Goal: Task Accomplishment & Management: Use online tool/utility

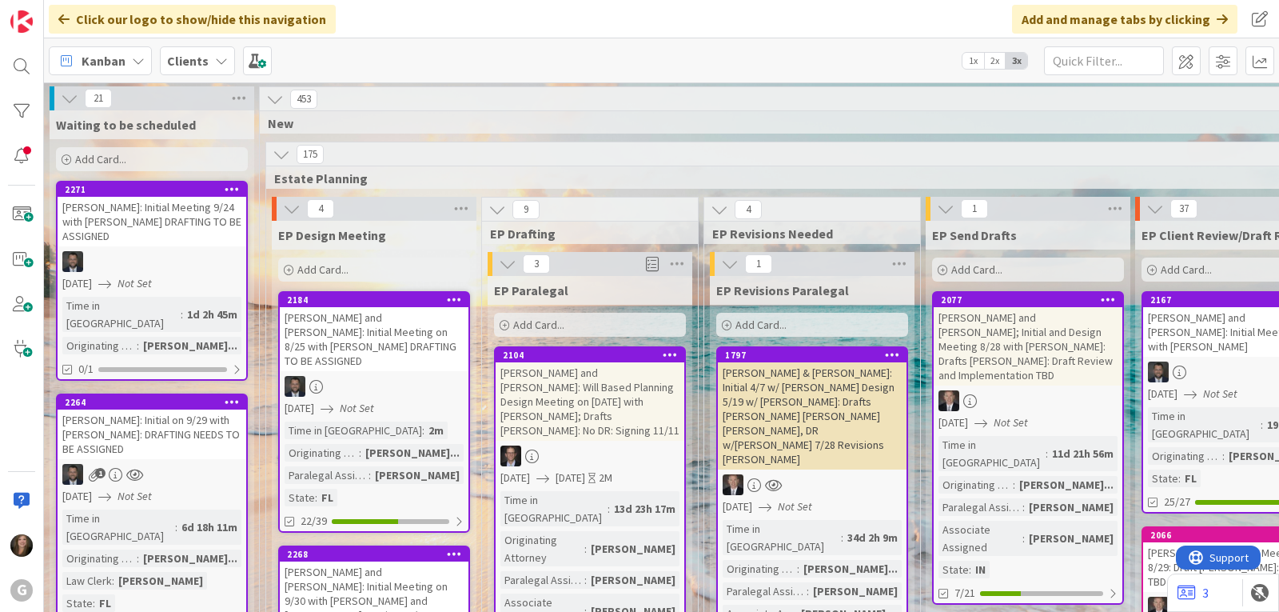
click at [201, 55] on b "Clients" at bounding box center [188, 61] width 42 height 16
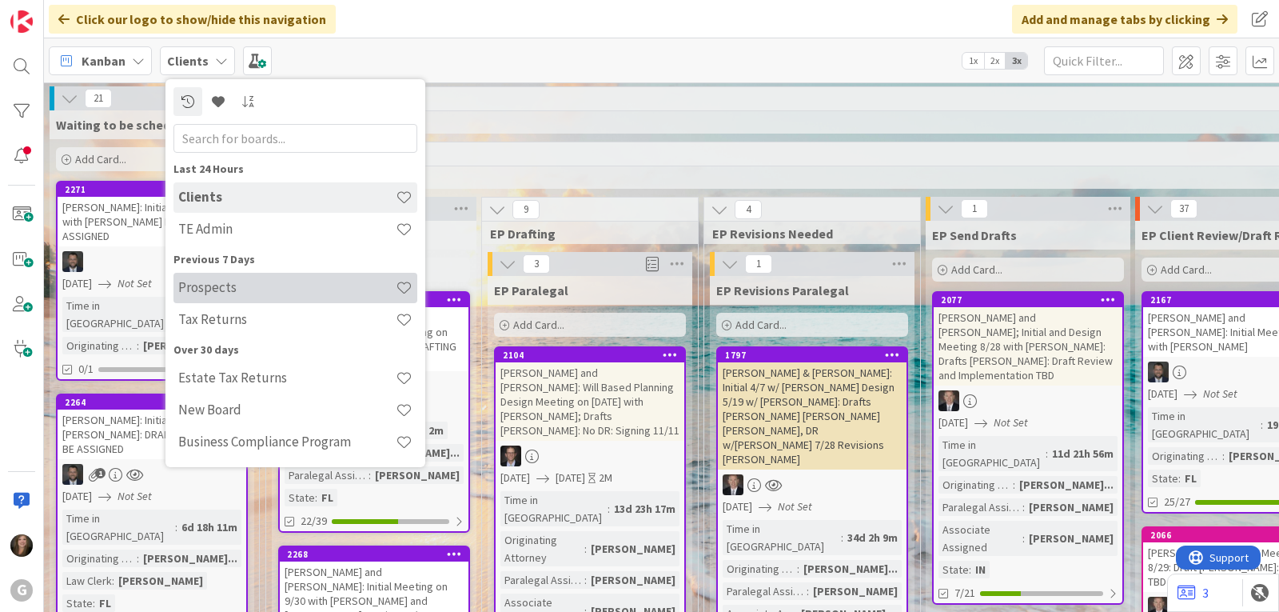
click at [223, 289] on h4 "Prospects" at bounding box center [286, 287] width 217 height 16
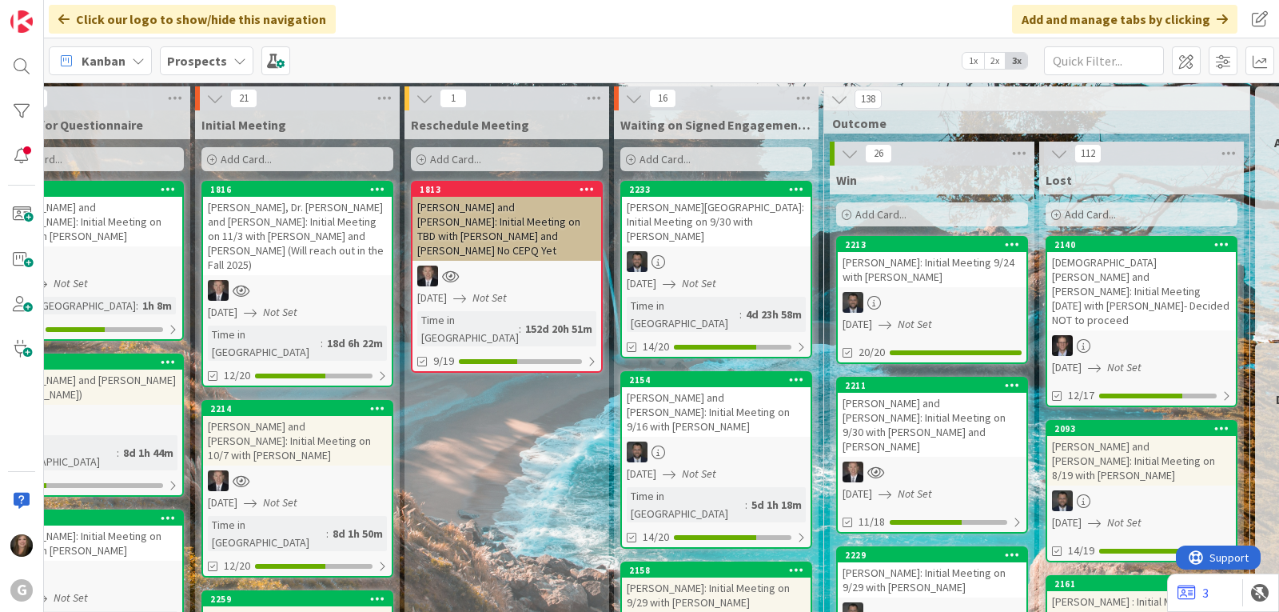
scroll to position [0, 556]
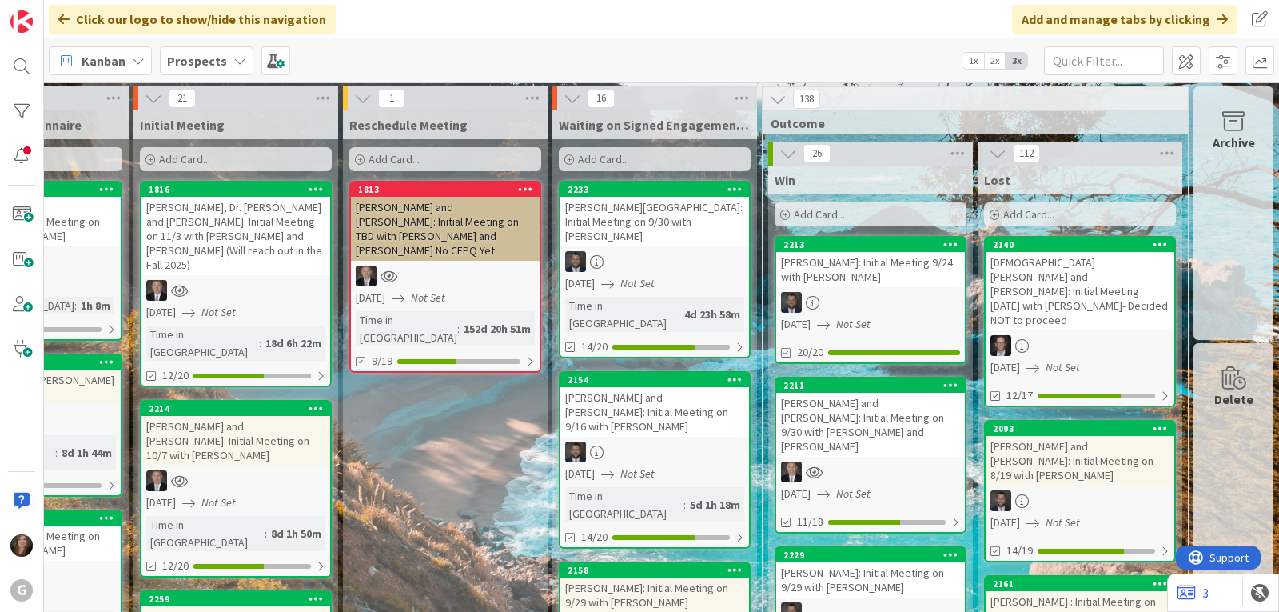
click at [236, 62] on icon at bounding box center [239, 60] width 13 height 13
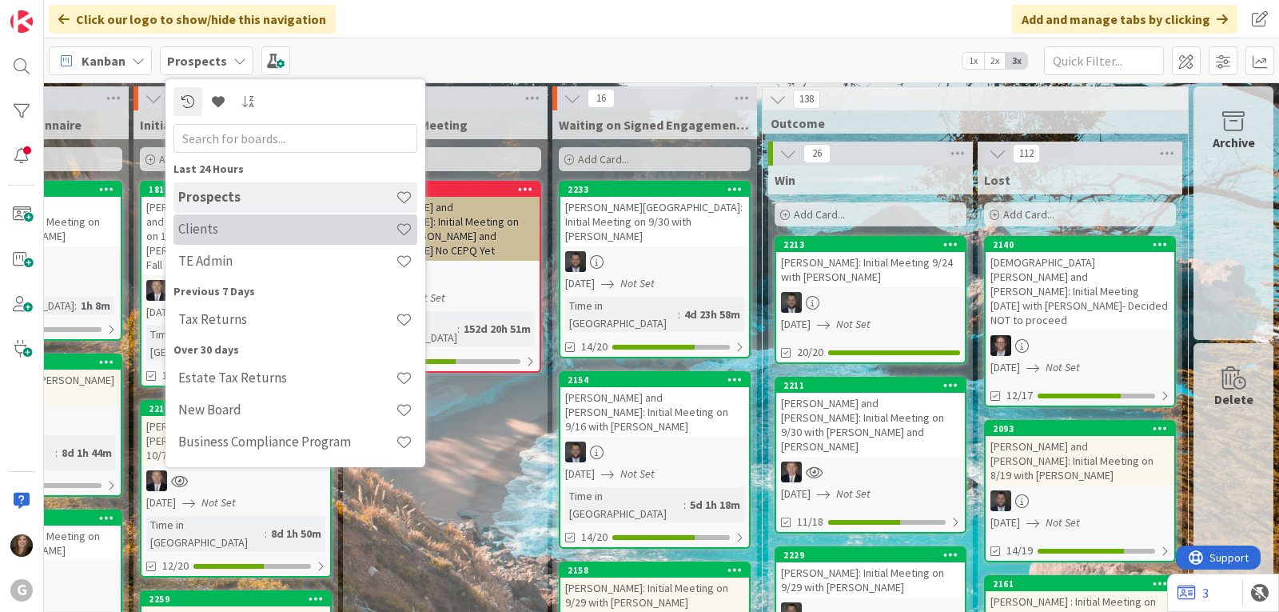
click at [205, 225] on h4 "Clients" at bounding box center [286, 229] width 217 height 16
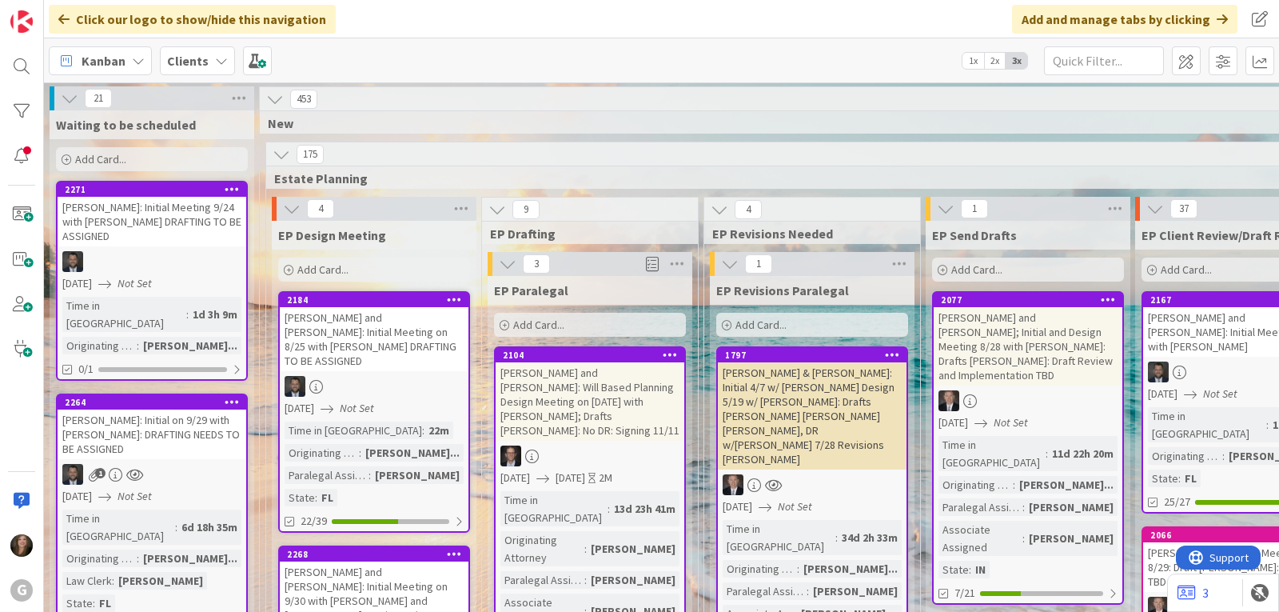
click at [215, 55] on icon at bounding box center [221, 60] width 13 height 13
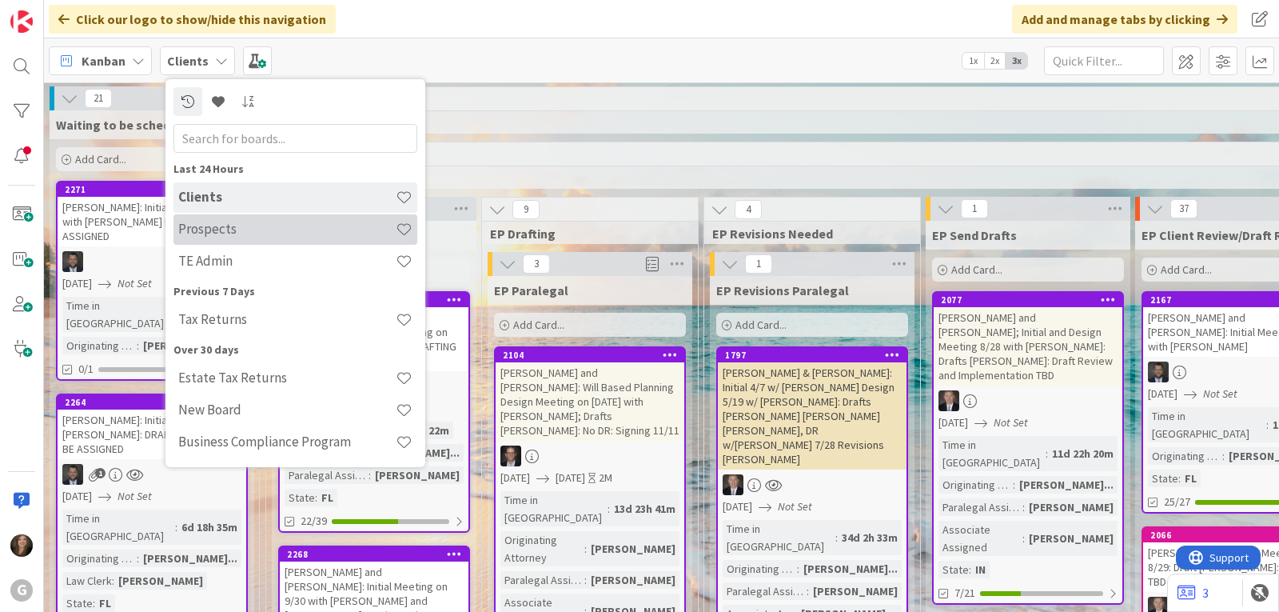
click at [204, 231] on h4 "Prospects" at bounding box center [286, 229] width 217 height 16
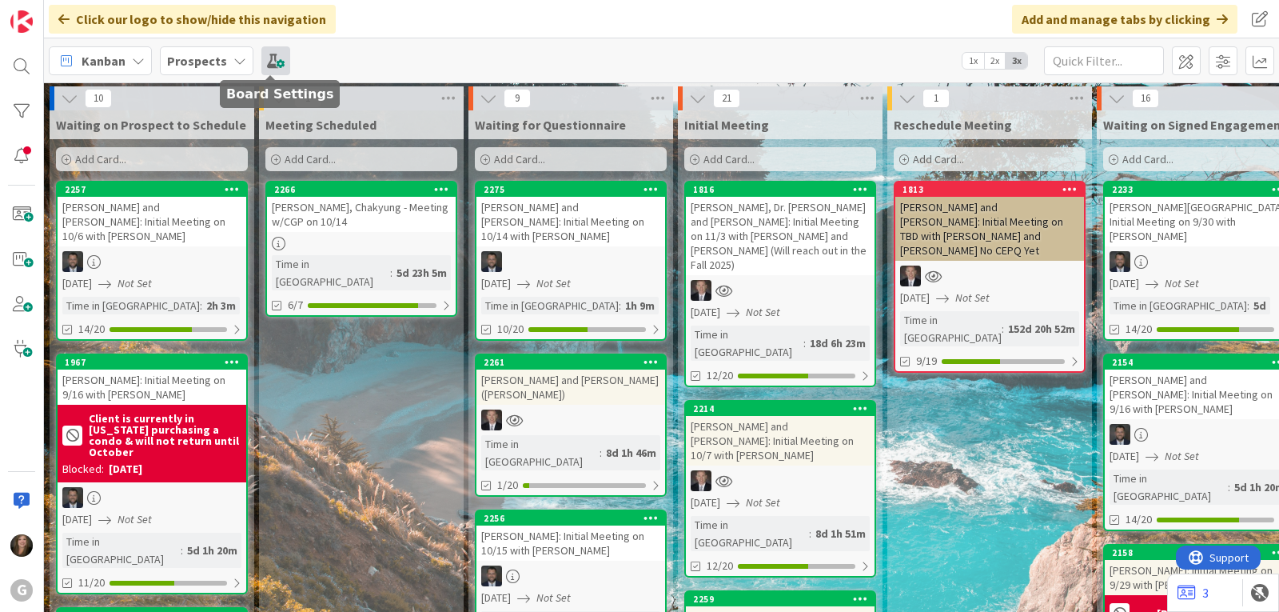
click at [265, 68] on span at bounding box center [275, 60] width 29 height 29
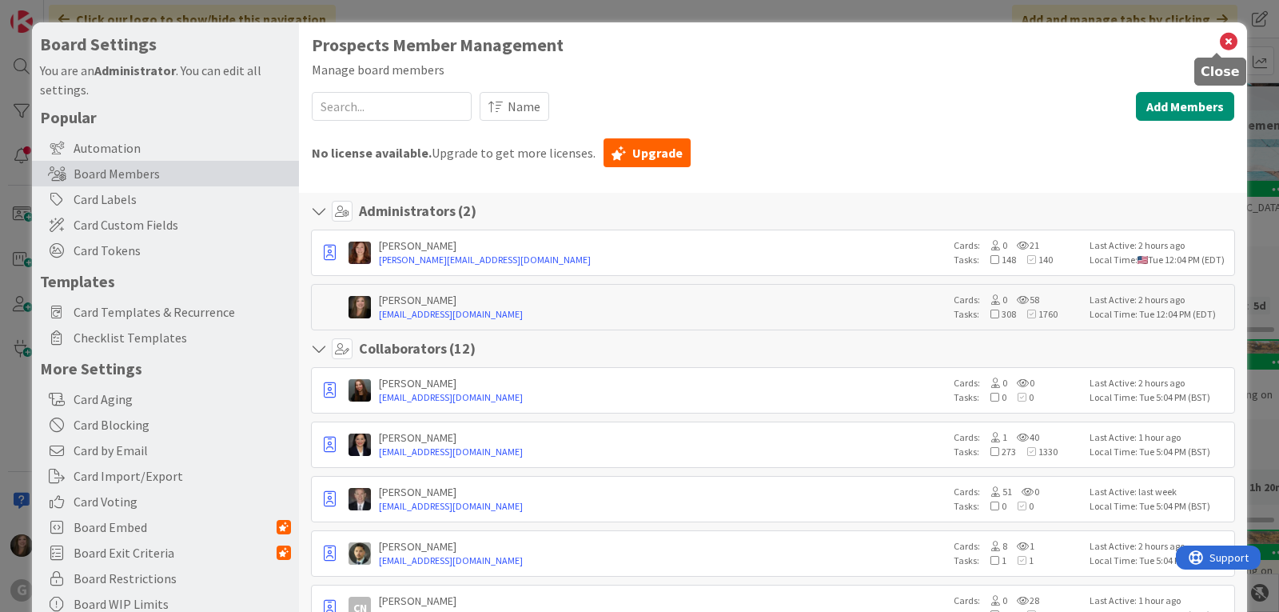
click at [1218, 35] on icon at bounding box center [1228, 41] width 21 height 22
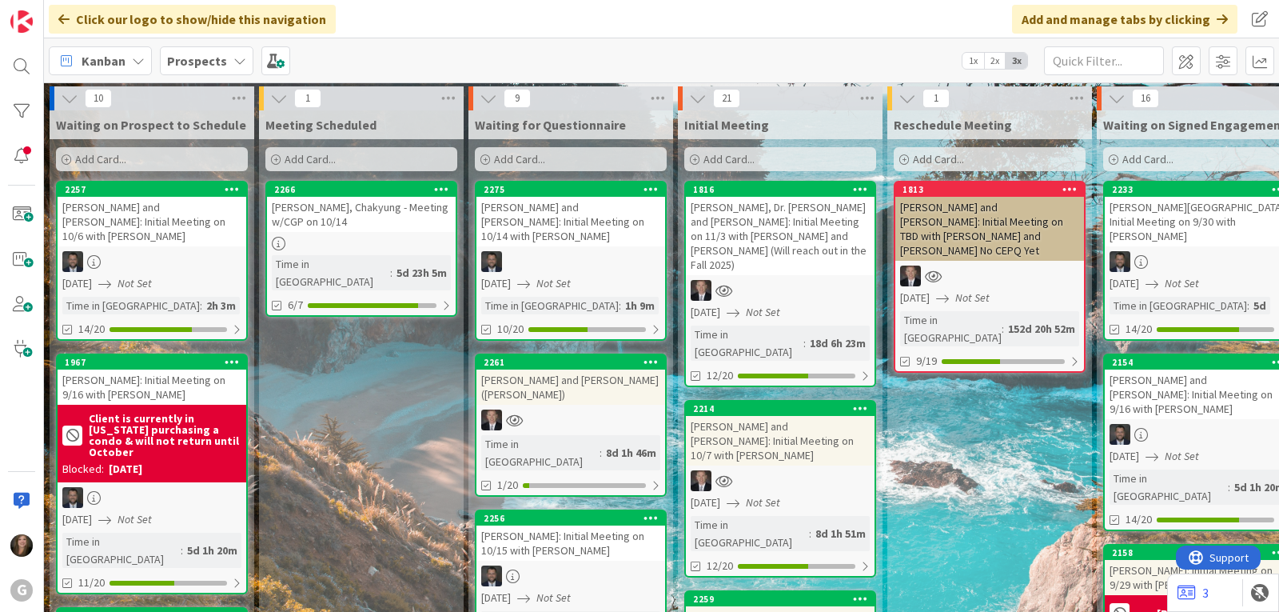
click at [743, 235] on div "[PERSON_NAME], Dr. [PERSON_NAME] and [PERSON_NAME]: Initial Meeting on 11/3 wit…" at bounding box center [780, 236] width 189 height 78
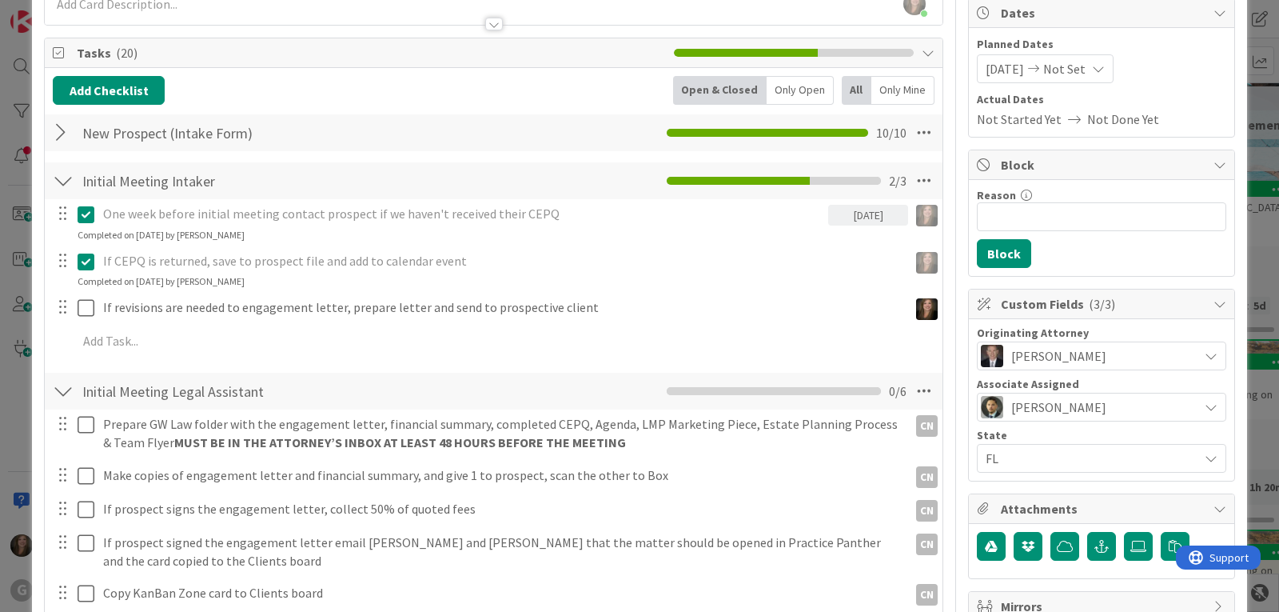
click at [1106, 405] on span "[PERSON_NAME]" at bounding box center [1058, 406] width 95 height 19
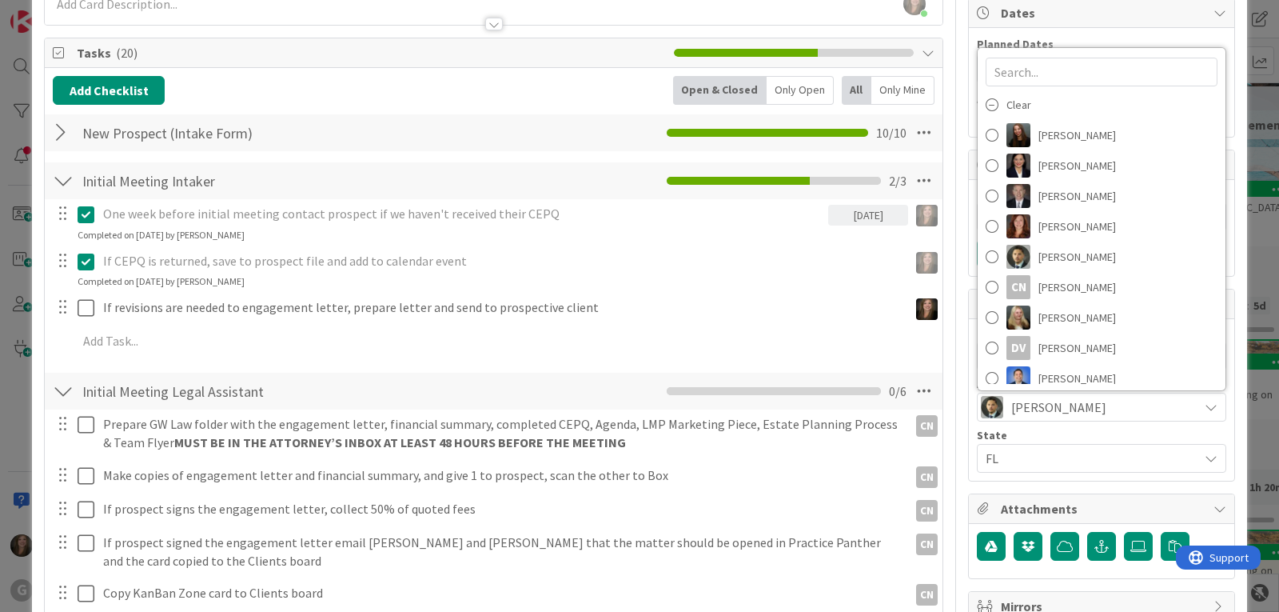
click at [1165, 33] on div "Planned Dates [DATE] Not Set Actual Dates Not Started Yet Not Done Yet" at bounding box center [1101, 82] width 265 height 109
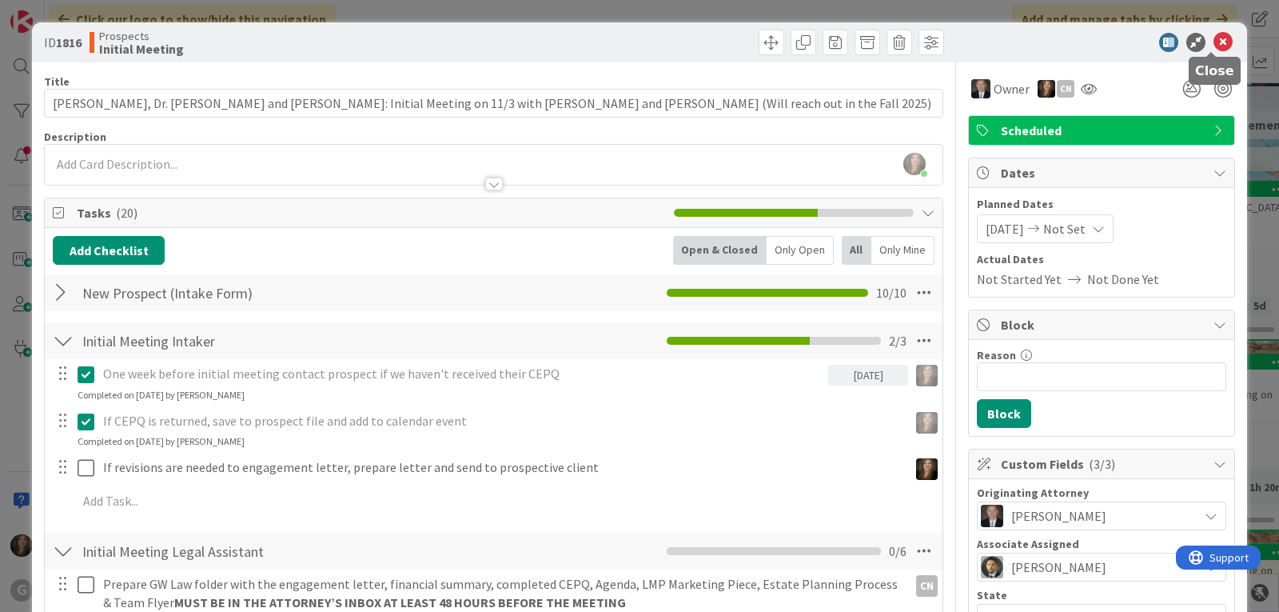
click at [1214, 39] on icon at bounding box center [1223, 42] width 19 height 19
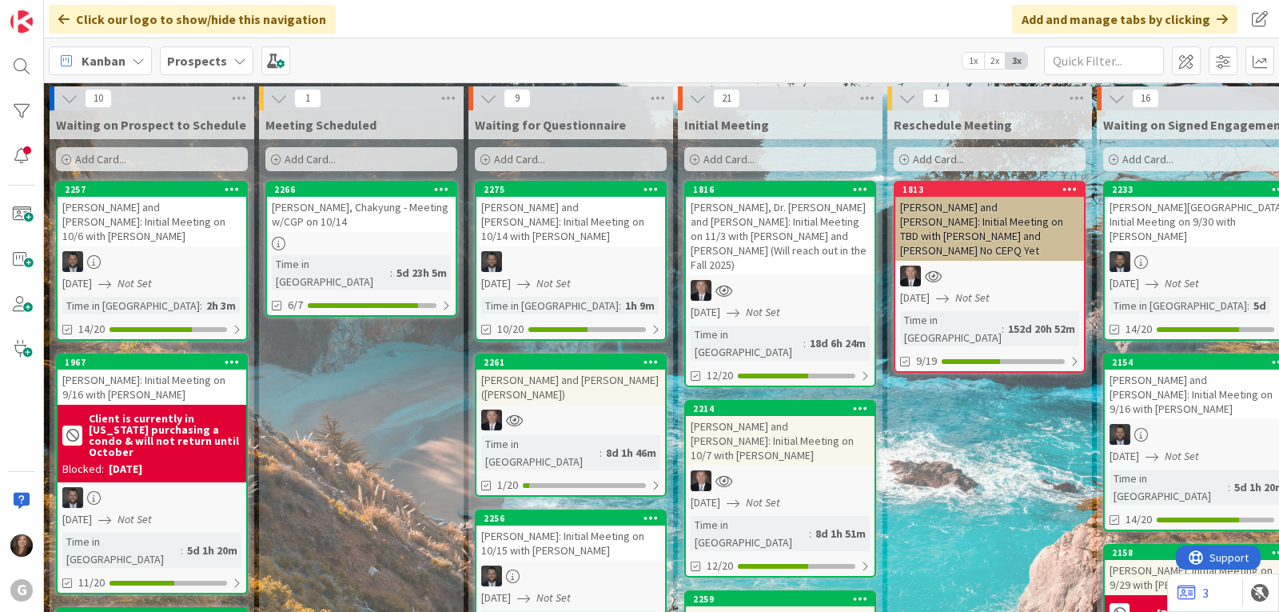
click at [233, 56] on icon at bounding box center [239, 60] width 13 height 13
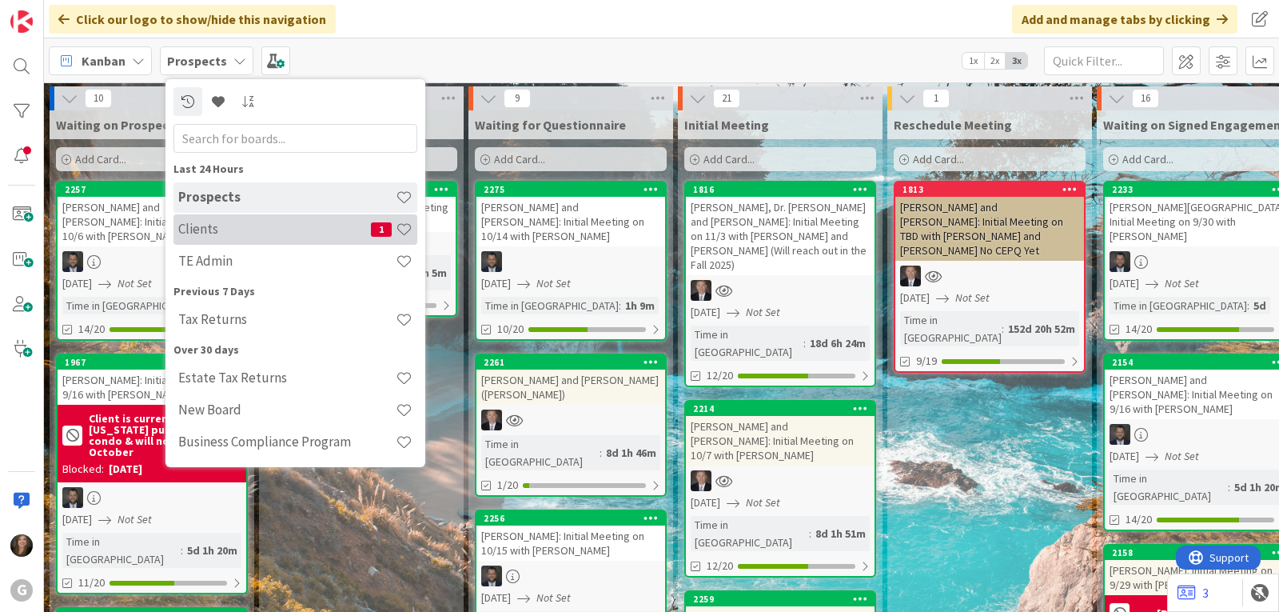
click at [213, 229] on h4 "Clients" at bounding box center [274, 229] width 193 height 16
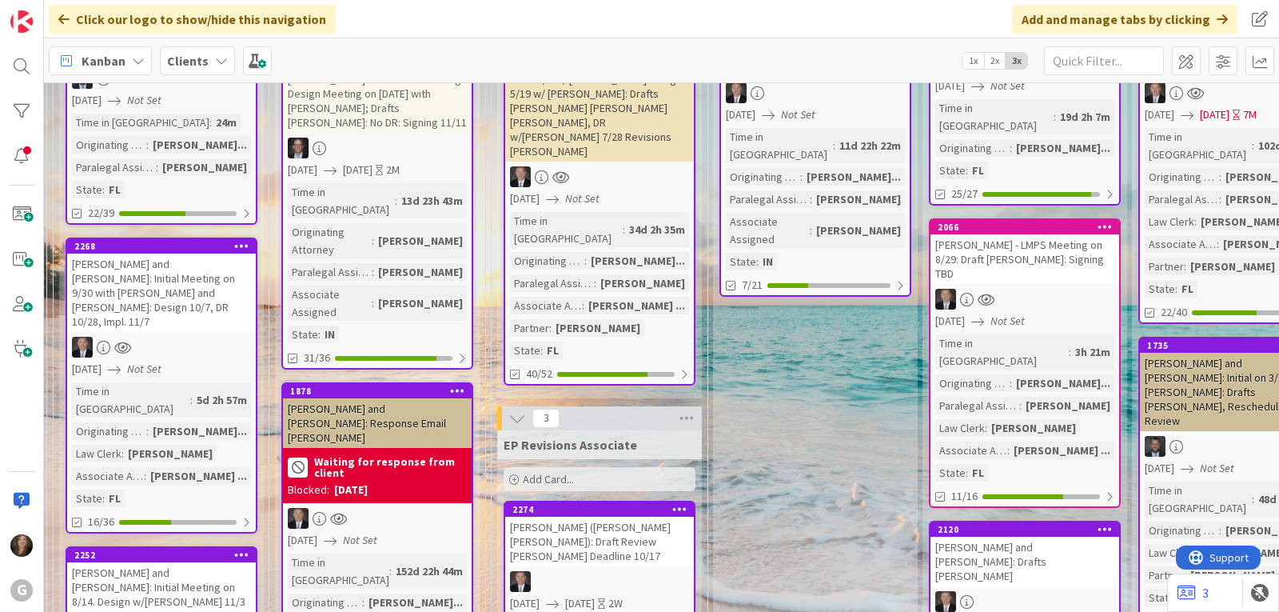
scroll to position [320, 213]
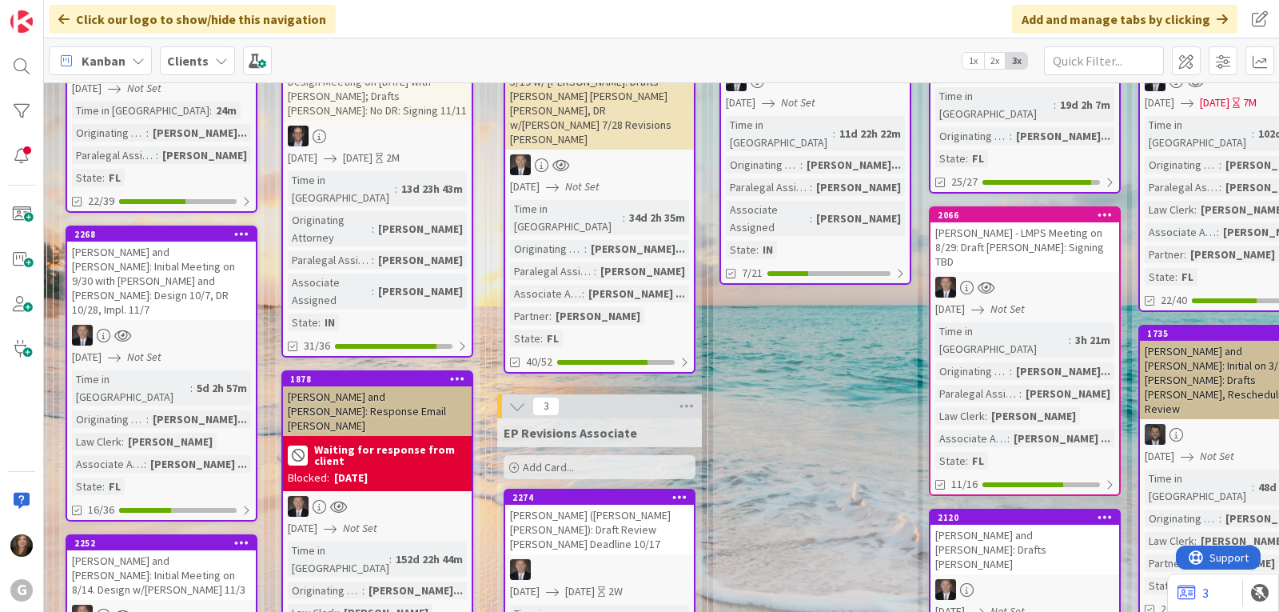
click at [969, 228] on div "[PERSON_NAME] - LMPS Meeting on 8/29: Draft [PERSON_NAME]: Signing TBD" at bounding box center [1025, 247] width 189 height 50
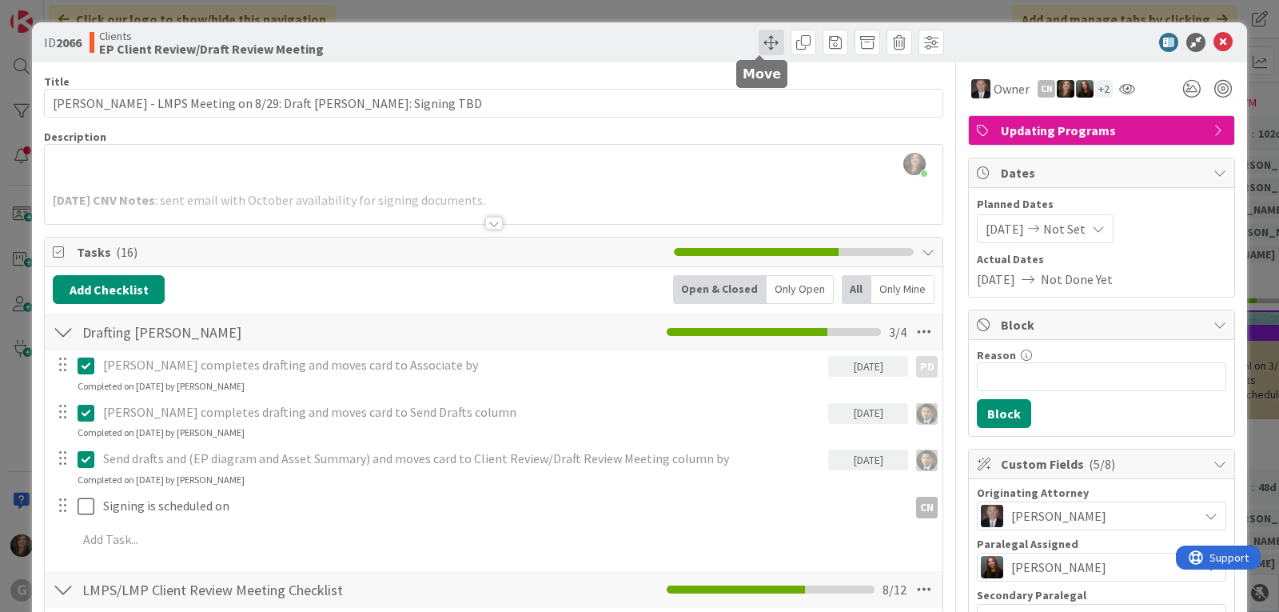
click at [759, 40] on span at bounding box center [772, 43] width 26 height 26
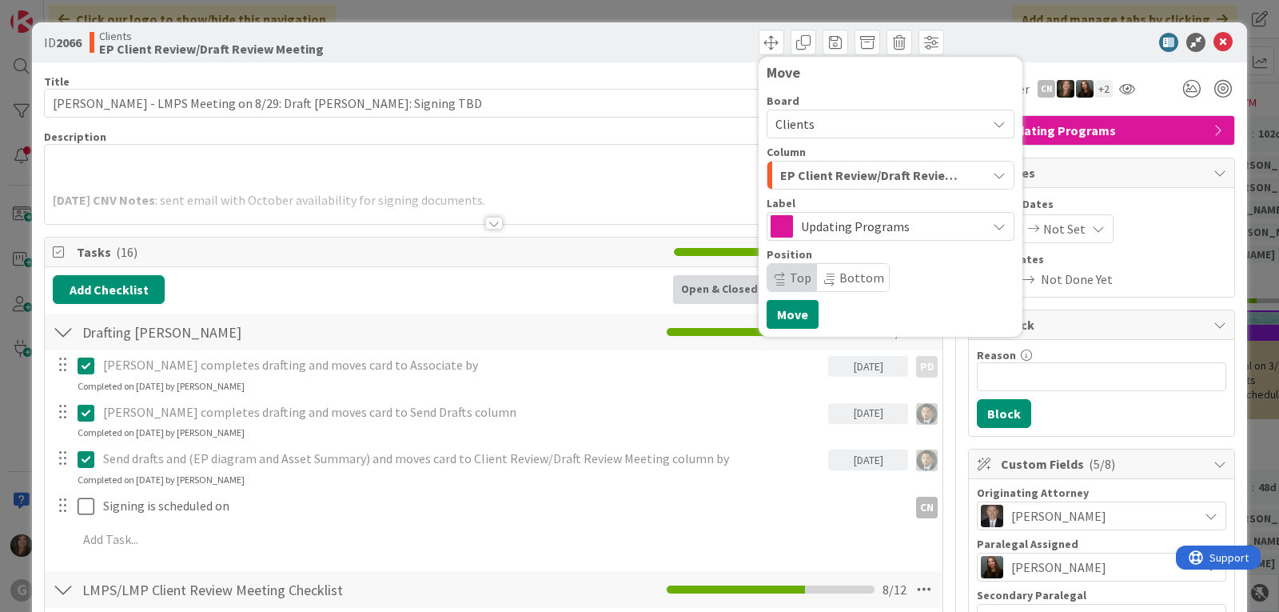
click at [993, 174] on icon "button" at bounding box center [999, 175] width 13 height 13
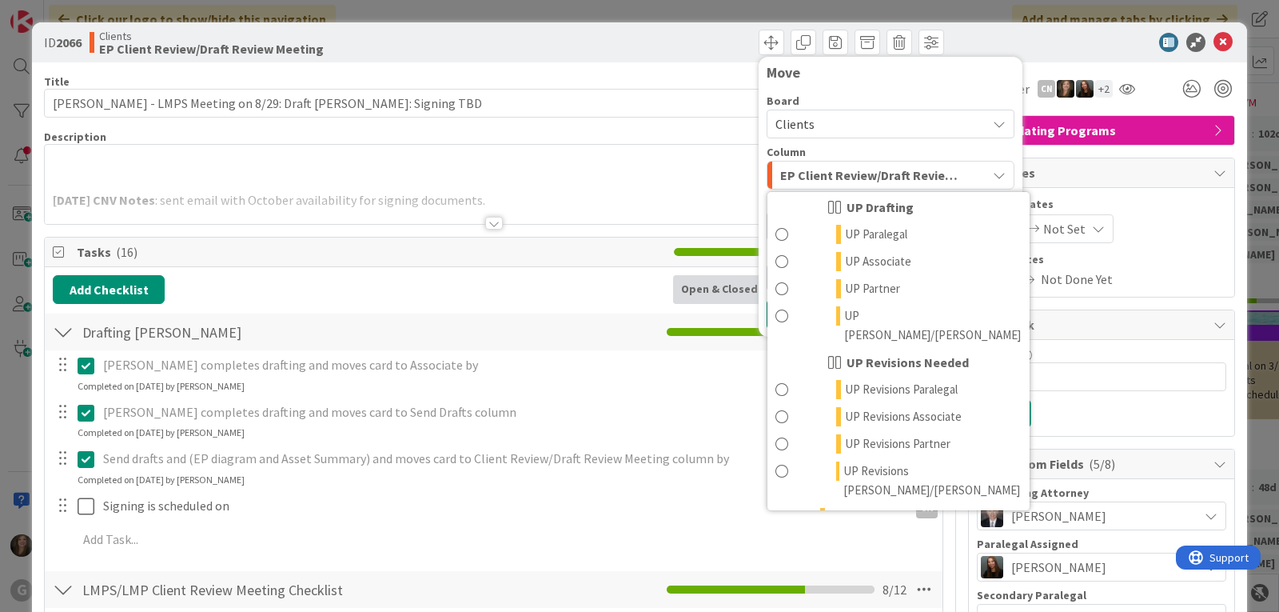
scroll to position [1247, 0]
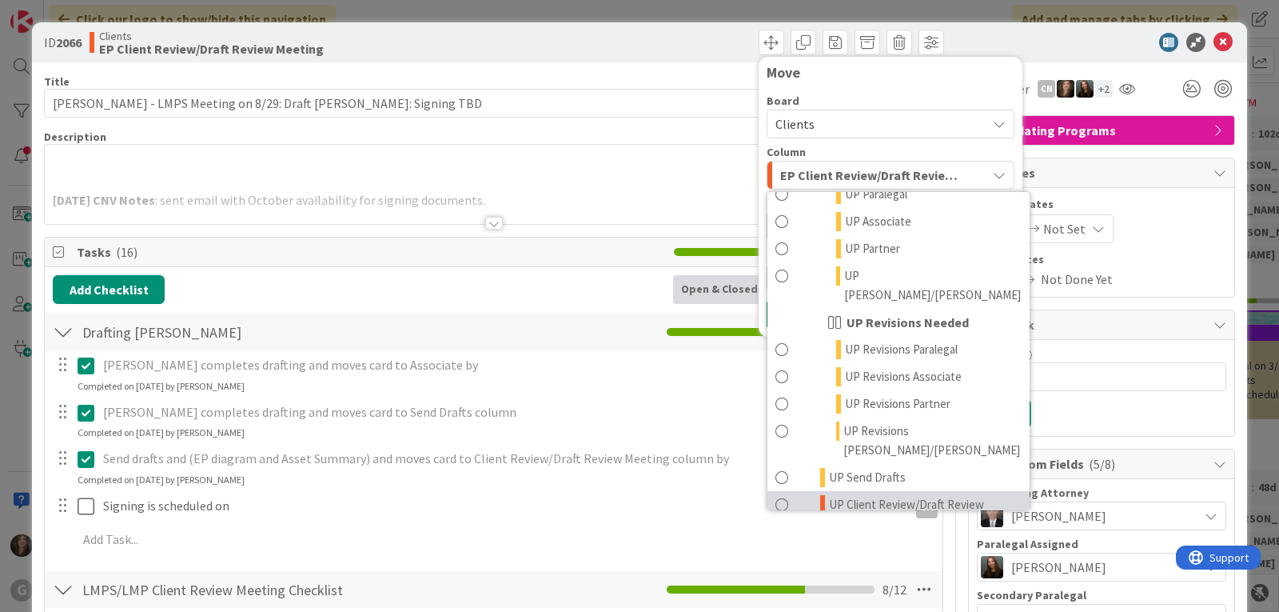
click at [909, 495] on span "UP Client Review/Draft Review Meeting" at bounding box center [925, 514] width 193 height 38
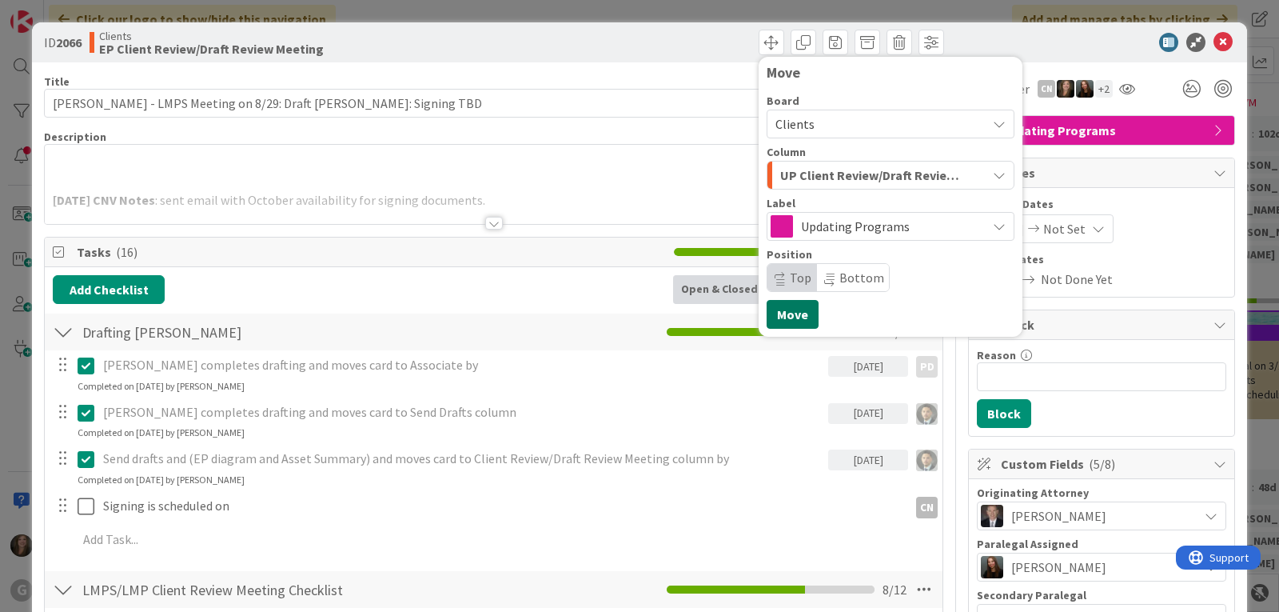
click at [788, 315] on button "Move" at bounding box center [793, 314] width 52 height 29
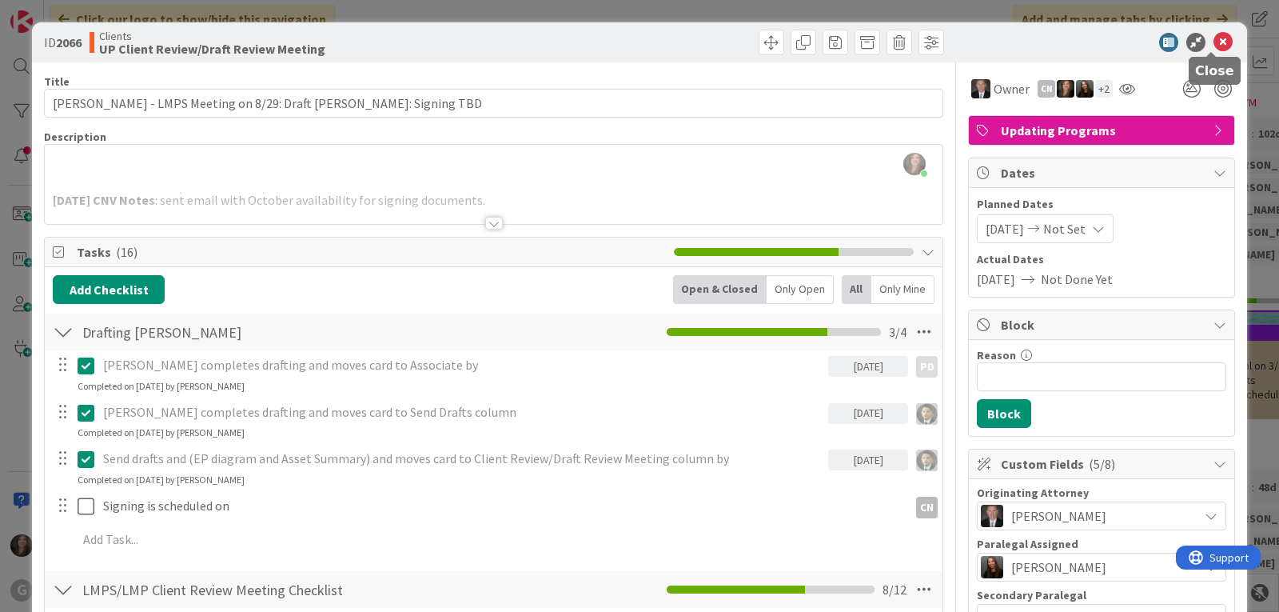
click at [1214, 37] on icon at bounding box center [1223, 42] width 19 height 19
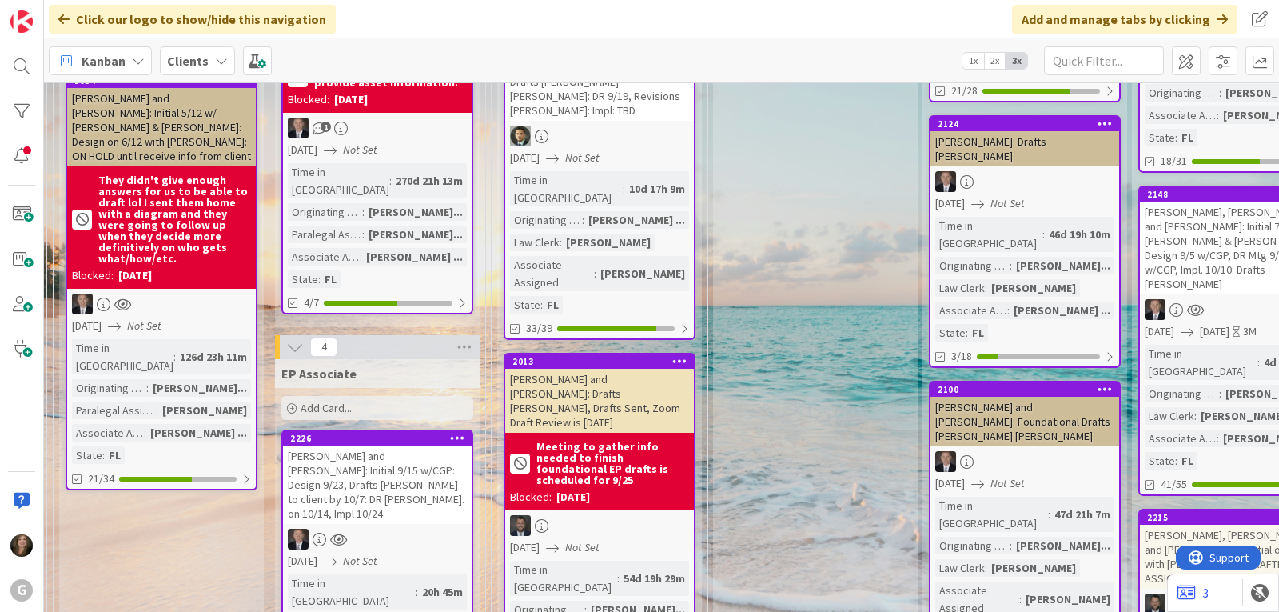
scroll to position [1119, 213]
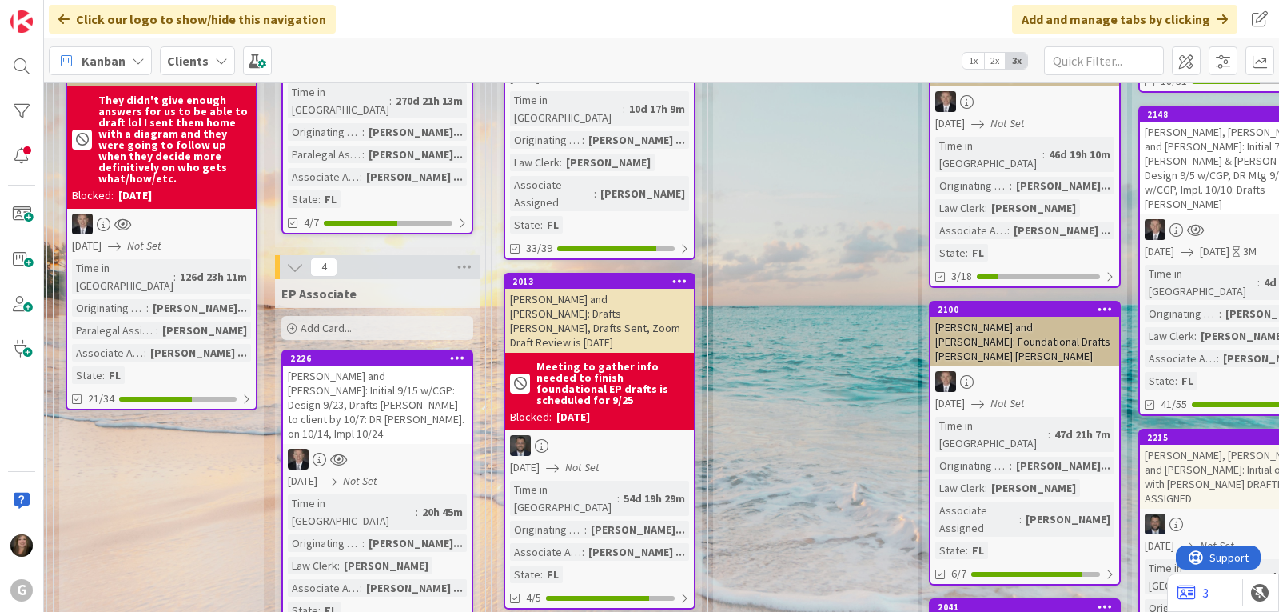
click at [379, 365] on div "[PERSON_NAME] and [PERSON_NAME]: Initial 9/15 w/CGP: Design 9/23, Drafts [PERSO…" at bounding box center [377, 404] width 189 height 78
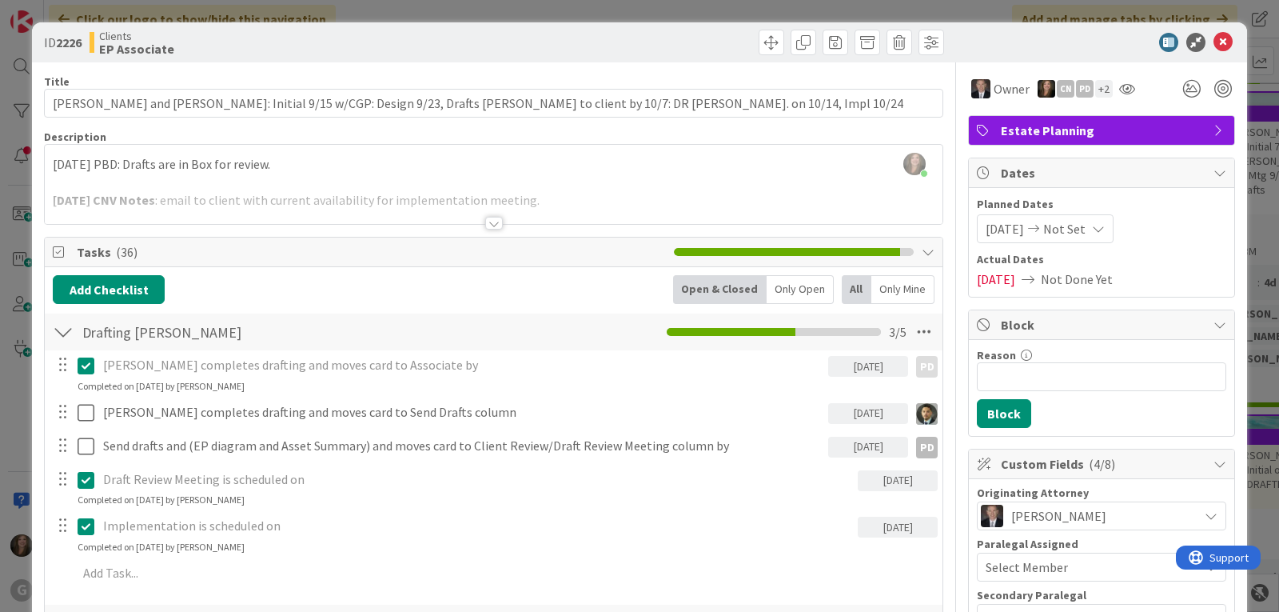
click at [485, 218] on div at bounding box center [494, 223] width 18 height 13
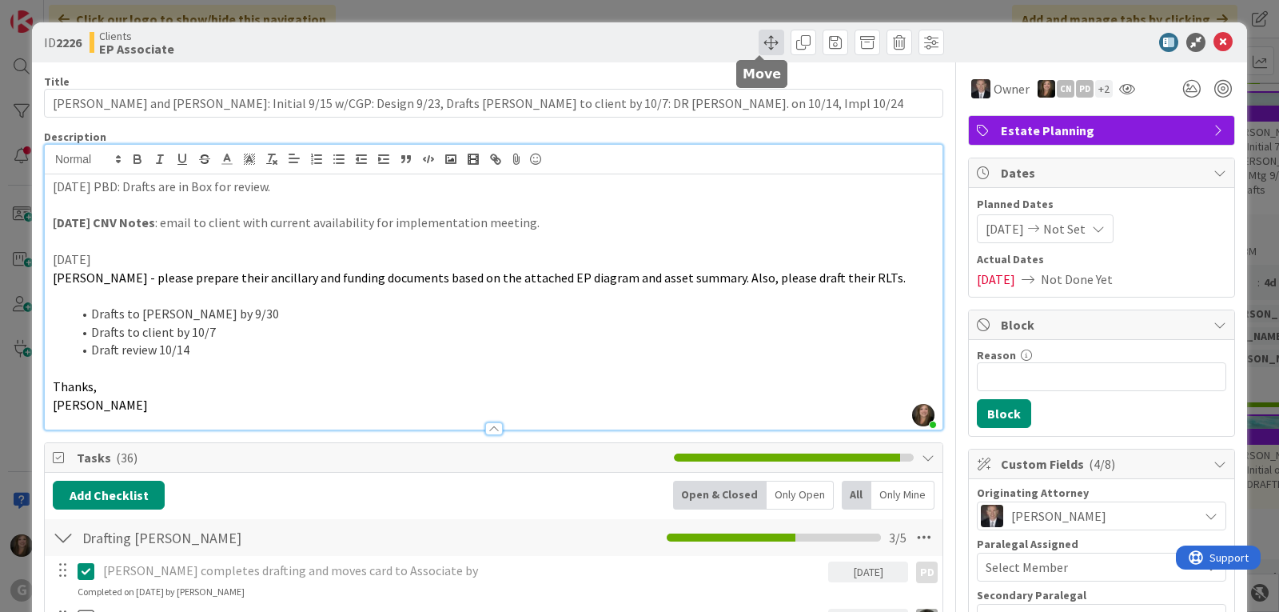
click at [759, 44] on span at bounding box center [772, 43] width 26 height 26
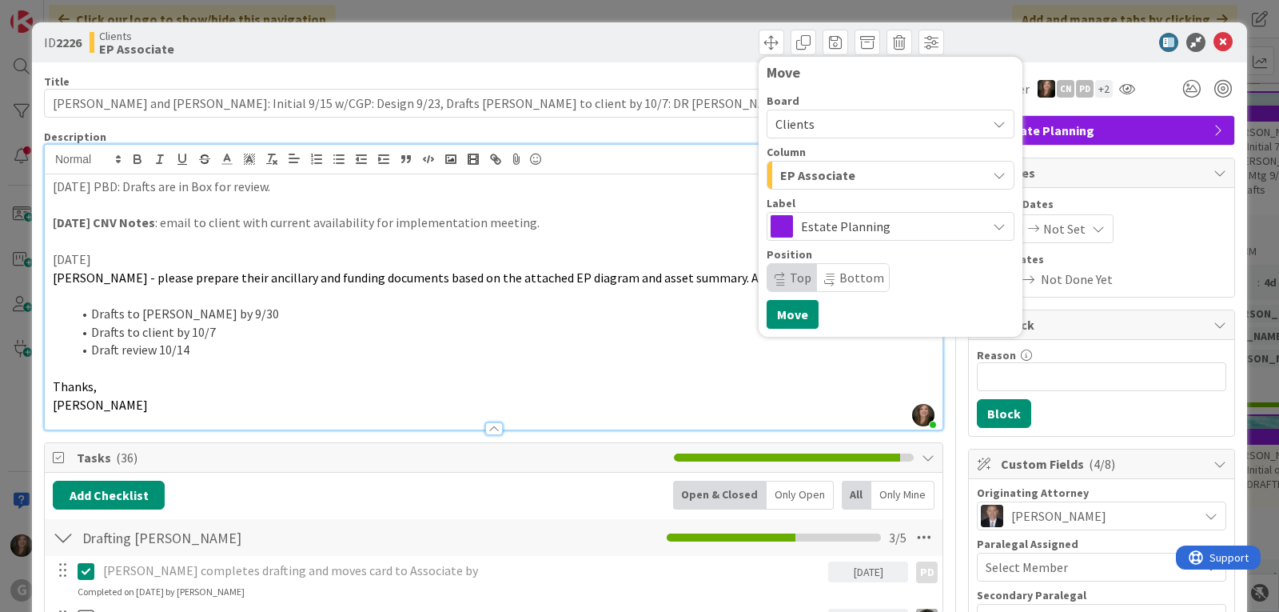
click at [959, 187] on div "EP Associate" at bounding box center [881, 175] width 210 height 26
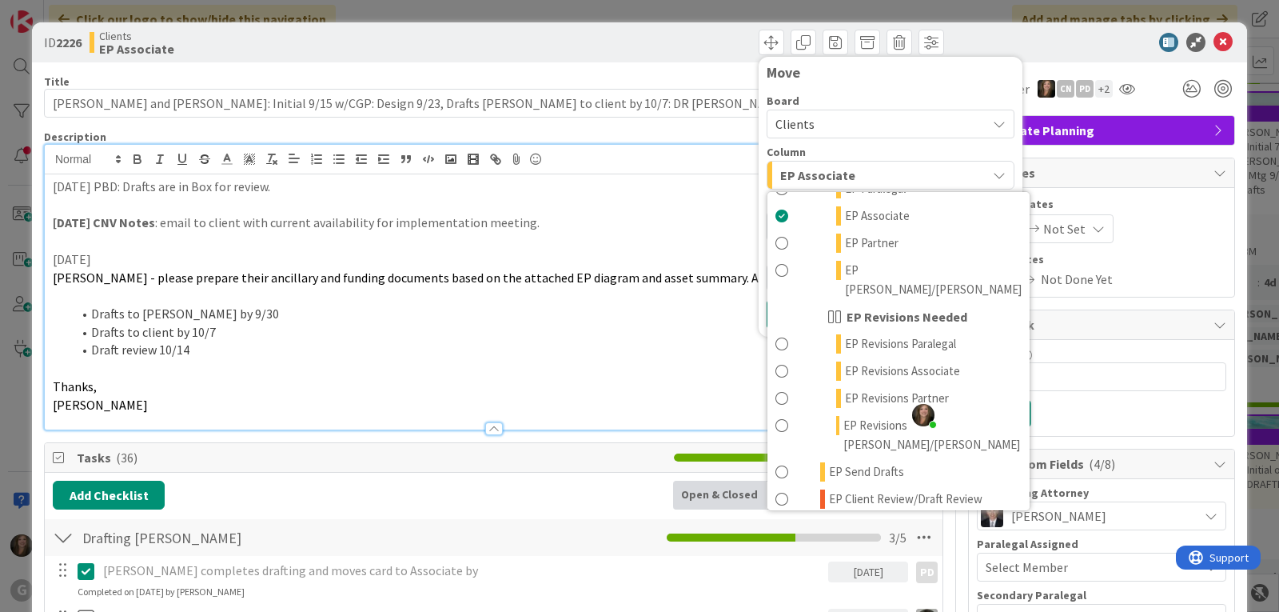
scroll to position [160, 0]
click at [1098, 44] on div at bounding box center [1093, 42] width 283 height 19
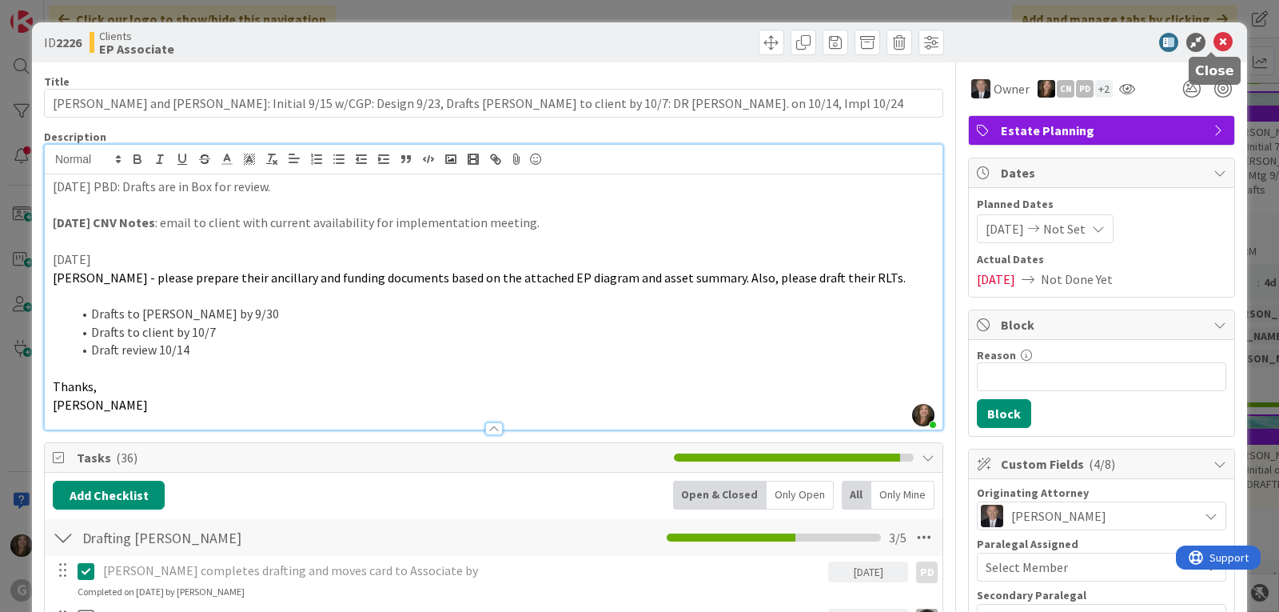
click at [1214, 40] on icon at bounding box center [1223, 42] width 19 height 19
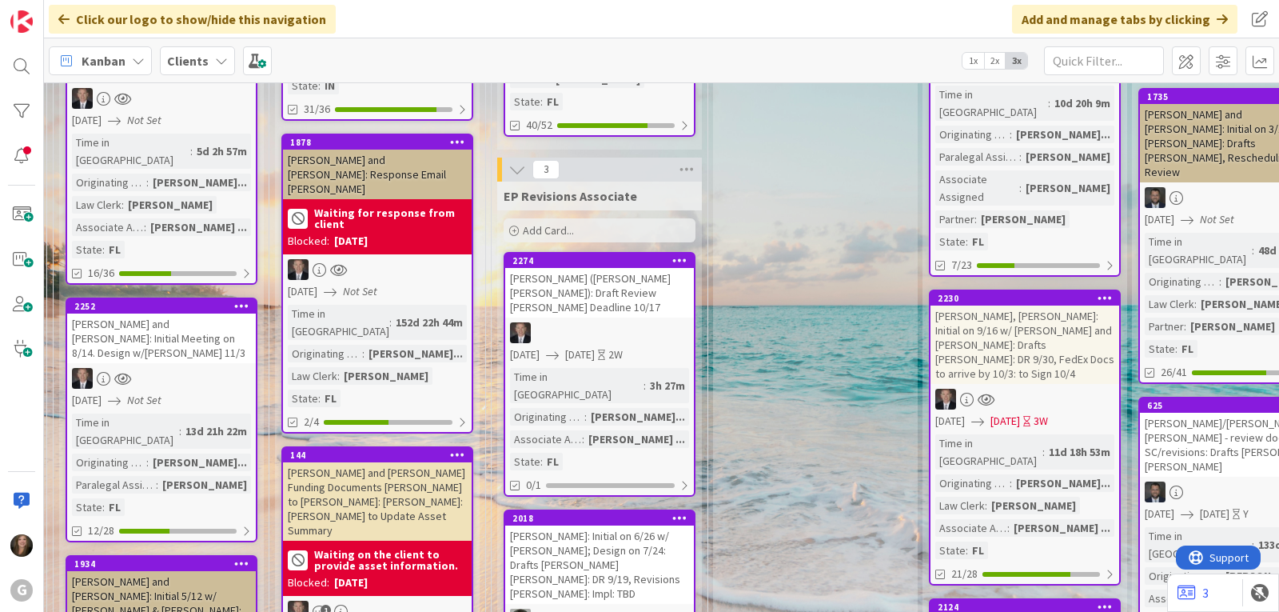
scroll to position [560, 213]
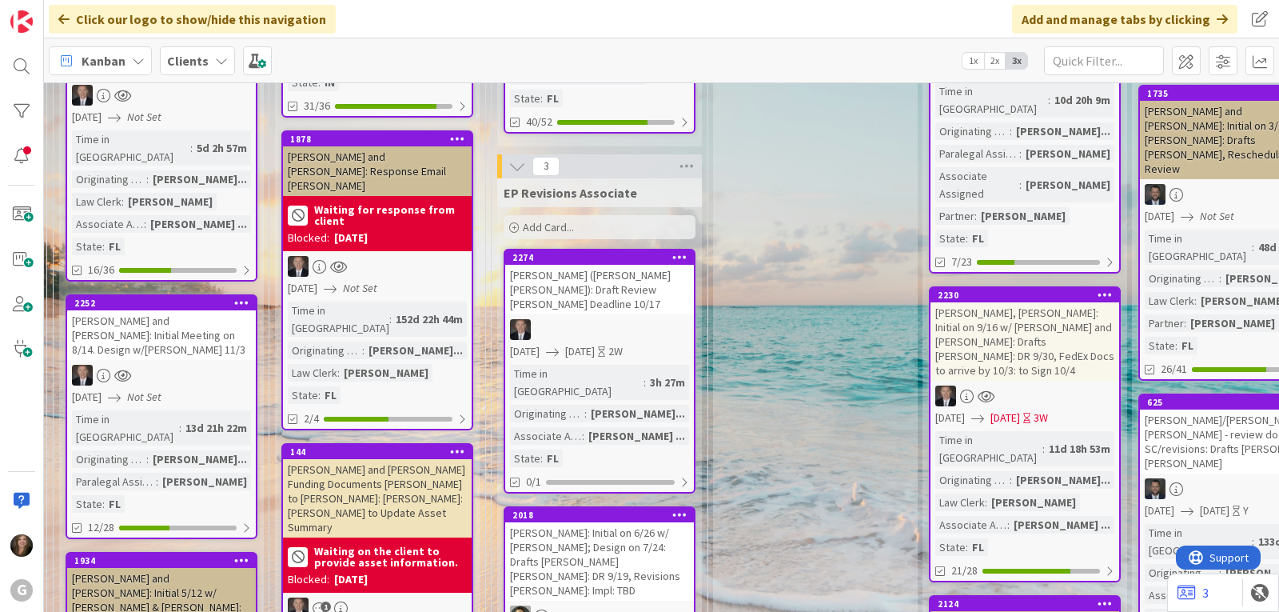
click at [86, 55] on span "Kanban" at bounding box center [104, 60] width 44 height 19
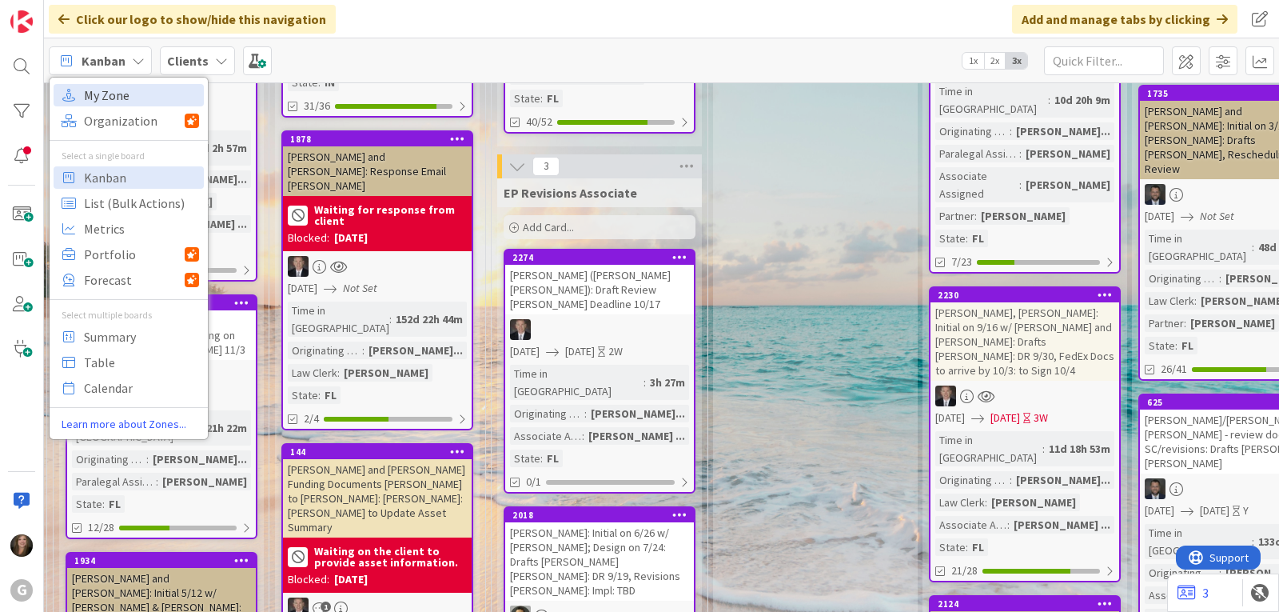
click at [102, 98] on span "My Zone" at bounding box center [141, 95] width 115 height 24
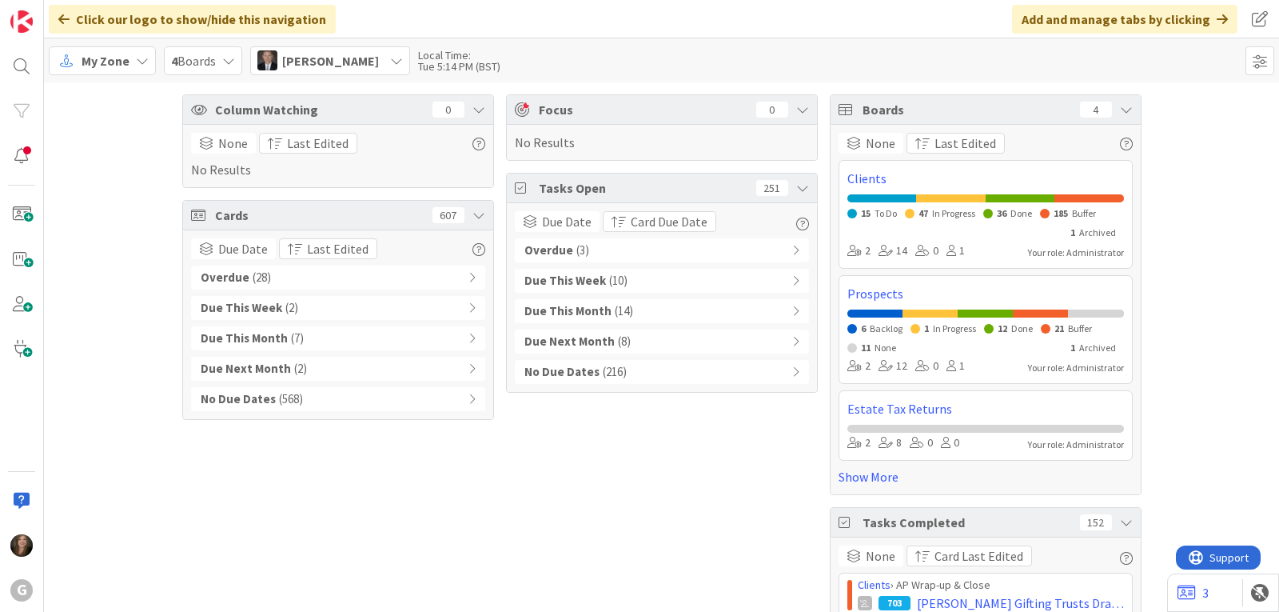
click at [390, 62] on icon at bounding box center [396, 60] width 13 height 13
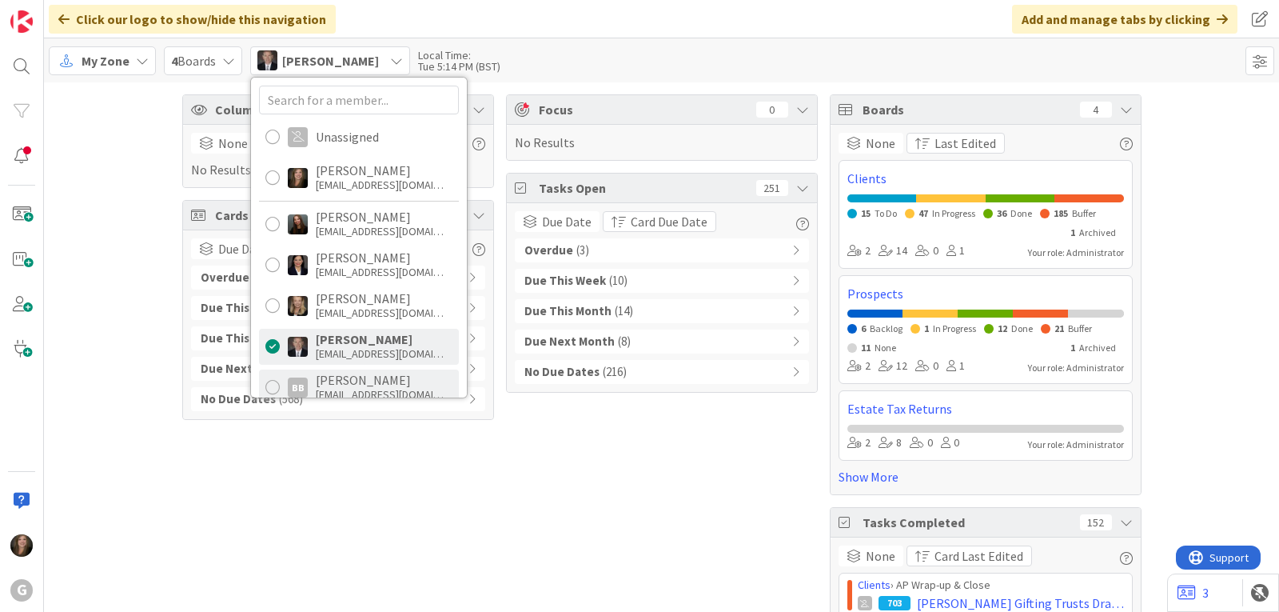
click at [365, 382] on div "[PERSON_NAME]" at bounding box center [380, 380] width 128 height 14
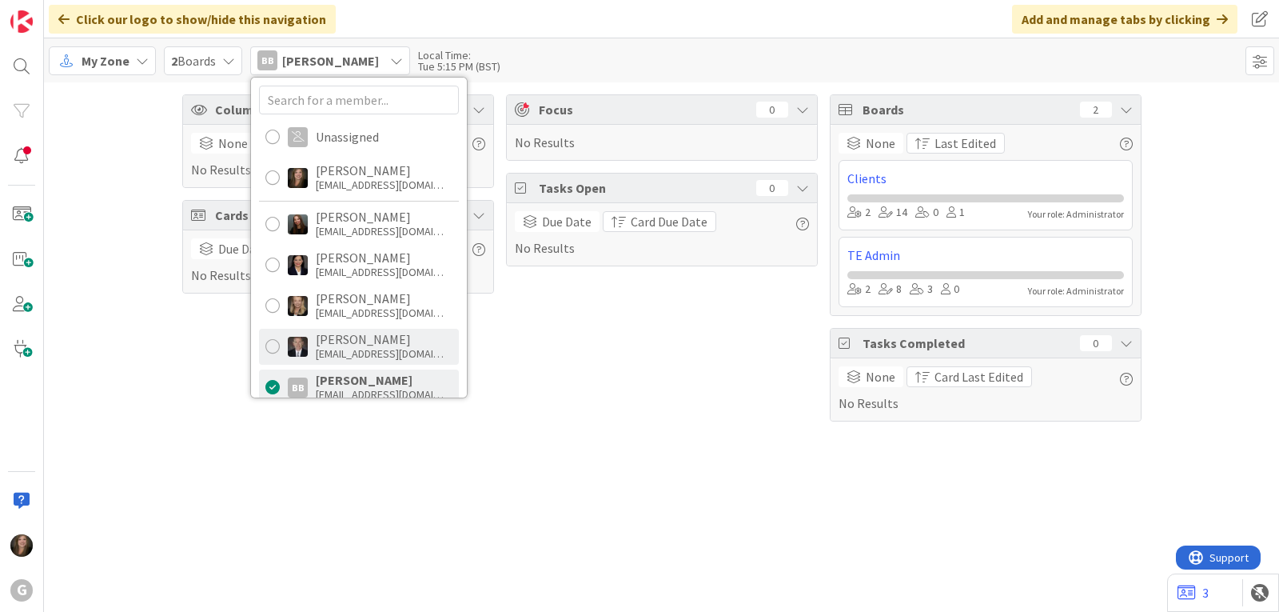
click at [389, 345] on div "[PERSON_NAME]" at bounding box center [380, 339] width 128 height 14
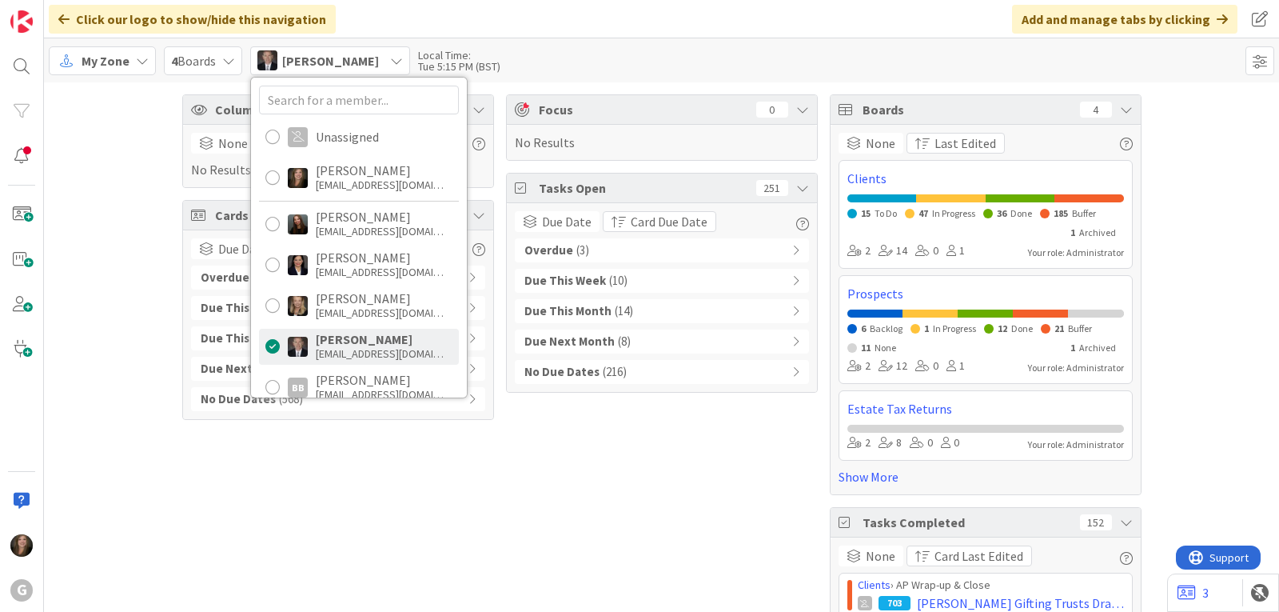
click at [619, 54] on div "My Zone 4 Boards [PERSON_NAME] Unassigned [PERSON_NAME] [EMAIL_ADDRESS][DOMAIN_…" at bounding box center [661, 60] width 1235 height 44
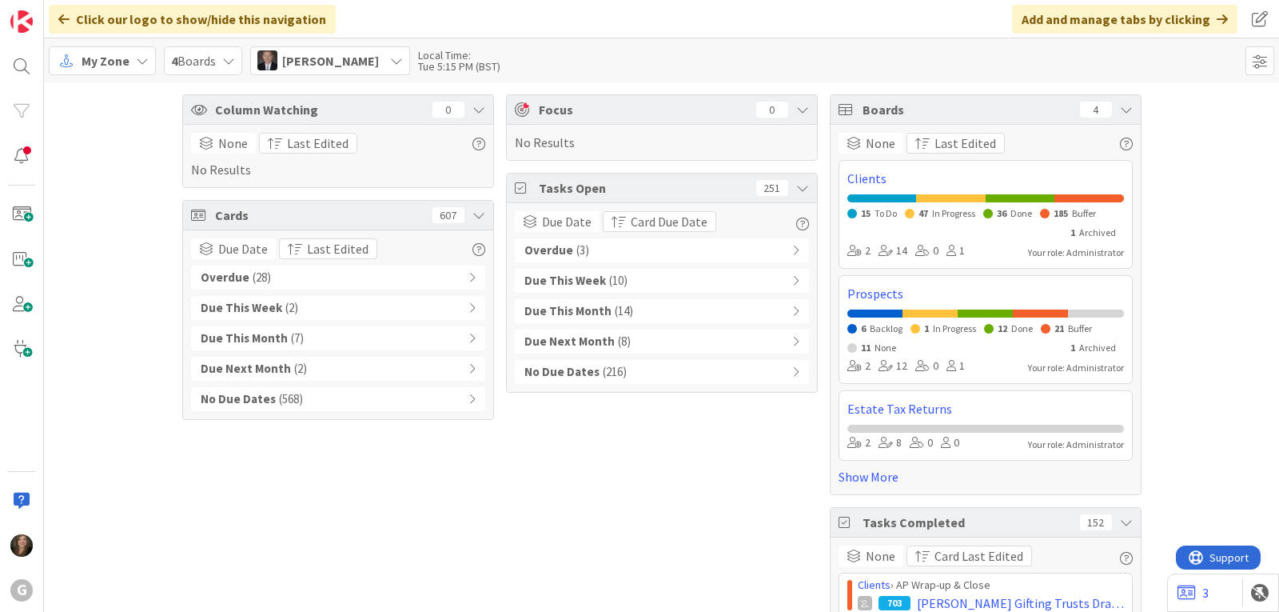
click at [390, 64] on icon at bounding box center [396, 60] width 13 height 13
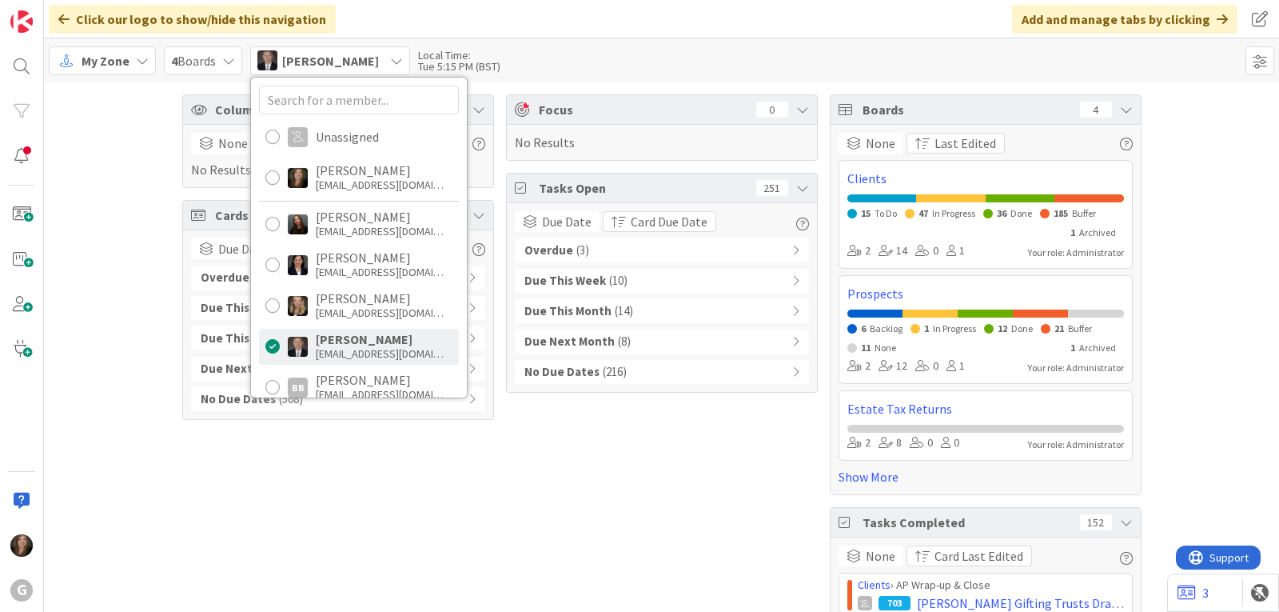
click at [369, 339] on div "[PERSON_NAME]" at bounding box center [380, 339] width 128 height 14
click at [472, 440] on div "Column Watching 0 None Last Edited No Results Cards 607 Due Date Last Edited Ov…" at bounding box center [338, 480] width 312 height 772
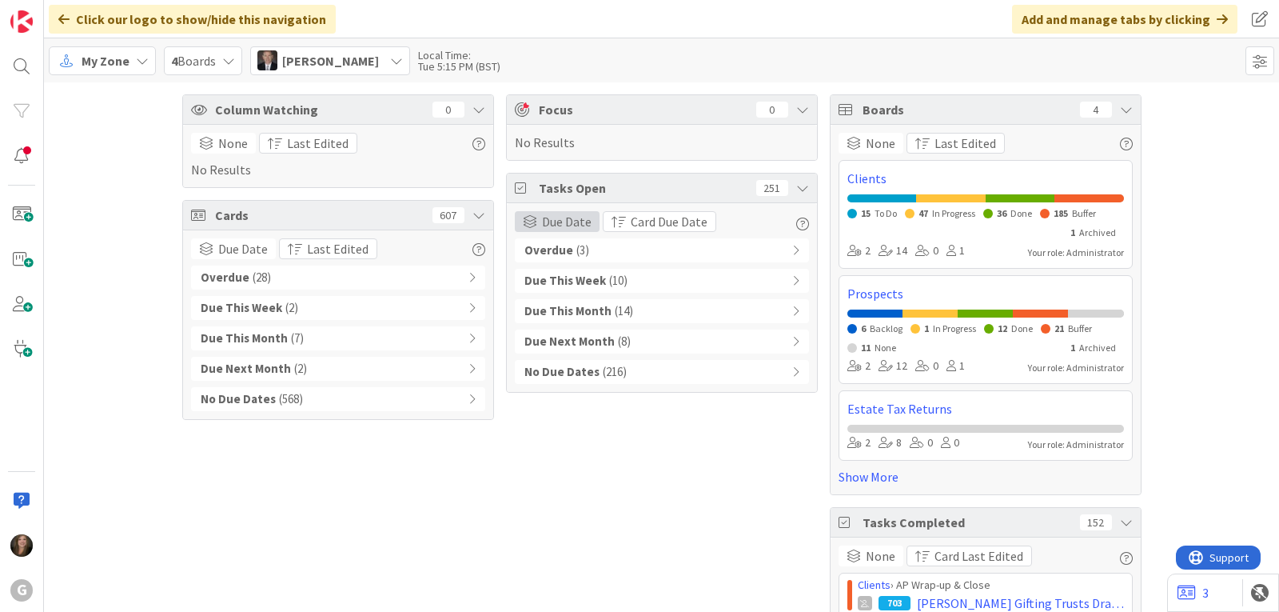
click at [568, 223] on span "Due Date" at bounding box center [567, 221] width 50 height 19
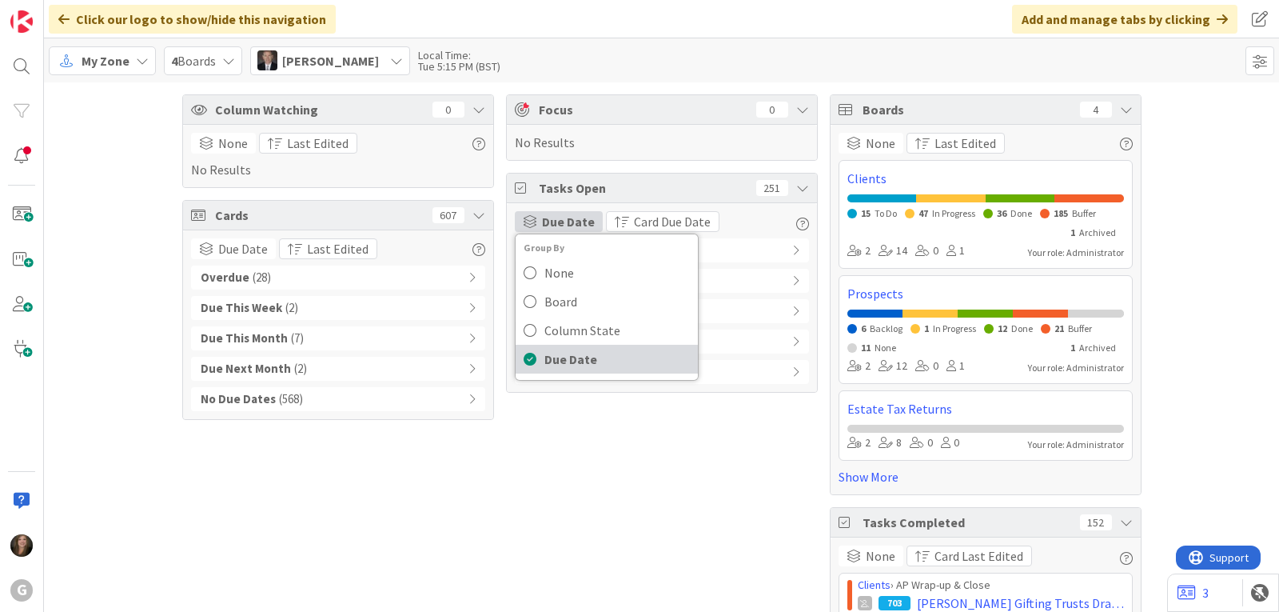
click at [571, 365] on span "Due Date" at bounding box center [616, 359] width 145 height 24
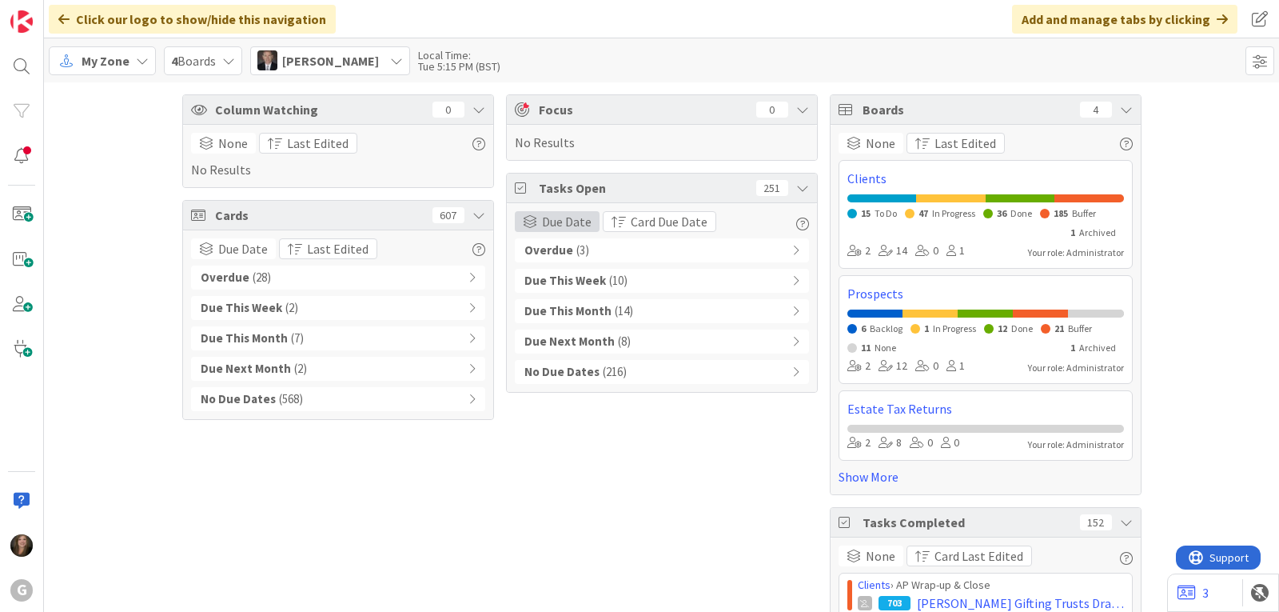
click at [551, 221] on span "Due Date" at bounding box center [567, 221] width 50 height 19
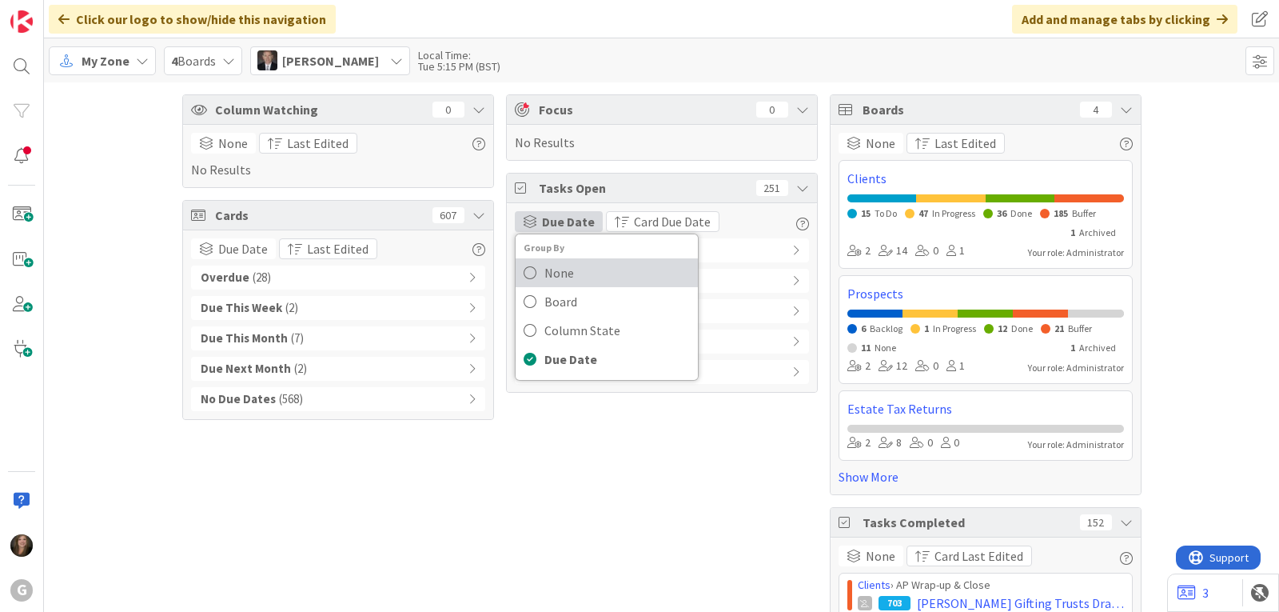
click at [551, 265] on span "None" at bounding box center [616, 273] width 145 height 24
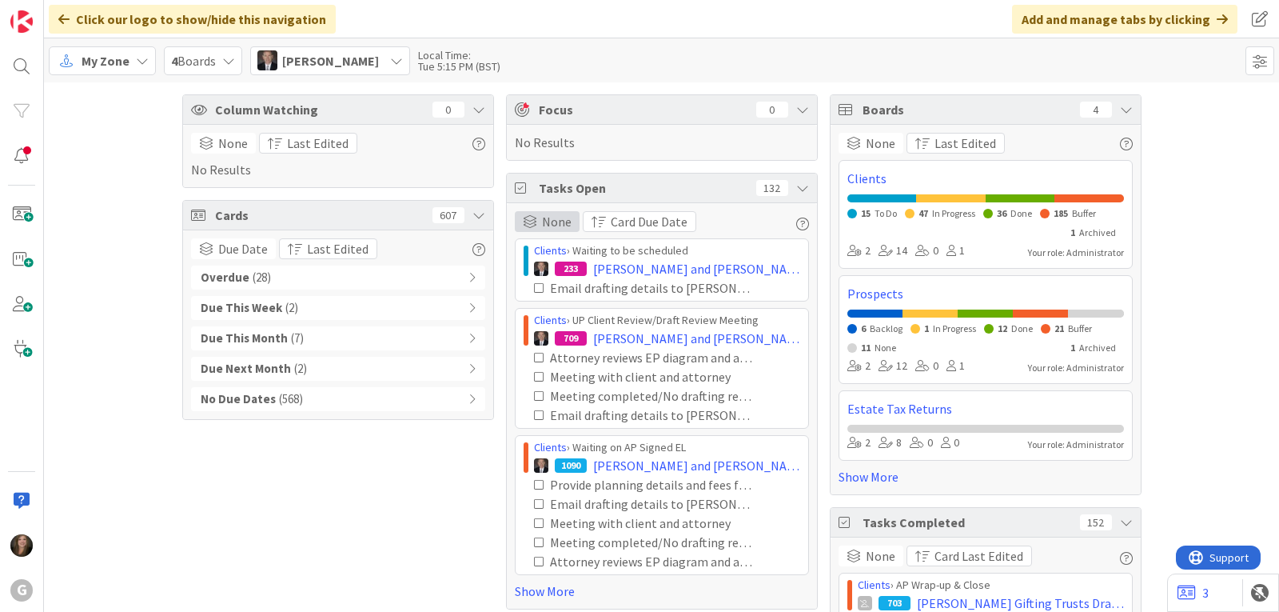
click at [531, 220] on span at bounding box center [530, 221] width 14 height 13
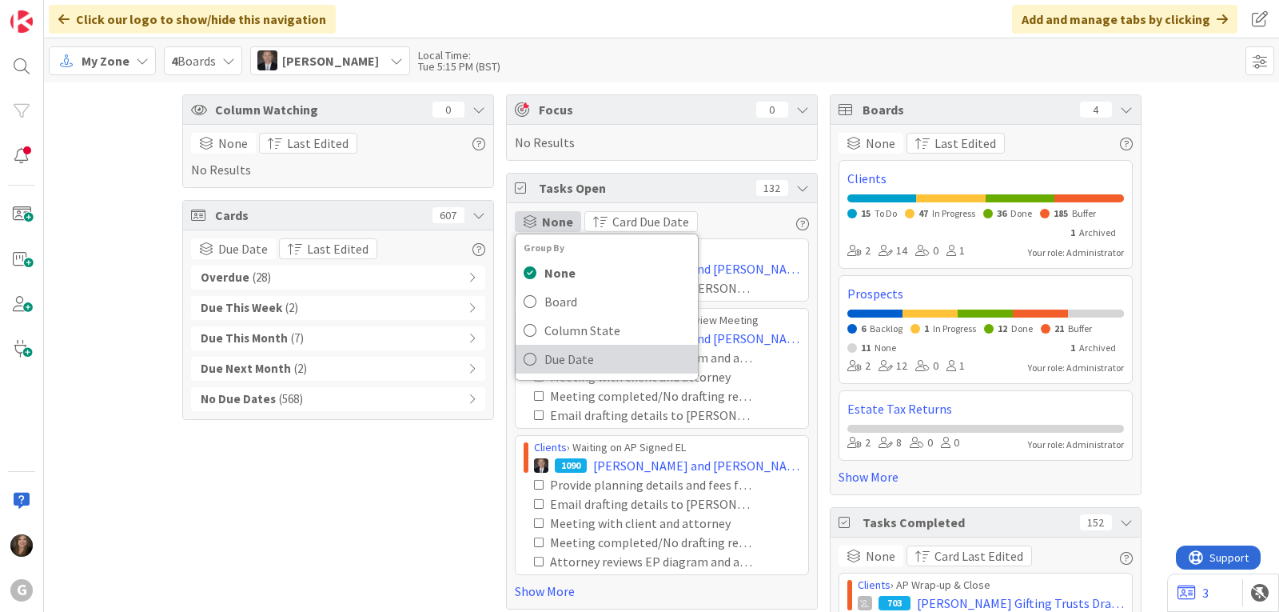
click at [545, 367] on span "Due Date" at bounding box center [616, 359] width 145 height 24
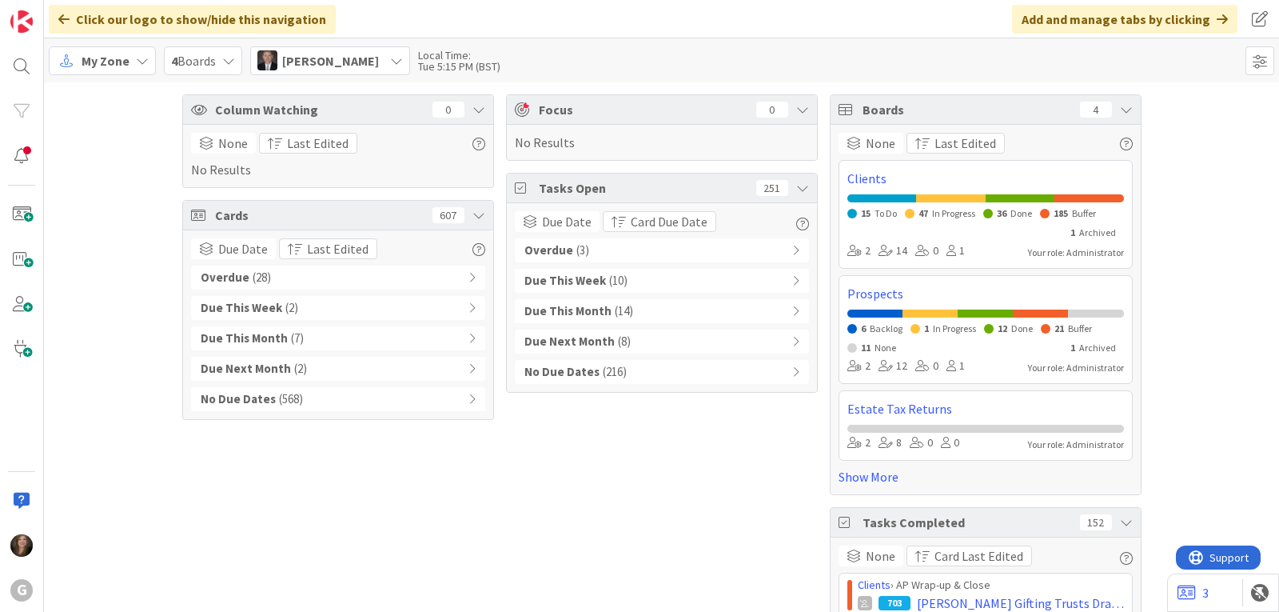
click at [591, 249] on div "Overdue ( 3 )" at bounding box center [662, 250] width 294 height 24
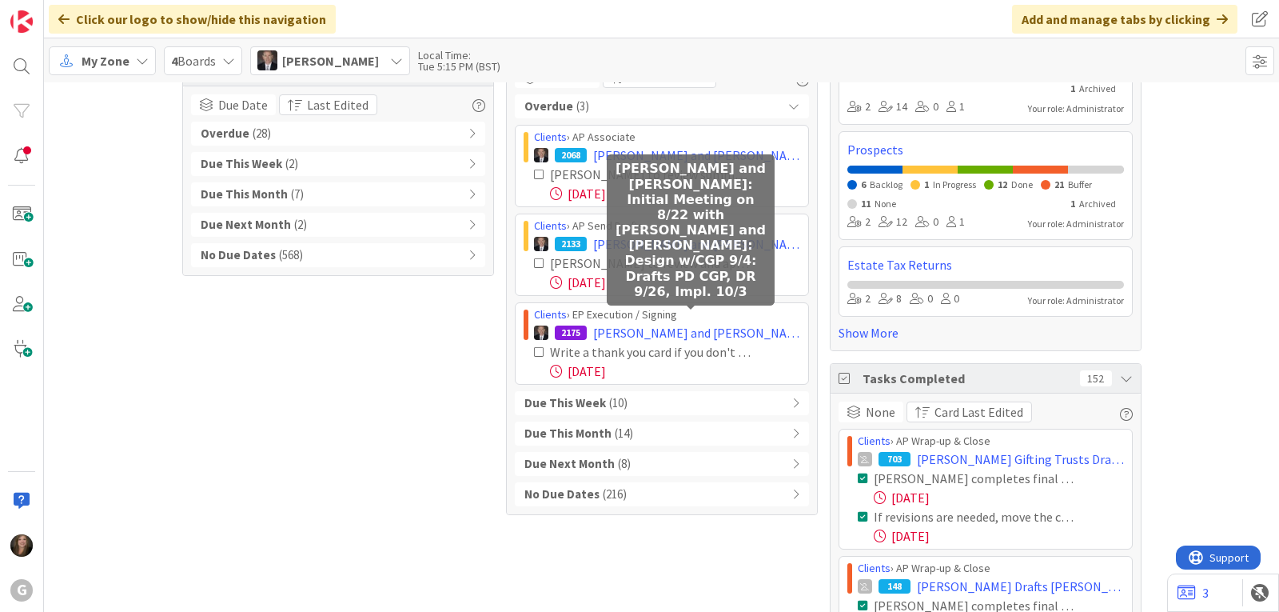
scroll to position [160, 0]
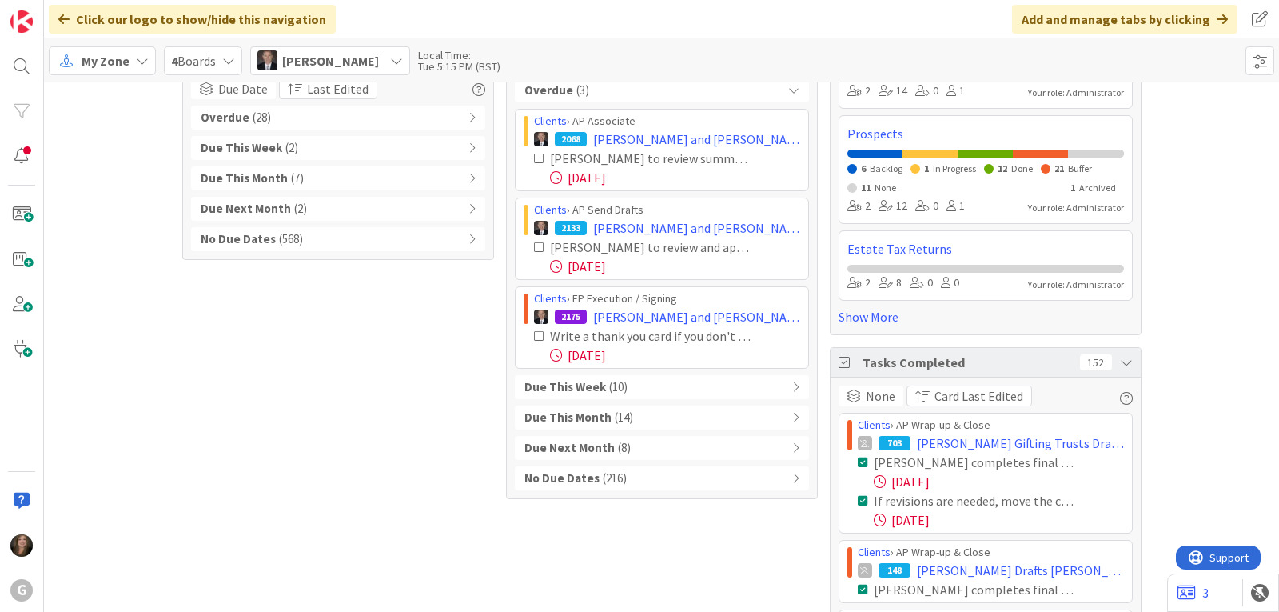
click at [580, 390] on b "Due This Week" at bounding box center [565, 387] width 82 height 18
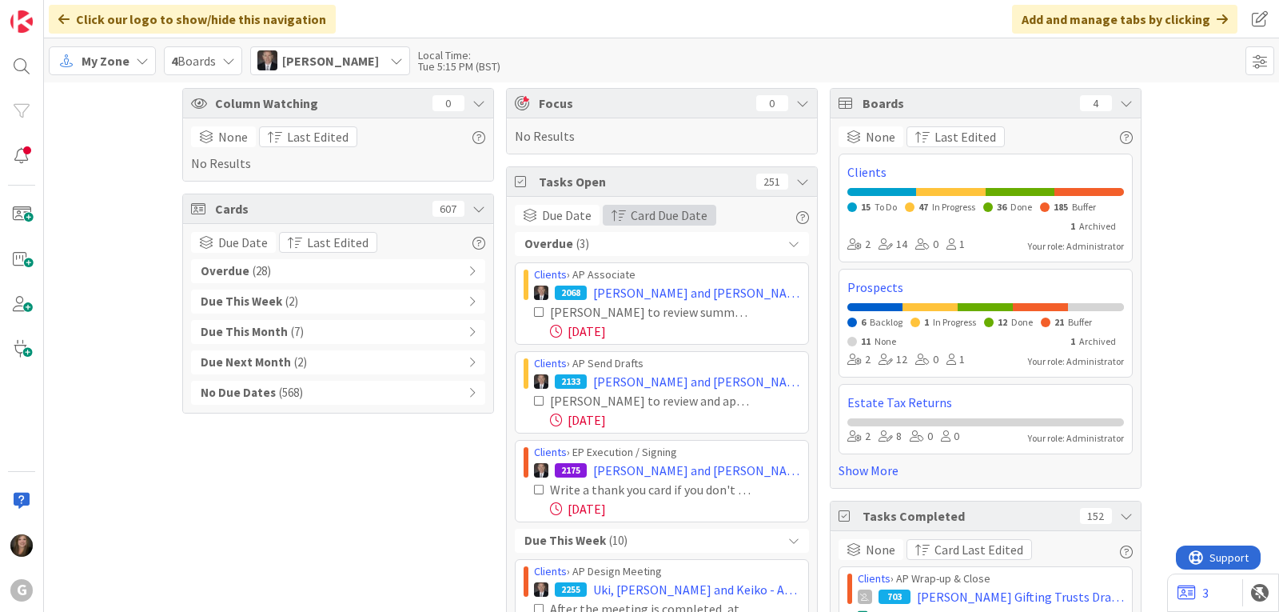
scroll to position [0, 0]
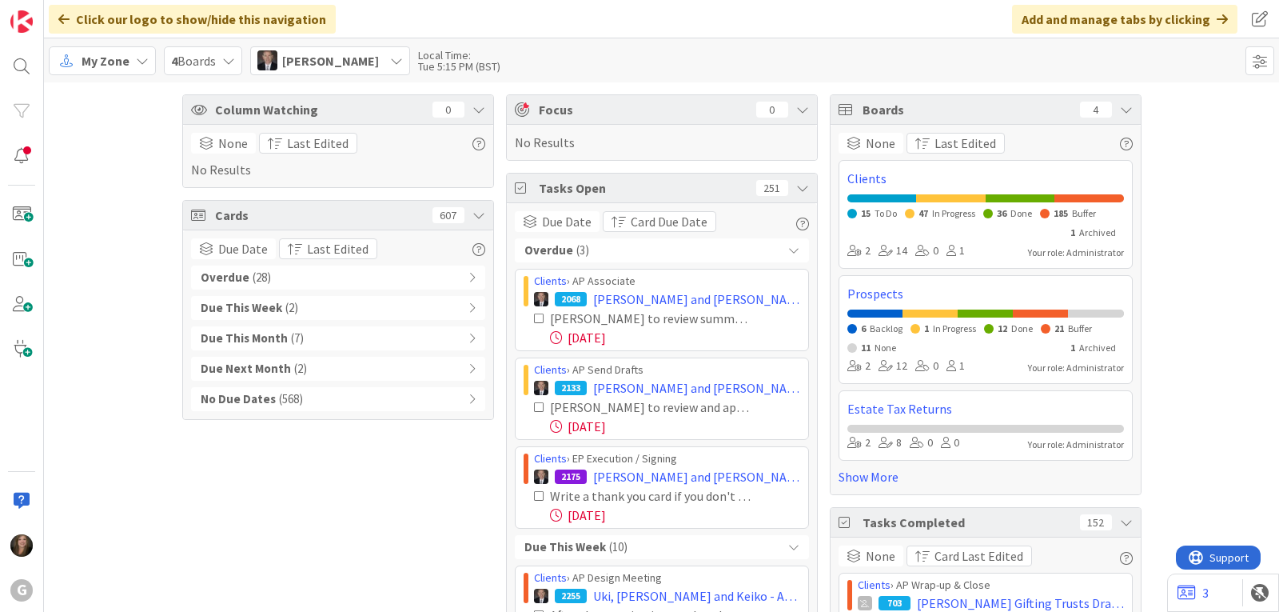
click at [801, 185] on icon at bounding box center [802, 187] width 13 height 13
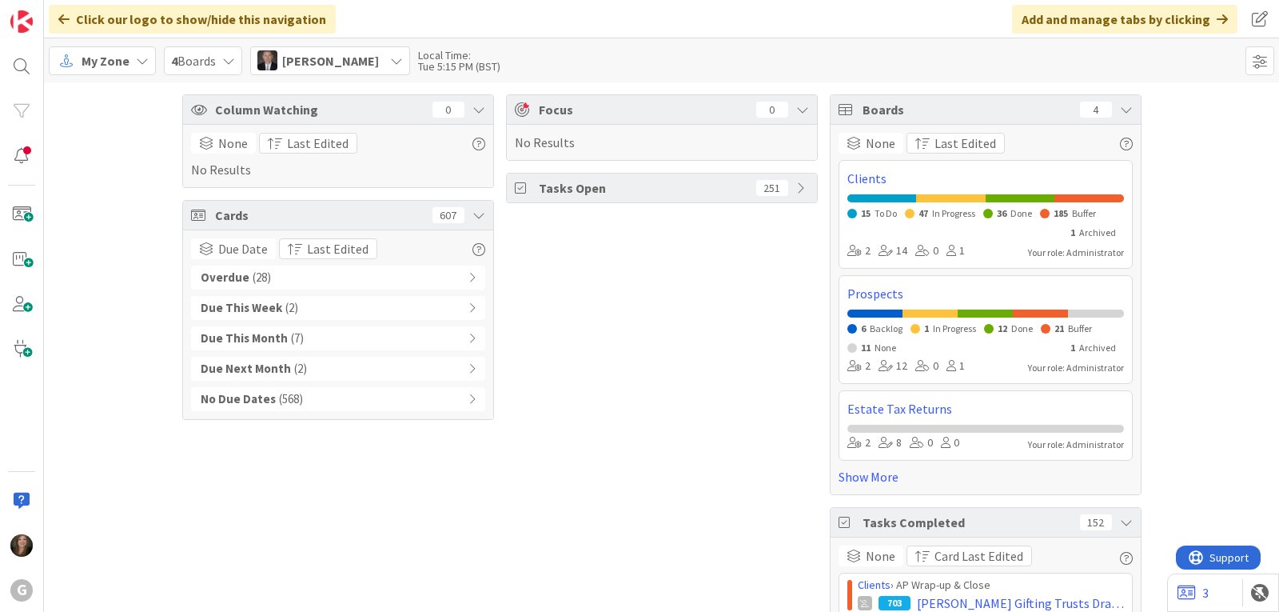
click at [339, 53] on span "[PERSON_NAME]" at bounding box center [330, 60] width 97 height 19
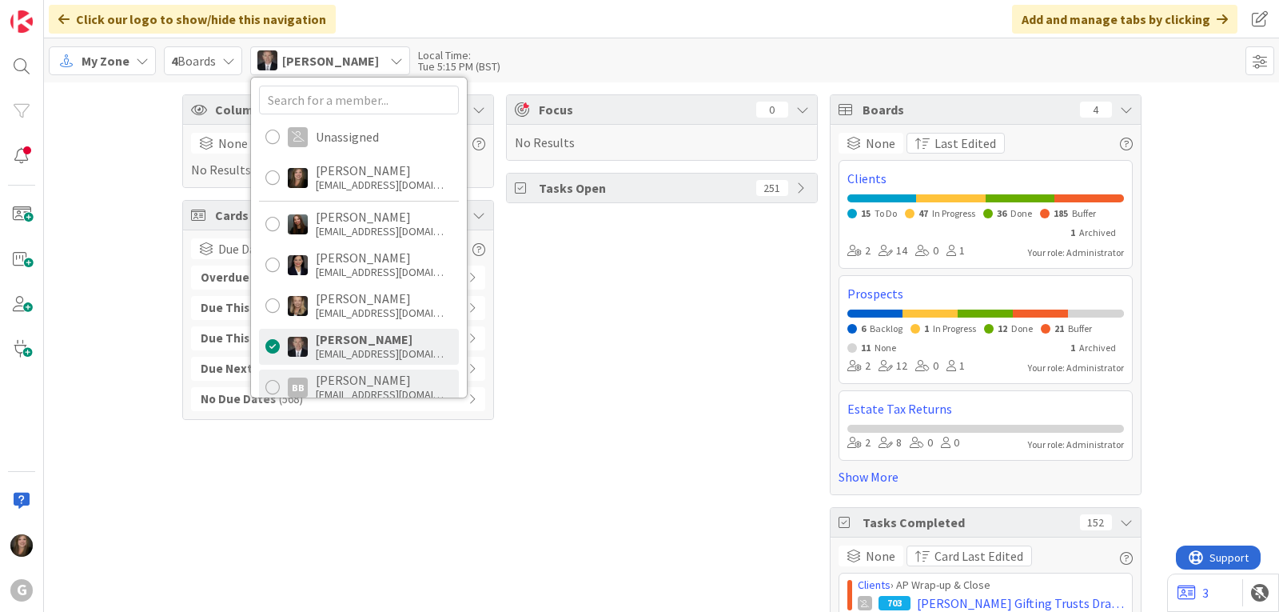
click at [269, 380] on div at bounding box center [272, 387] width 14 height 14
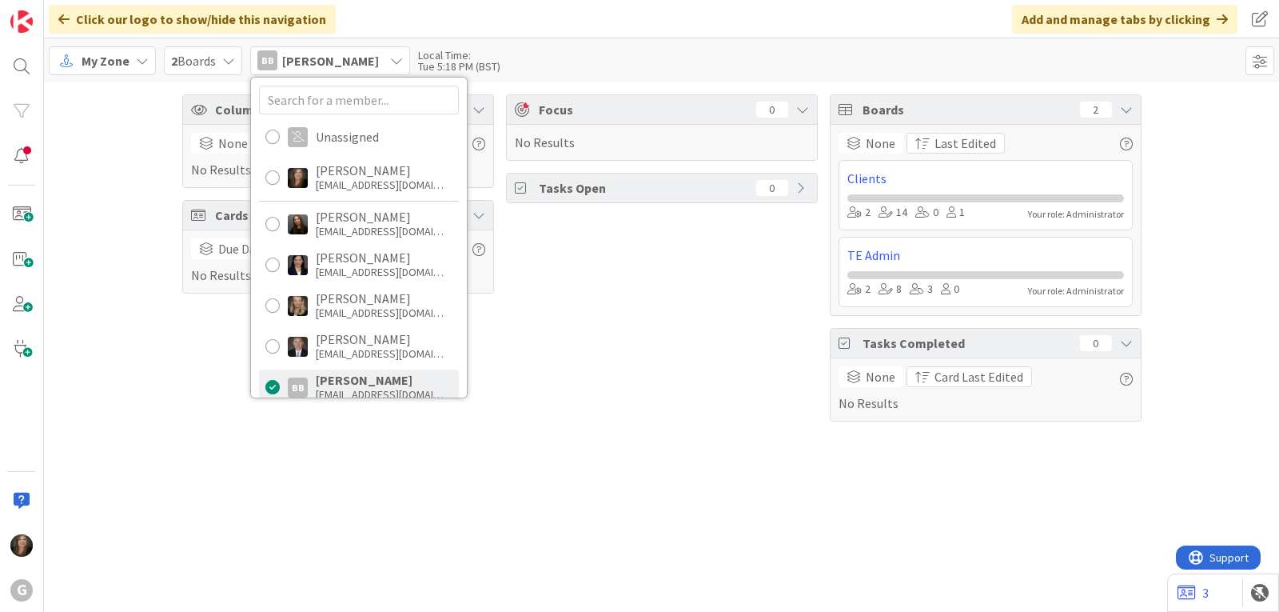
click at [684, 189] on span "Tasks Open" at bounding box center [643, 187] width 209 height 19
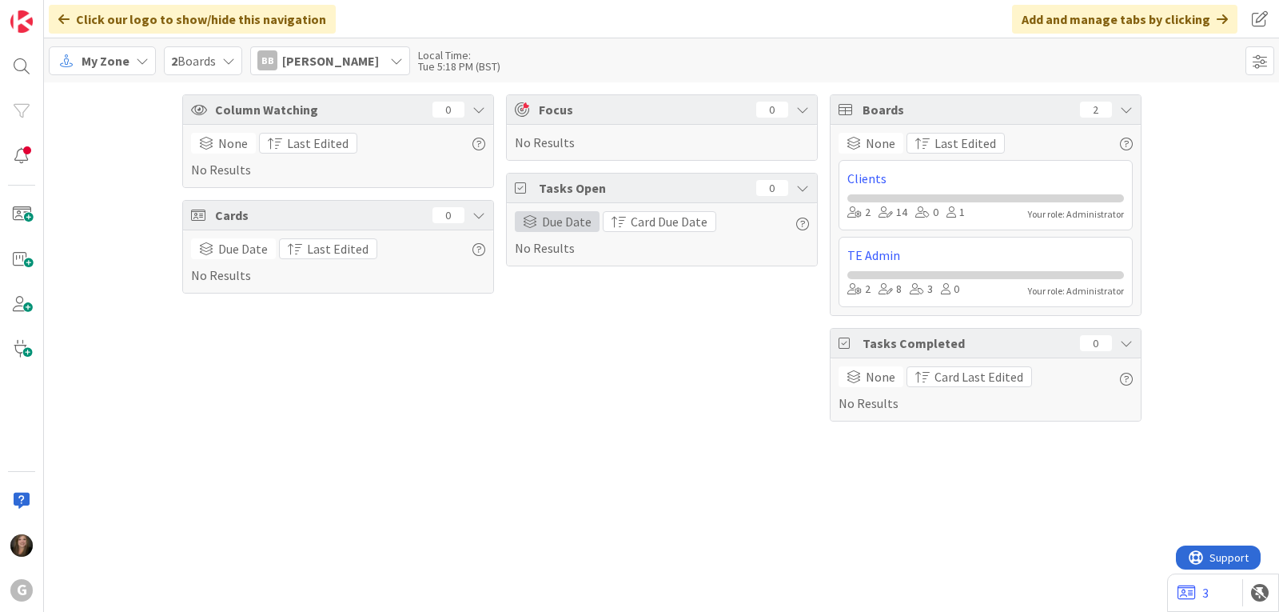
click at [557, 217] on span "Due Date" at bounding box center [567, 221] width 50 height 19
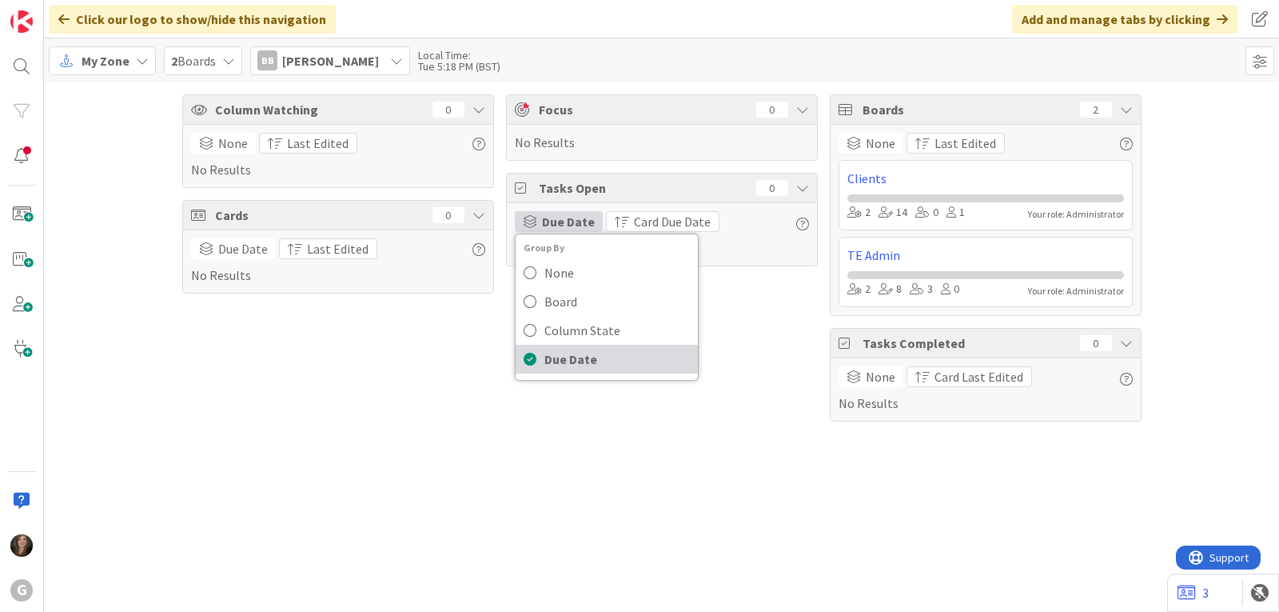
click at [530, 356] on icon at bounding box center [530, 359] width 13 height 24
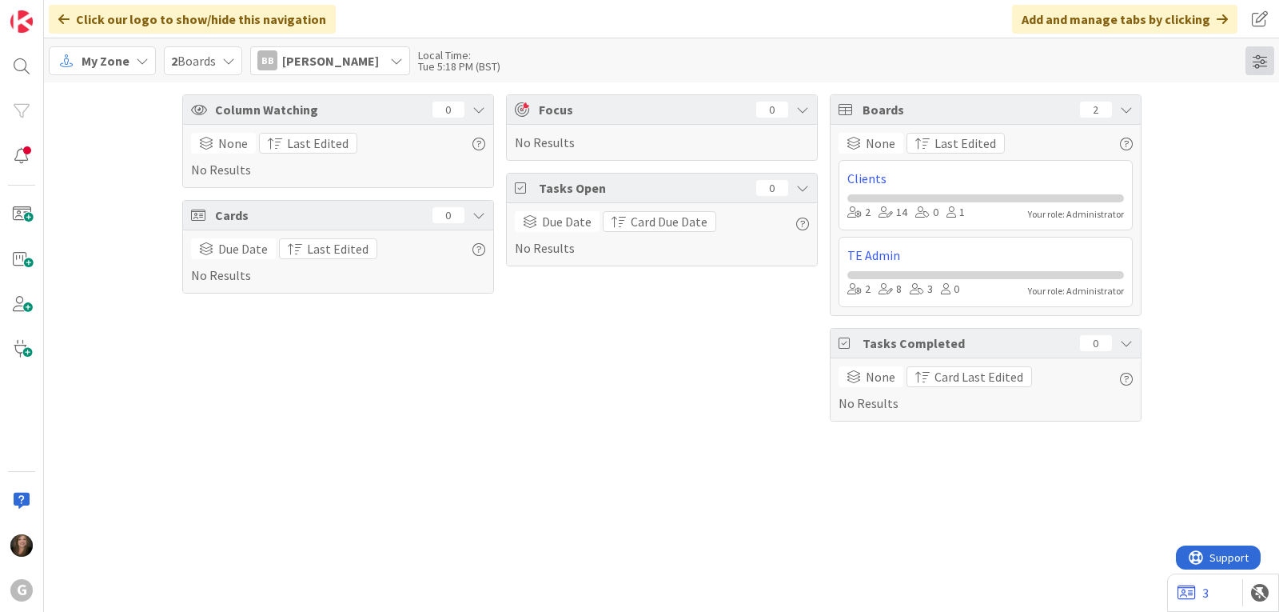
click at [1257, 63] on span at bounding box center [1260, 60] width 29 height 29
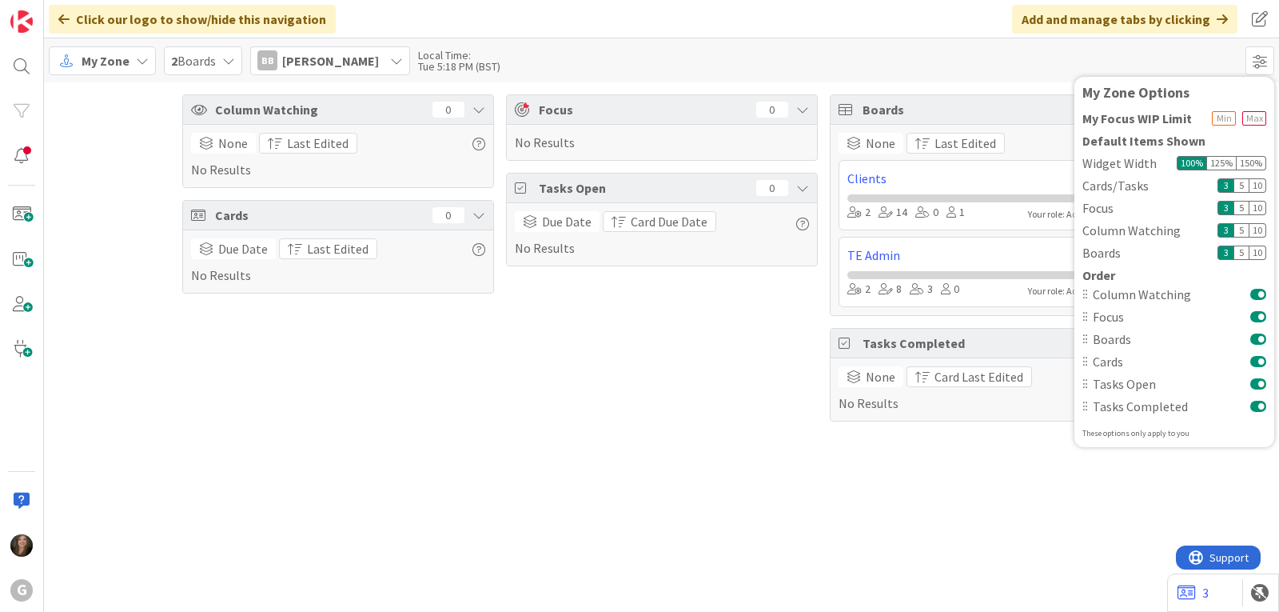
click at [1173, 68] on div "My Zone 2 Boards BB [PERSON_NAME] Unassigned [PERSON_NAME] [EMAIL_ADDRESS][DOMA…" at bounding box center [661, 60] width 1235 height 44
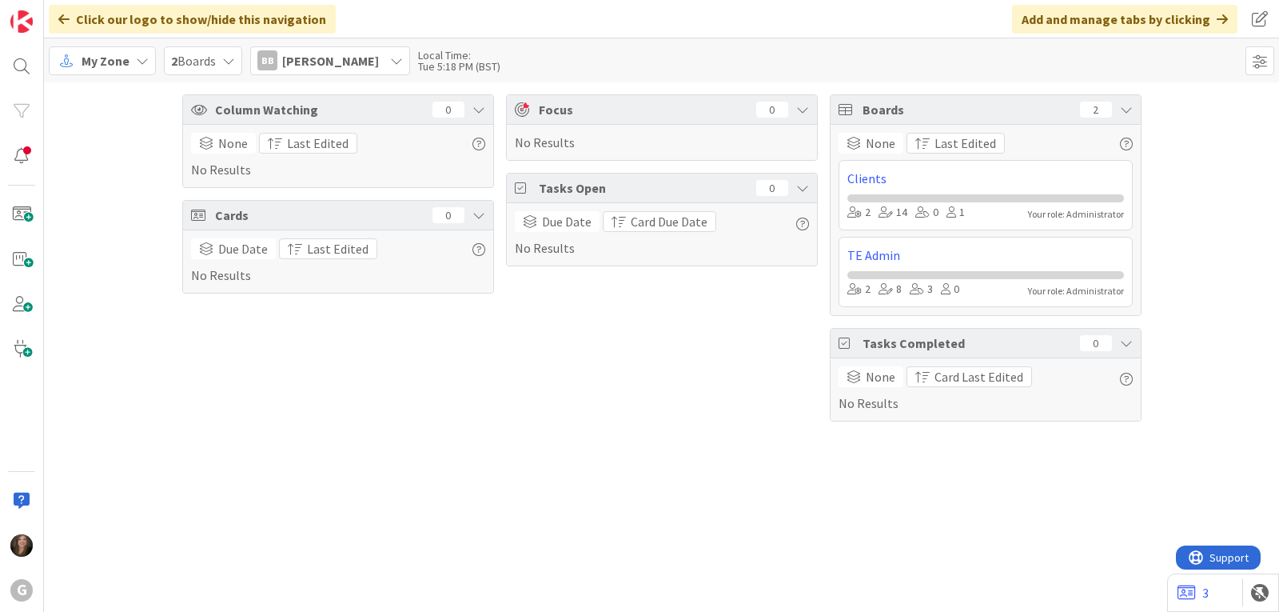
click at [131, 65] on div "My Zone" at bounding box center [102, 60] width 107 height 29
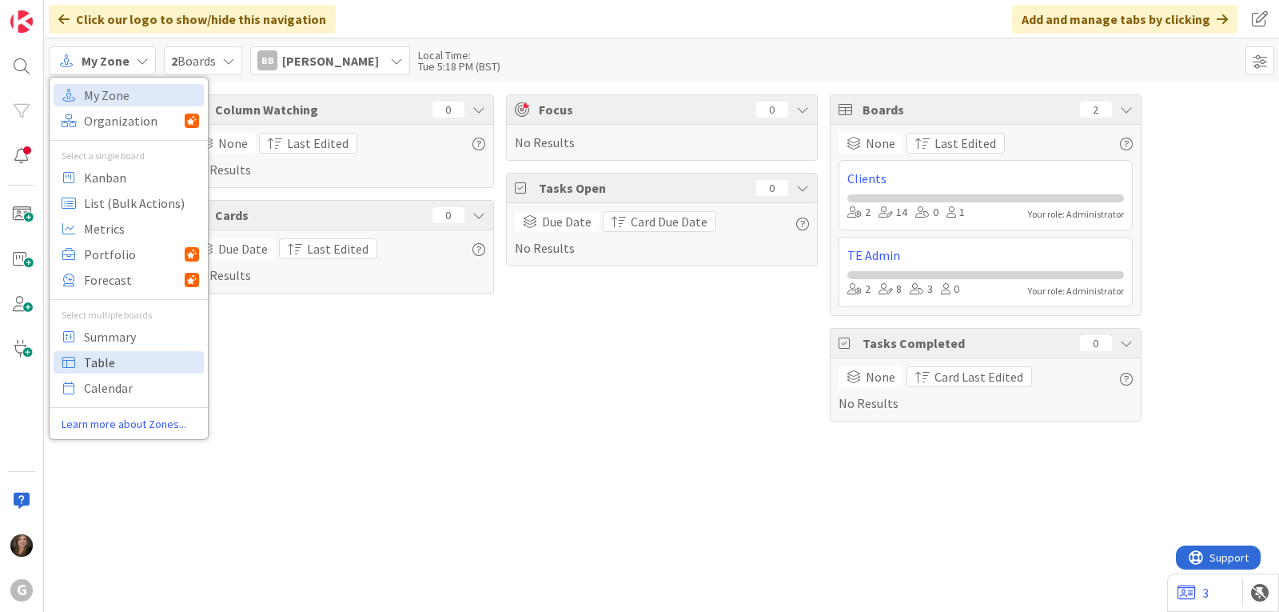
click at [122, 361] on span "Table" at bounding box center [141, 362] width 115 height 24
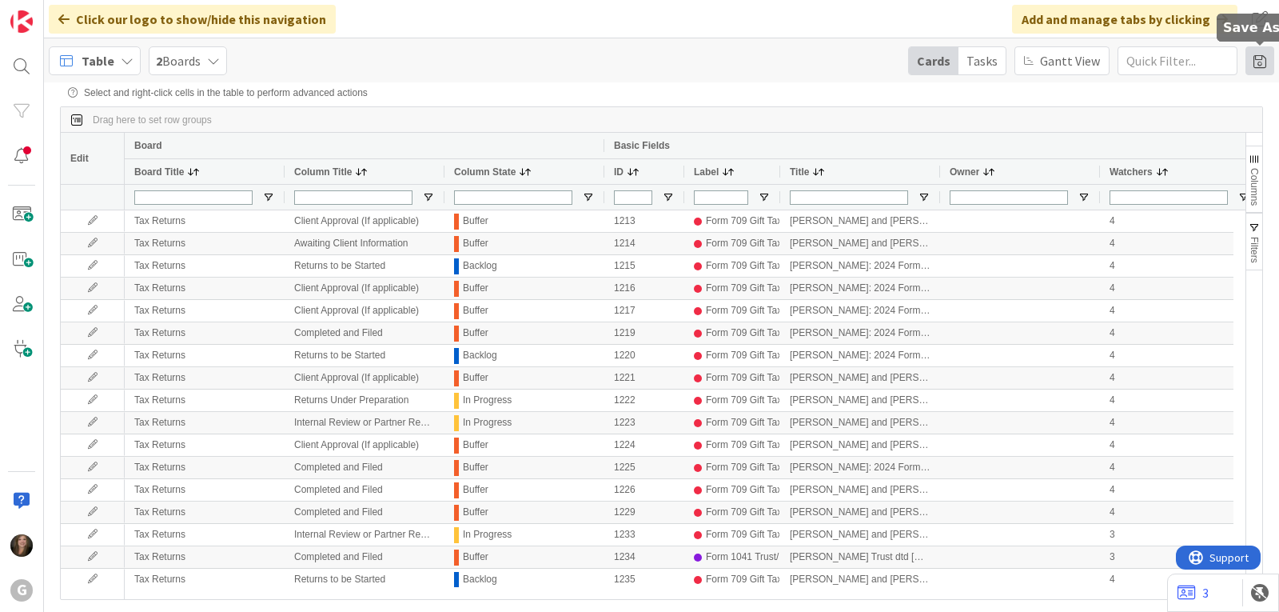
click at [1264, 65] on span at bounding box center [1260, 60] width 29 height 29
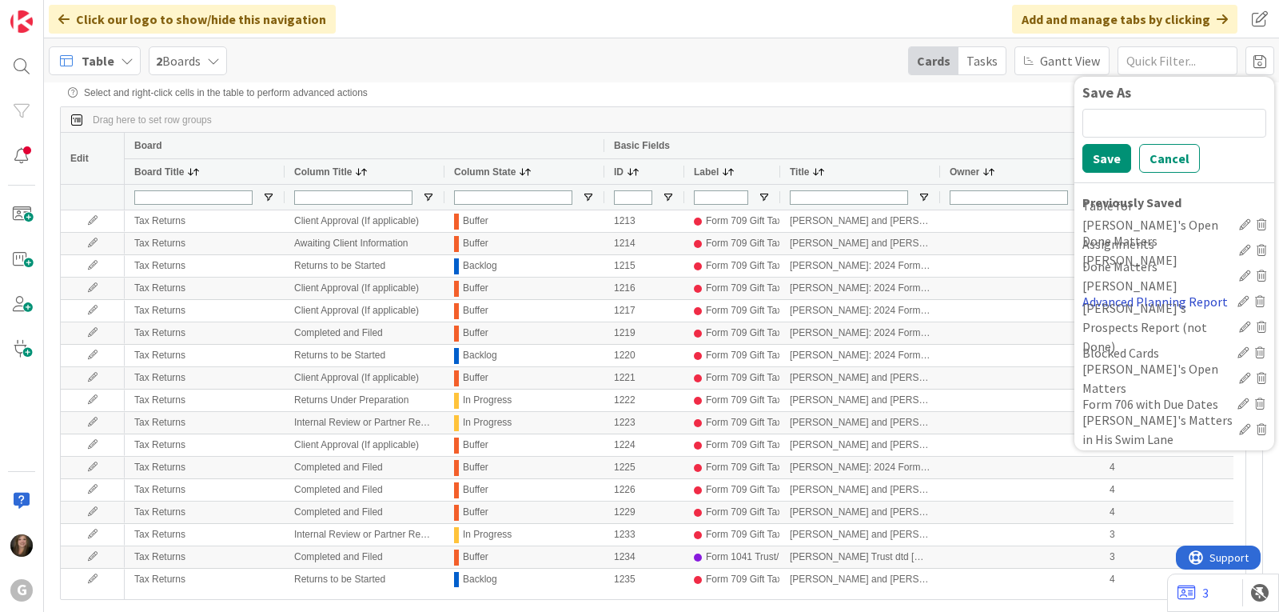
click at [1102, 301] on div "Advanced Planning Report" at bounding box center [1156, 301] width 149 height 19
type input "Done"
type input "(1) Advanced Planning"
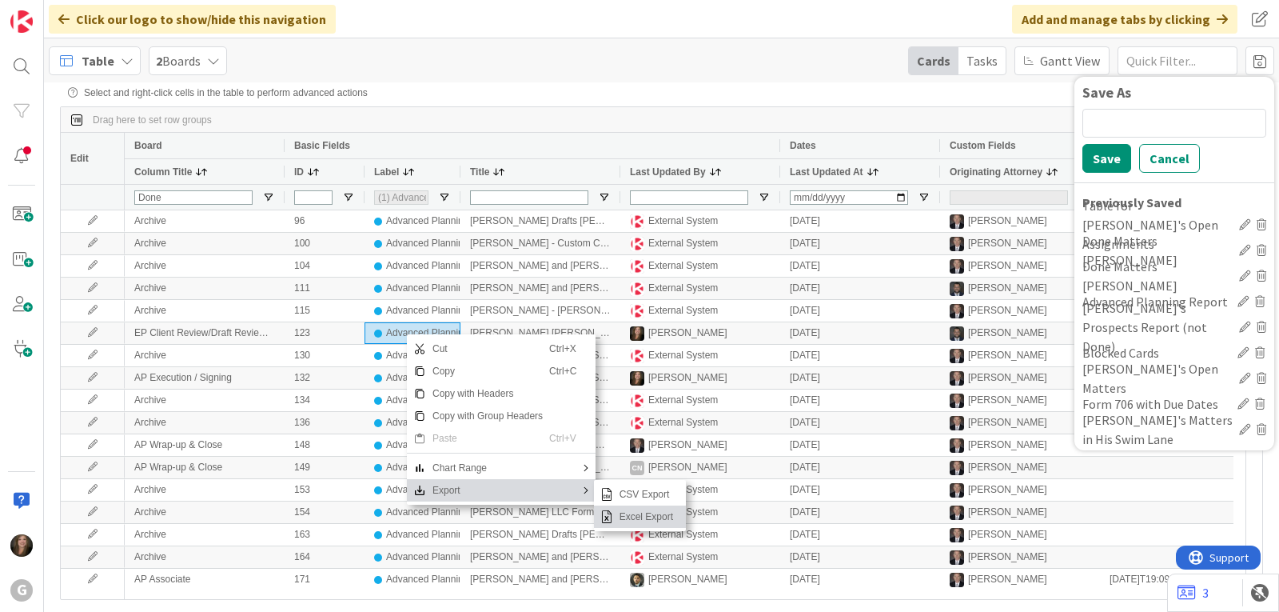
click at [641, 524] on span "Excel Export" at bounding box center [646, 516] width 66 height 22
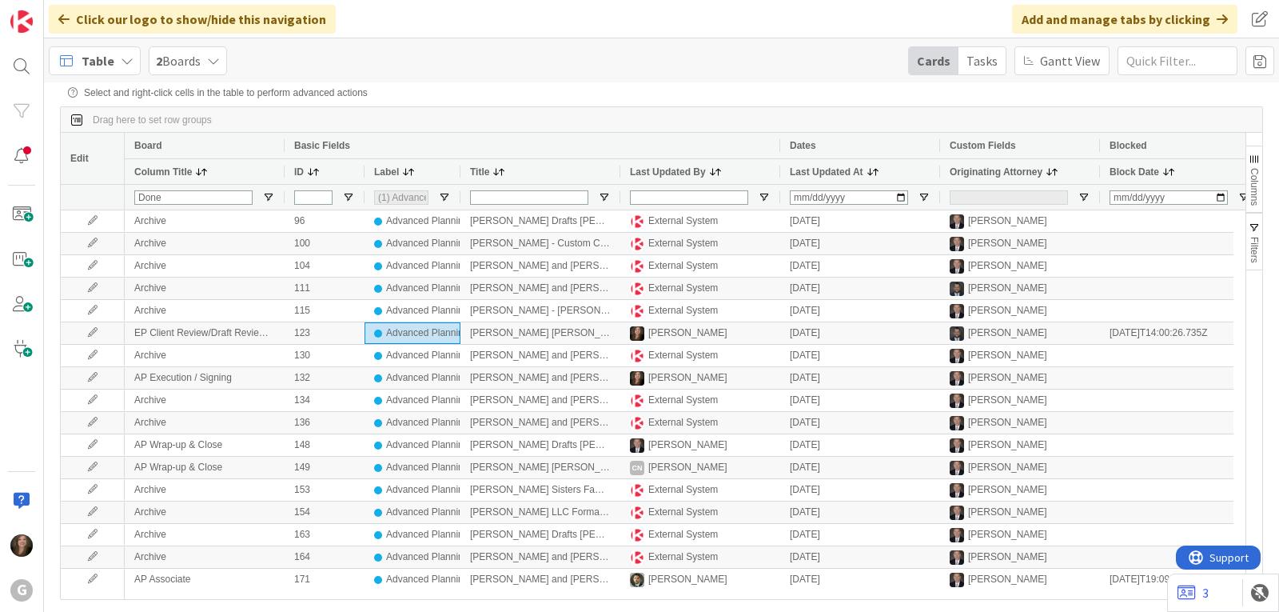
click at [74, 67] on icon at bounding box center [66, 60] width 21 height 21
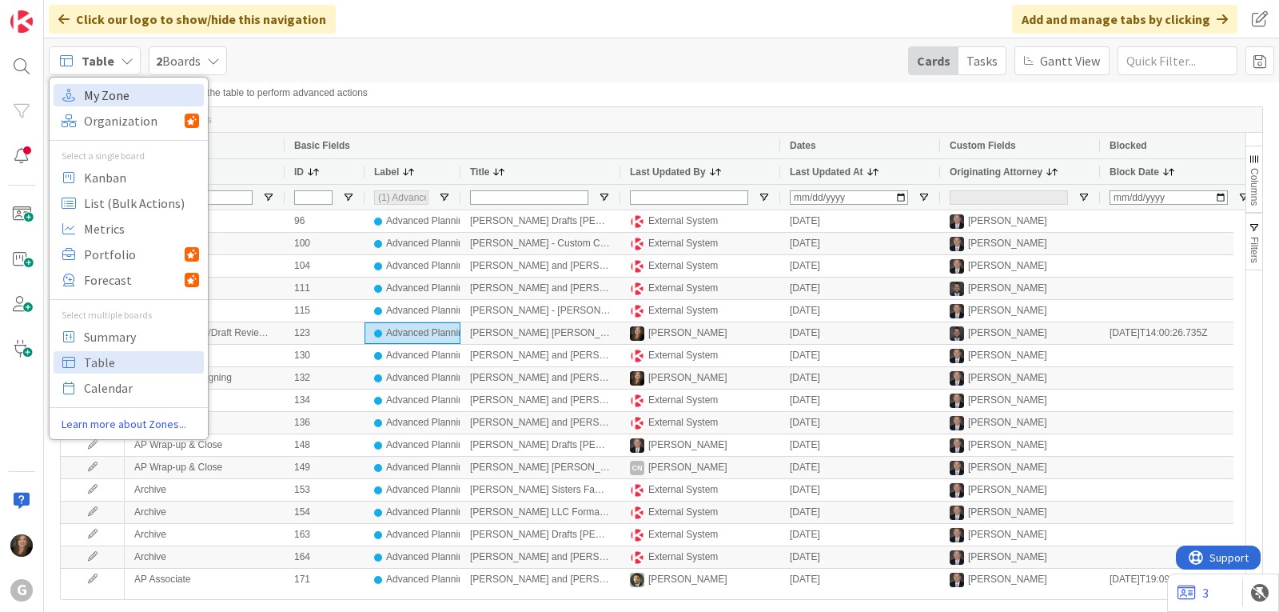
click at [79, 91] on link "My Zone" at bounding box center [129, 95] width 150 height 22
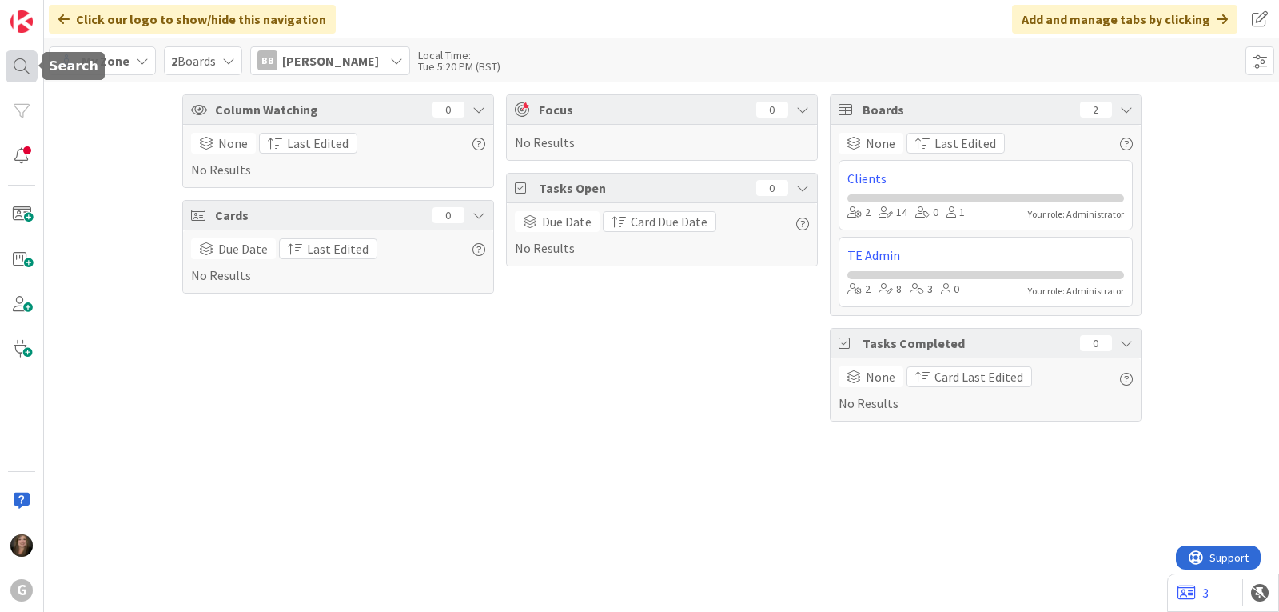
click at [22, 64] on div at bounding box center [22, 66] width 32 height 32
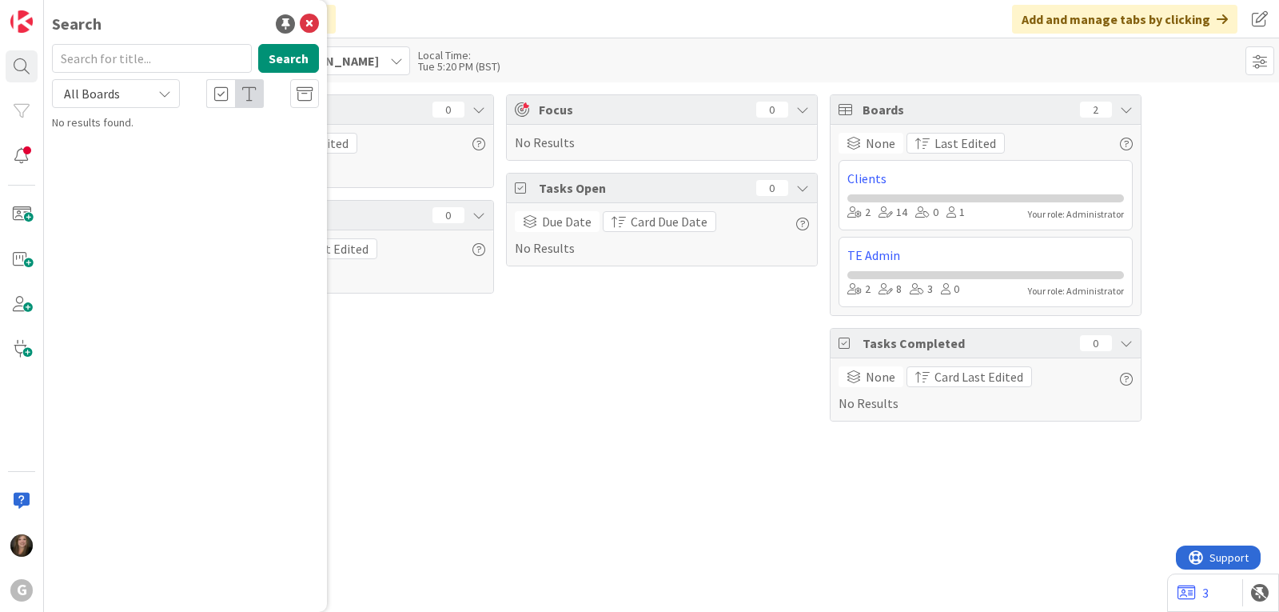
click at [103, 52] on input "text" at bounding box center [152, 58] width 200 height 29
type input "2100"
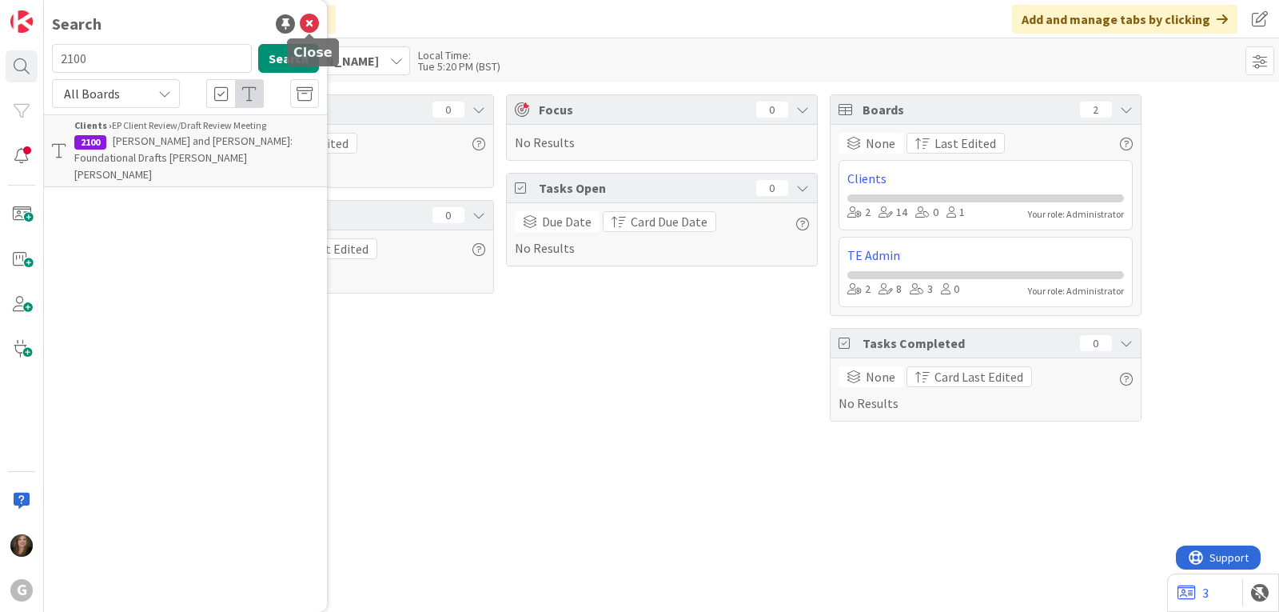
click at [306, 18] on icon at bounding box center [309, 23] width 19 height 19
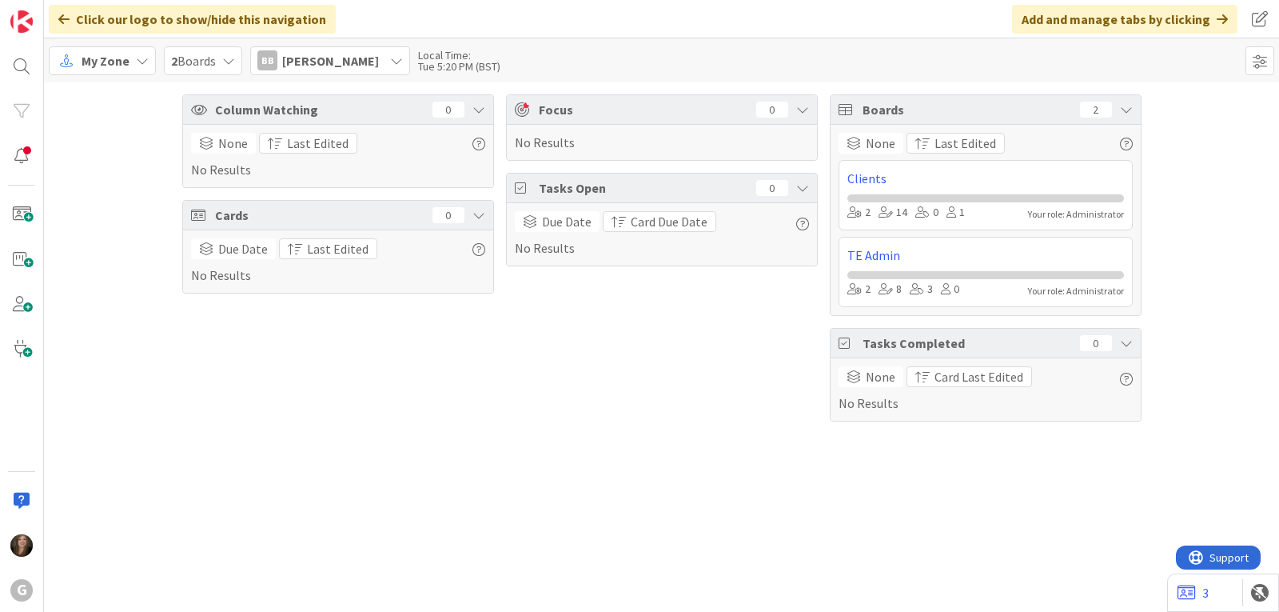
click at [136, 59] on icon at bounding box center [142, 60] width 13 height 13
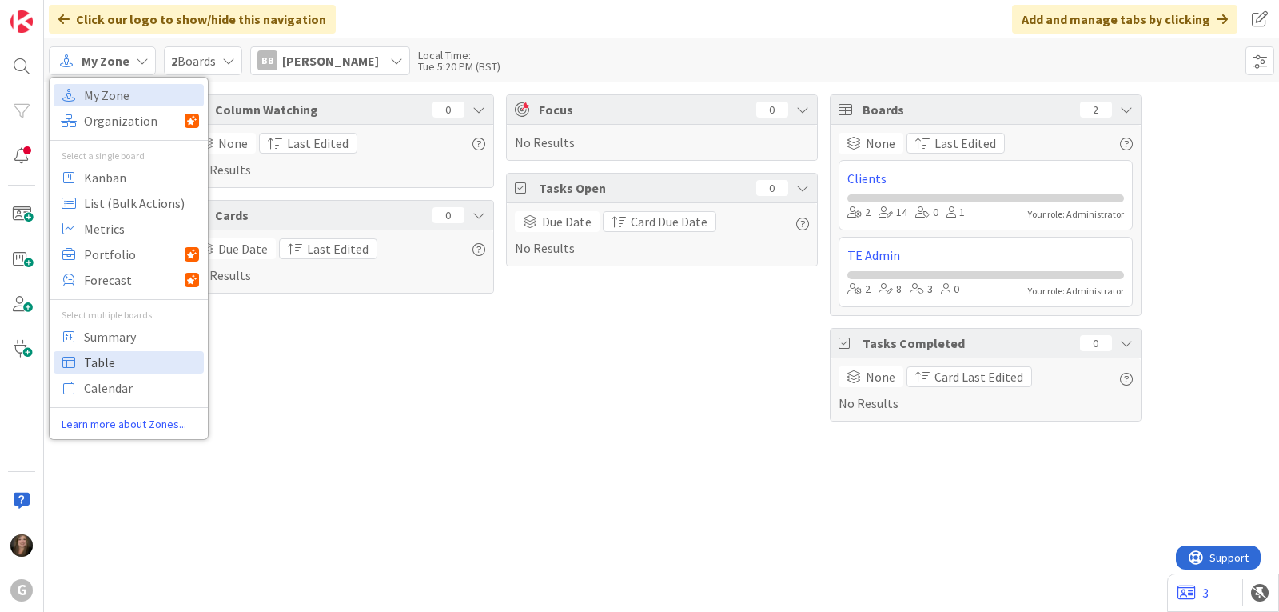
click at [122, 357] on span "Table" at bounding box center [141, 362] width 115 height 24
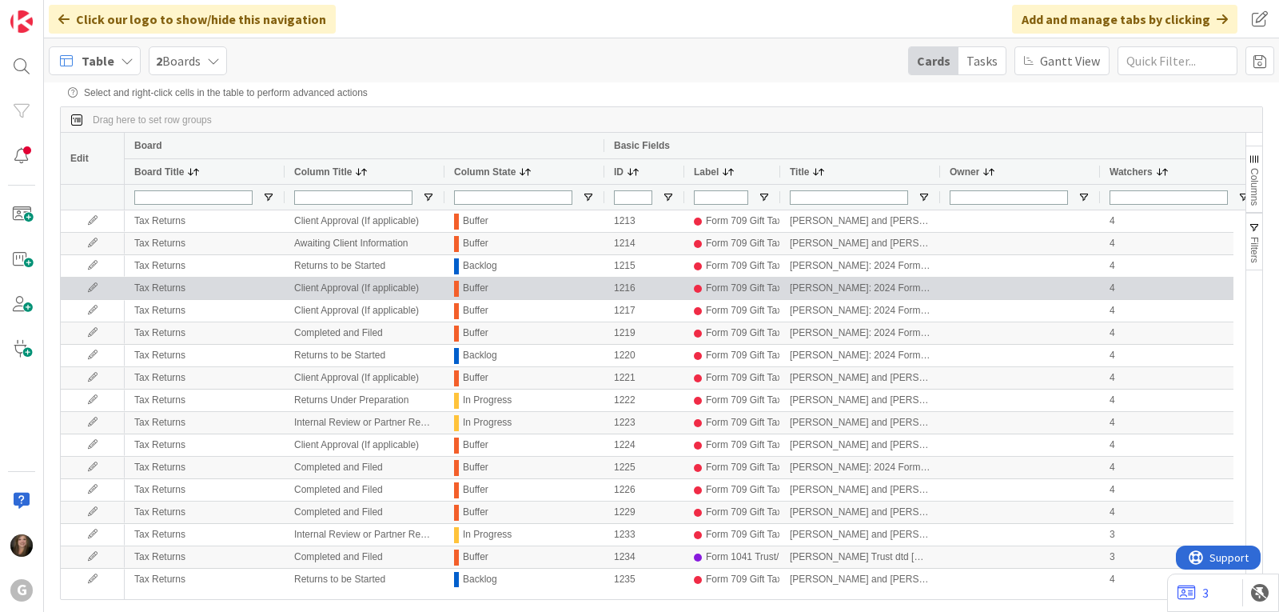
click at [95, 289] on icon at bounding box center [93, 288] width 24 height 10
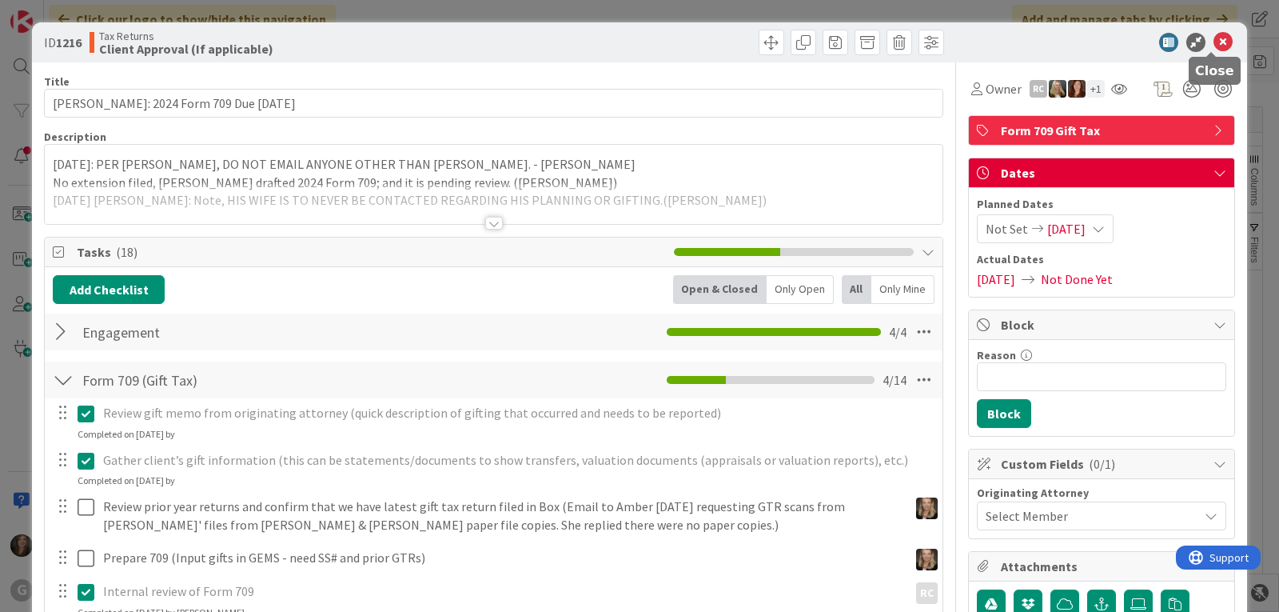
click at [1214, 42] on icon at bounding box center [1223, 42] width 19 height 19
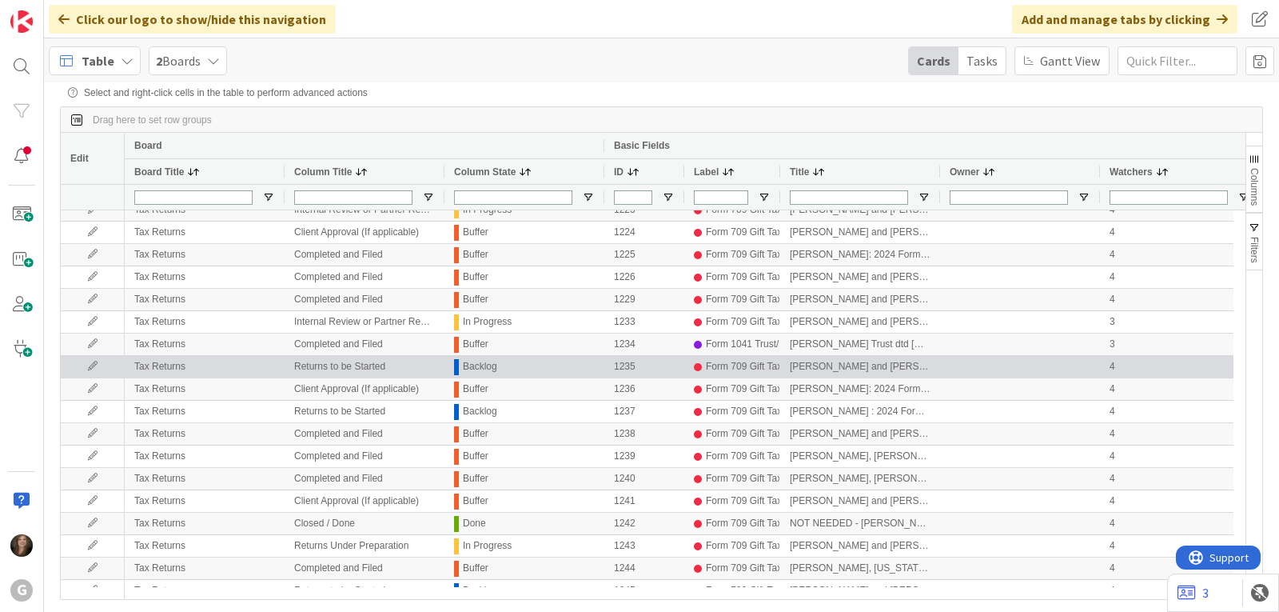
scroll to position [240, 0]
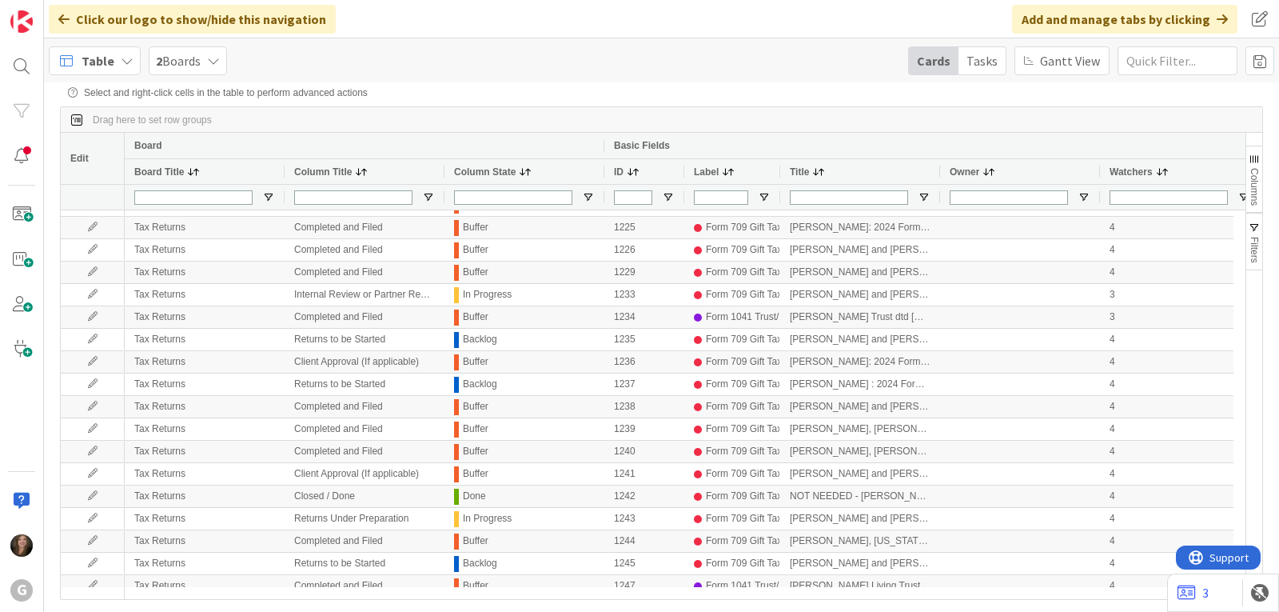
click at [123, 68] on div "Table" at bounding box center [95, 60] width 92 height 29
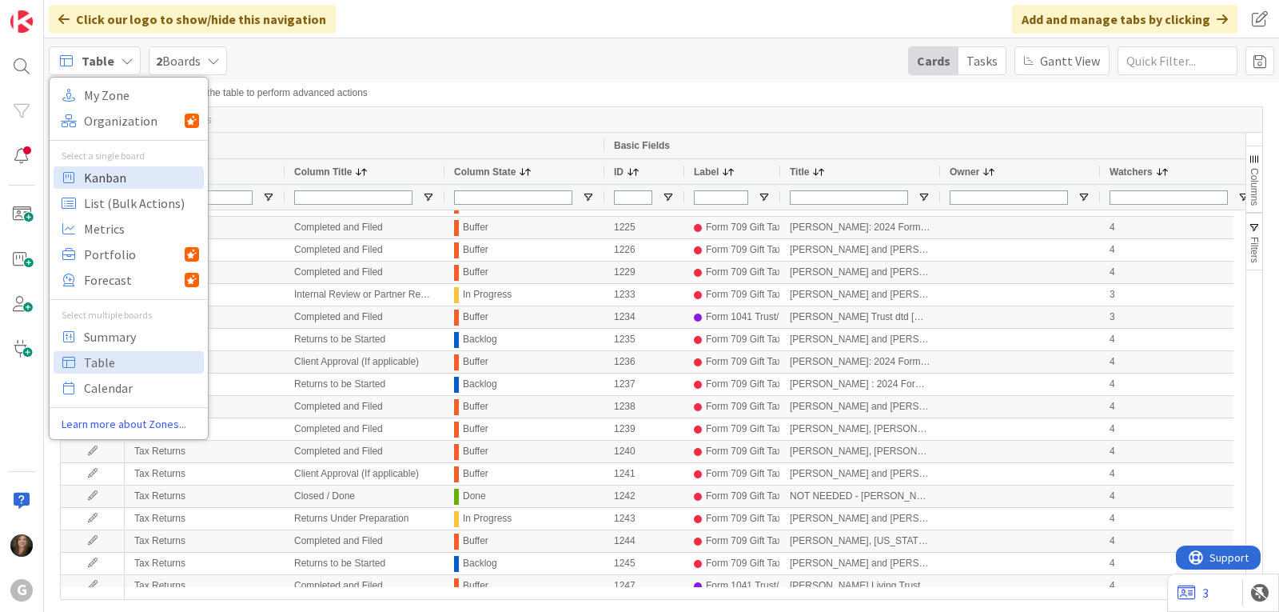
click at [117, 179] on span "Kanban" at bounding box center [141, 177] width 115 height 24
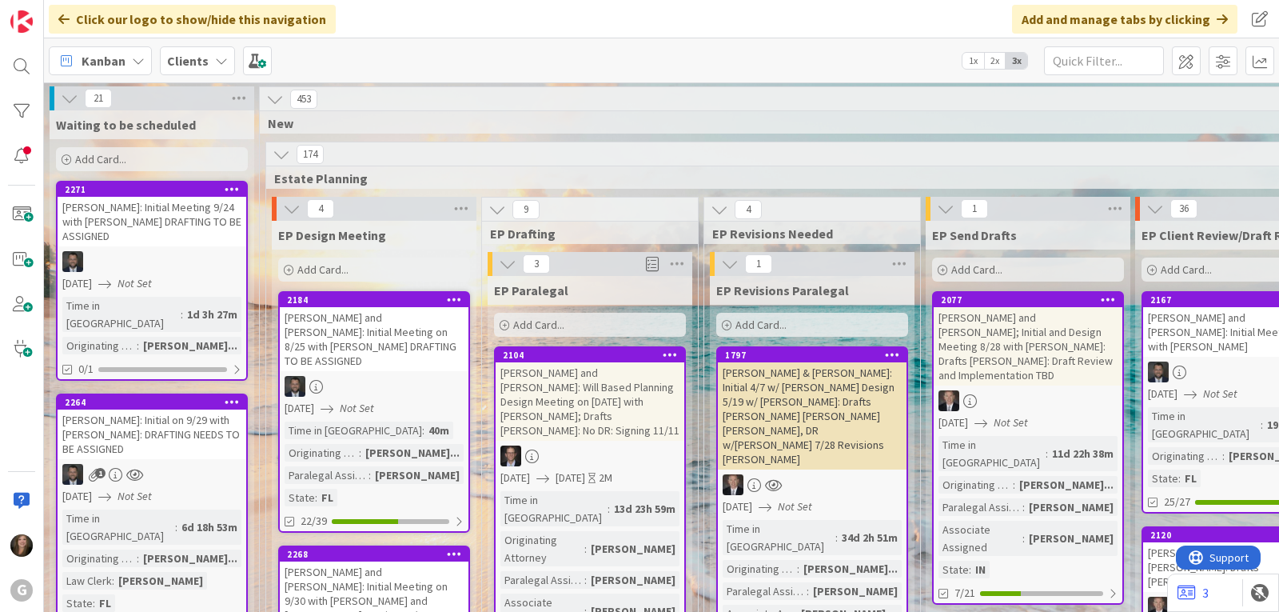
click at [333, 402] on icon at bounding box center [327, 408] width 13 height 13
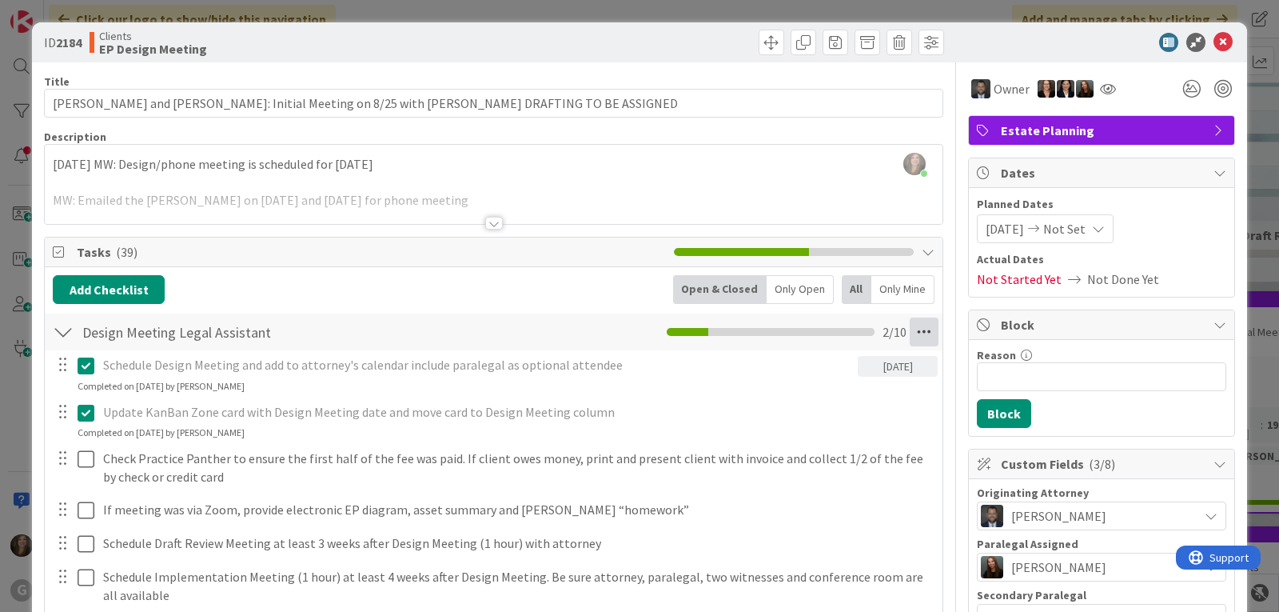
click at [914, 329] on icon at bounding box center [924, 331] width 29 height 29
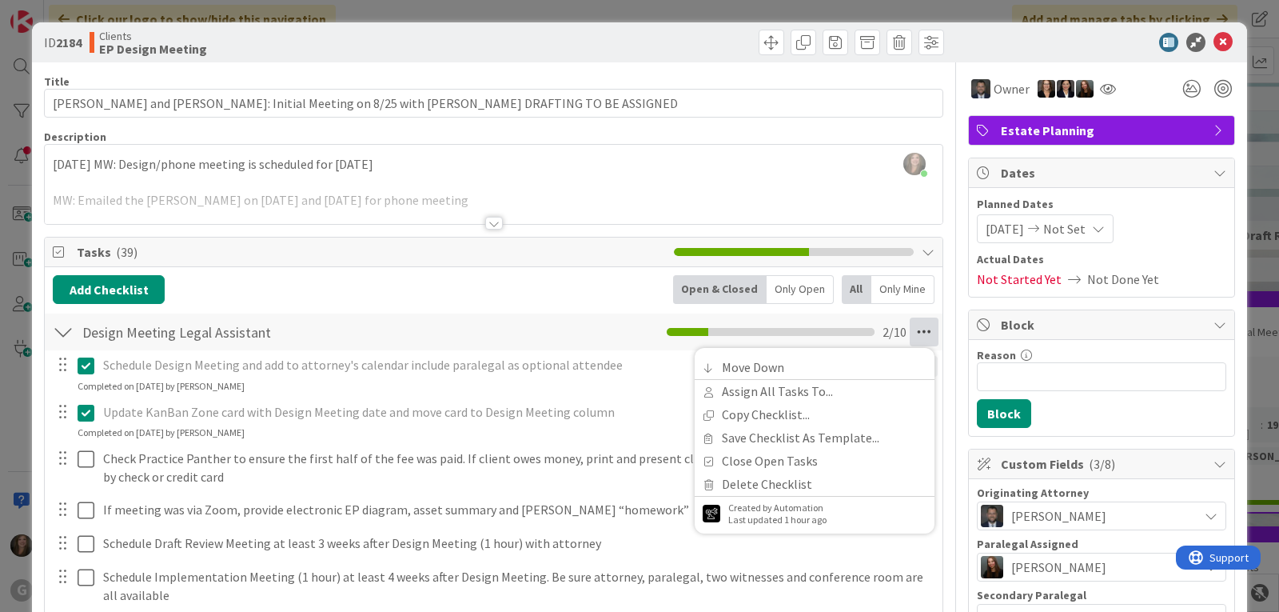
click at [910, 329] on icon at bounding box center [924, 331] width 29 height 29
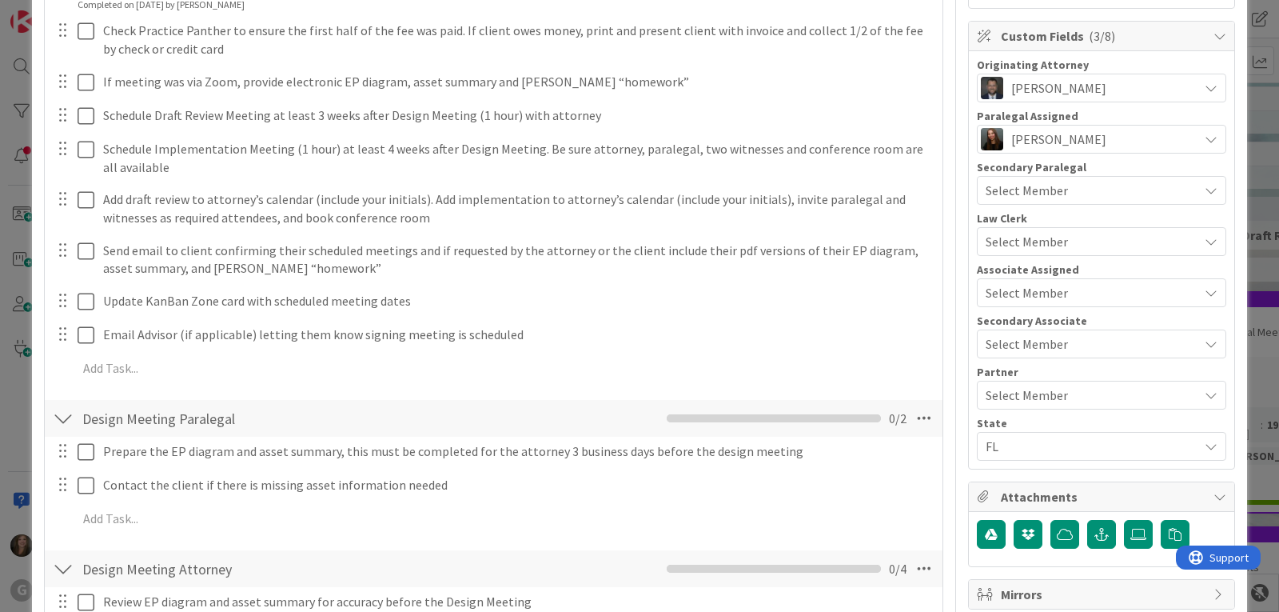
scroll to position [480, 0]
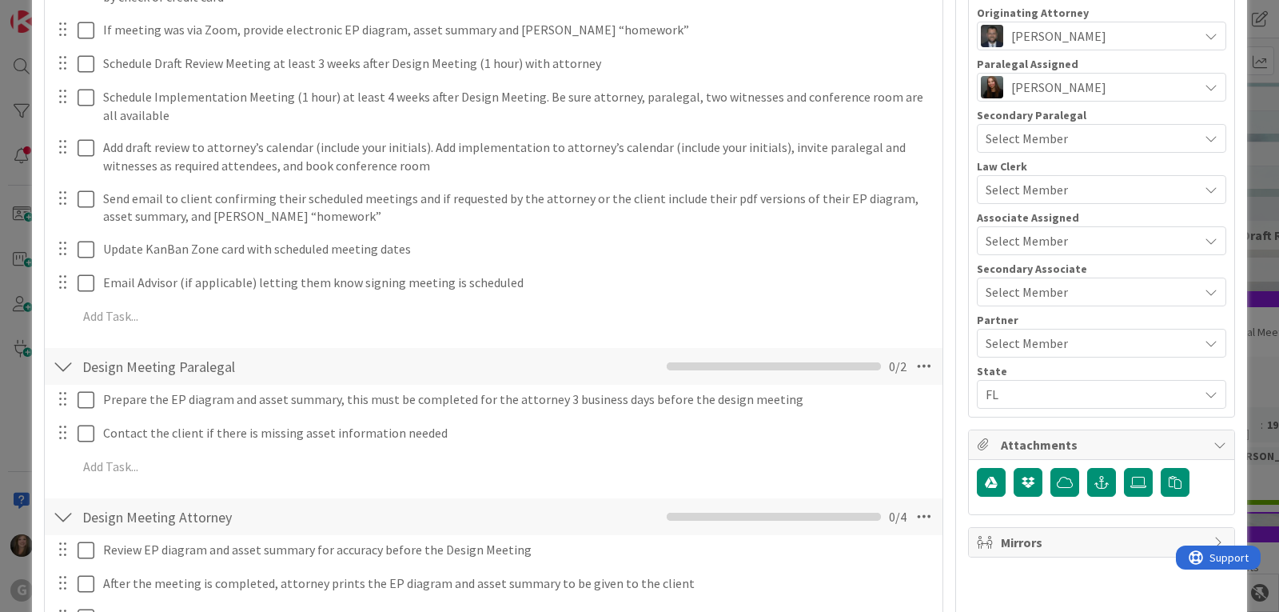
click at [62, 370] on div at bounding box center [63, 366] width 21 height 29
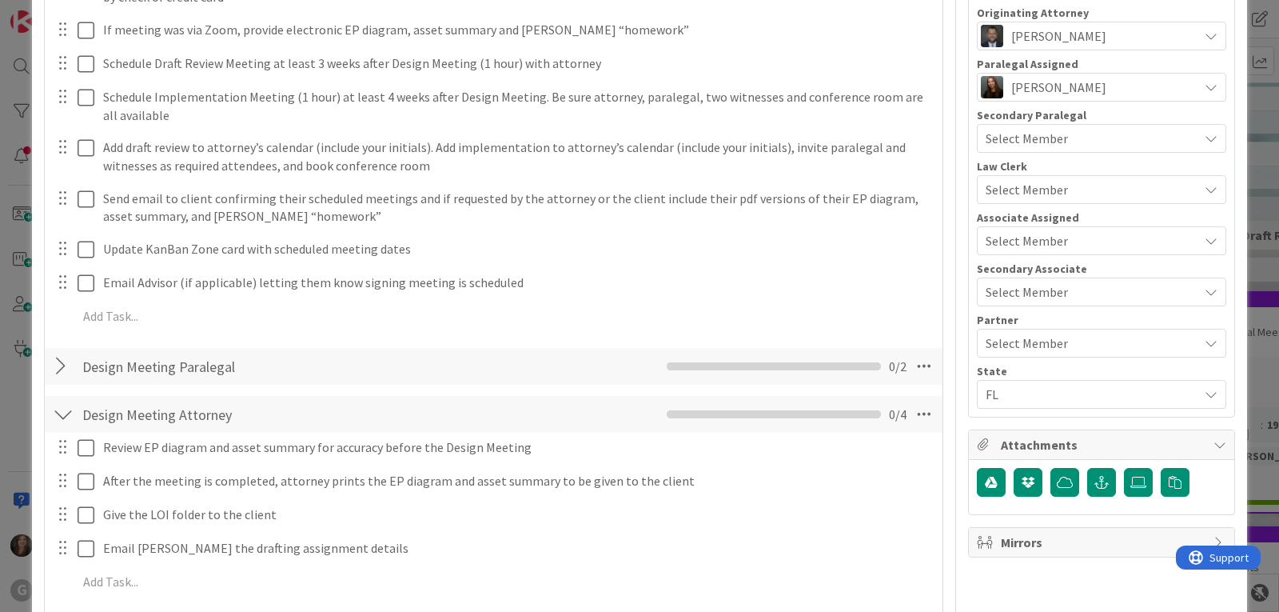
click at [62, 370] on div at bounding box center [63, 366] width 21 height 29
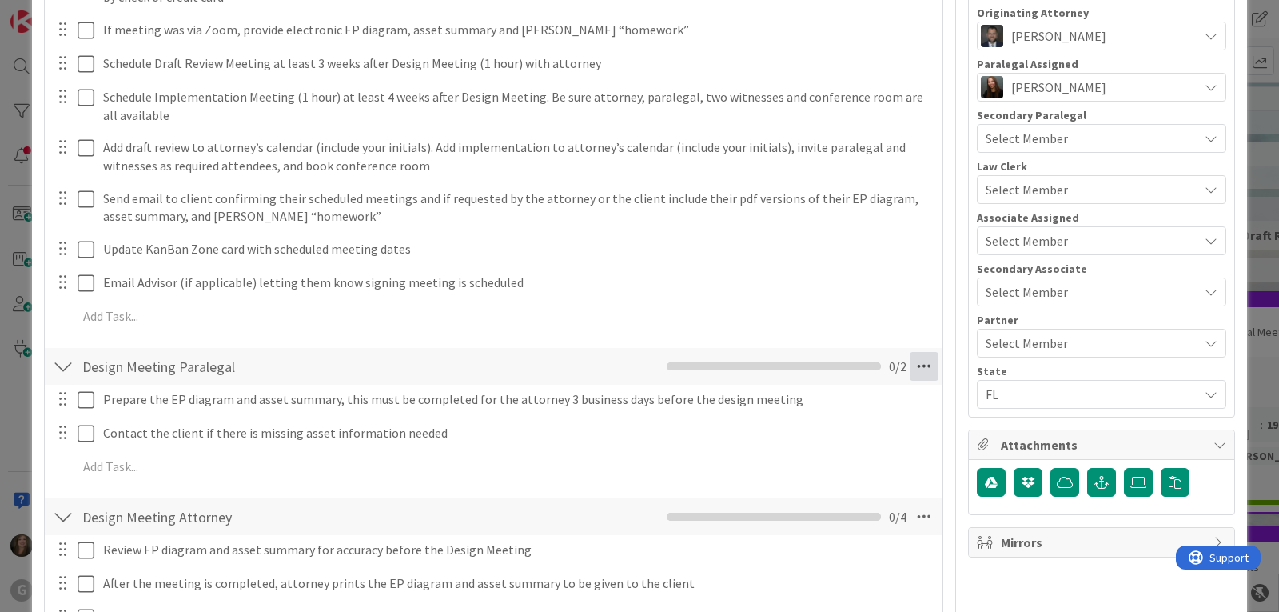
click at [915, 367] on icon at bounding box center [924, 366] width 29 height 29
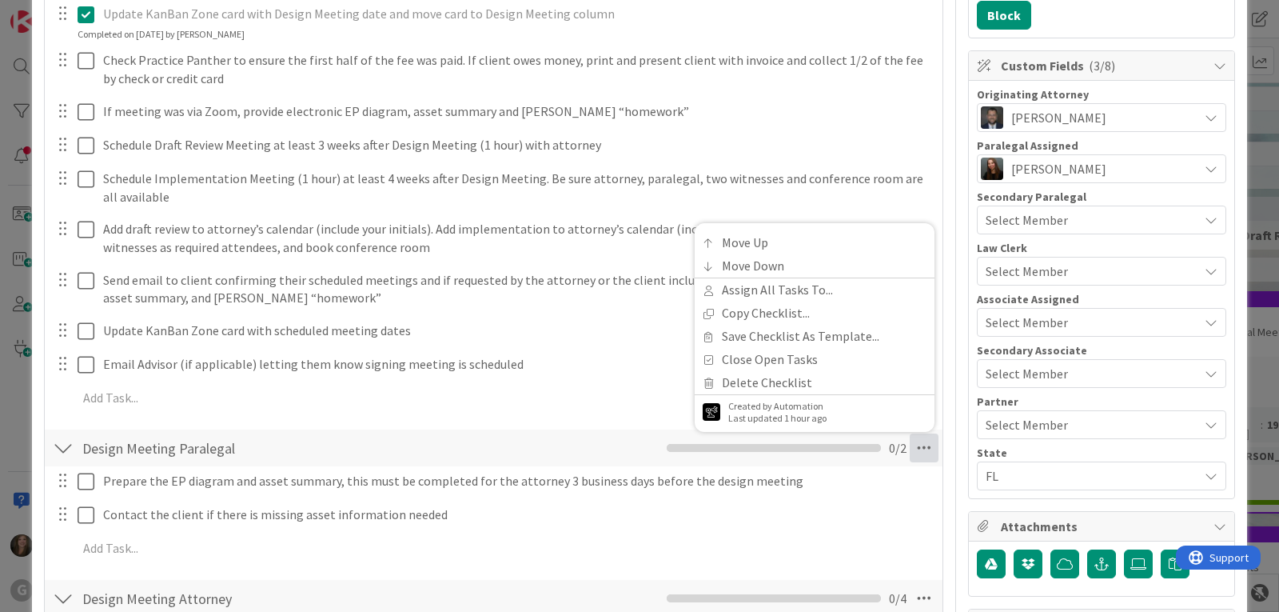
scroll to position [400, 0]
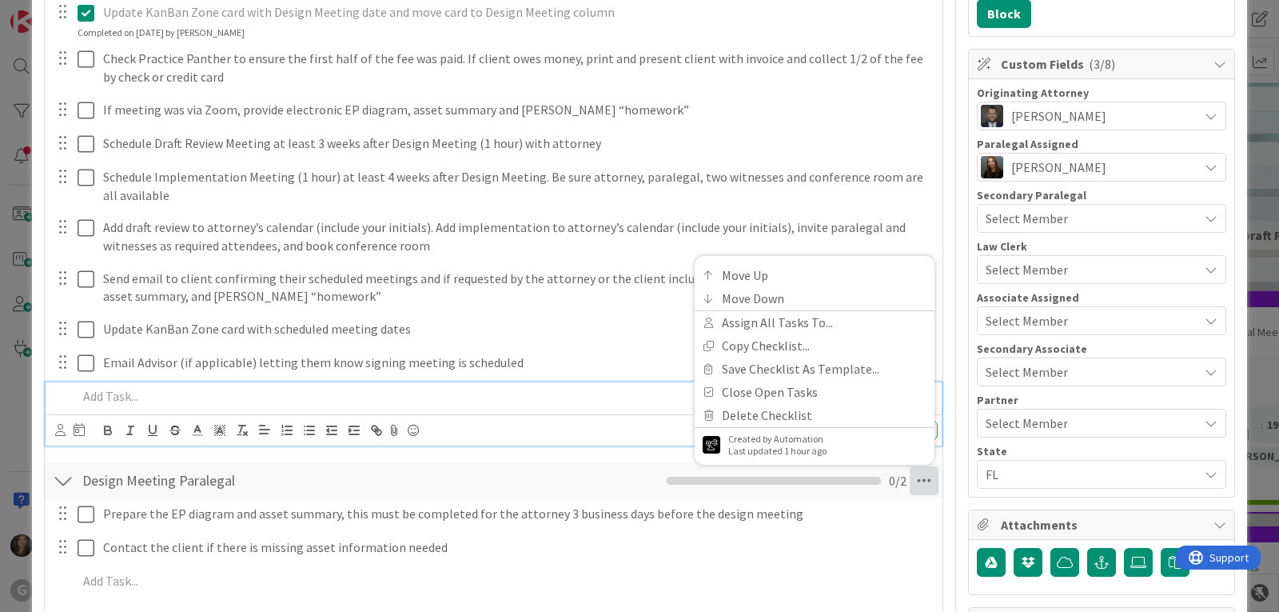
click at [93, 395] on p at bounding box center [505, 396] width 854 height 18
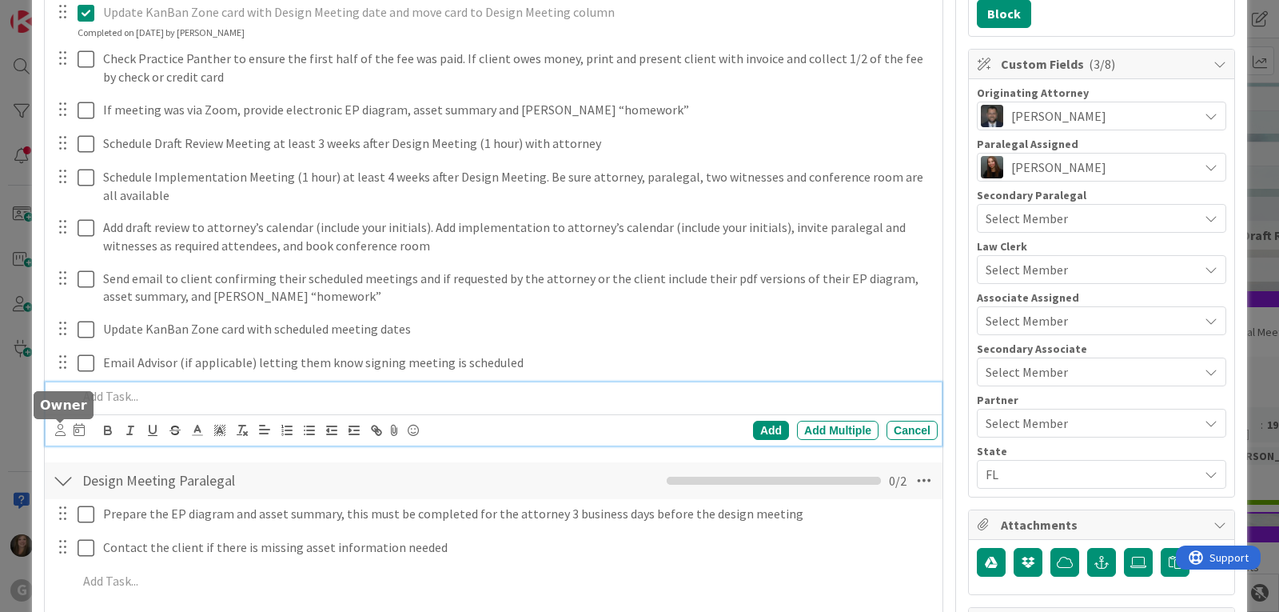
click at [60, 430] on icon at bounding box center [60, 430] width 10 height 12
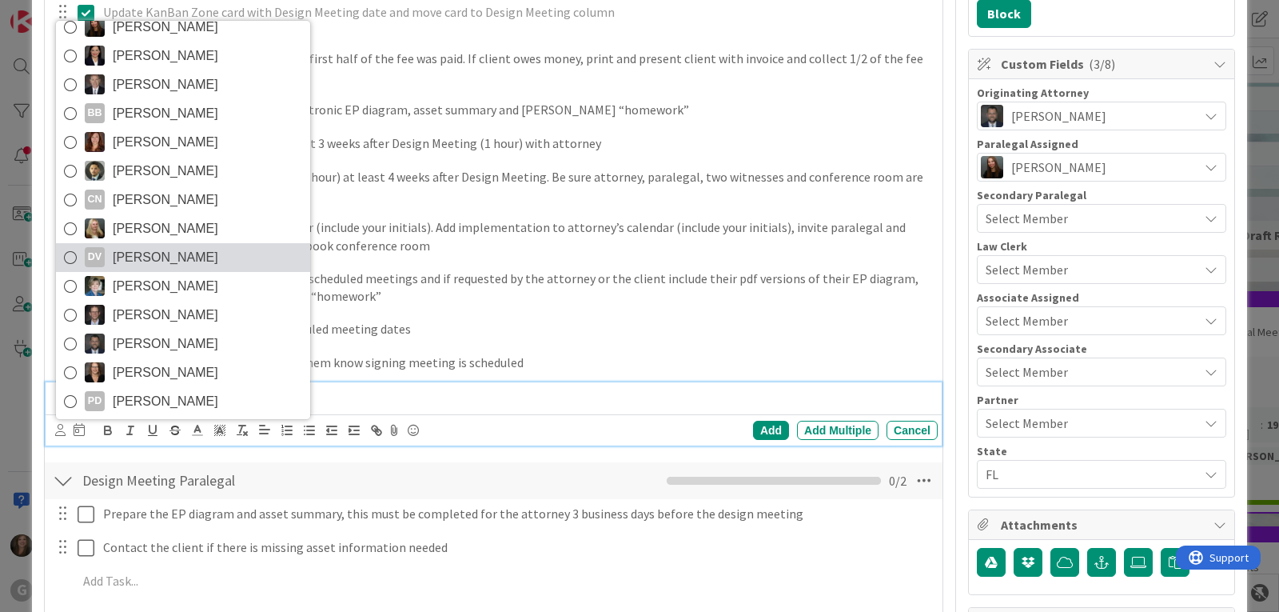
scroll to position [114, 0]
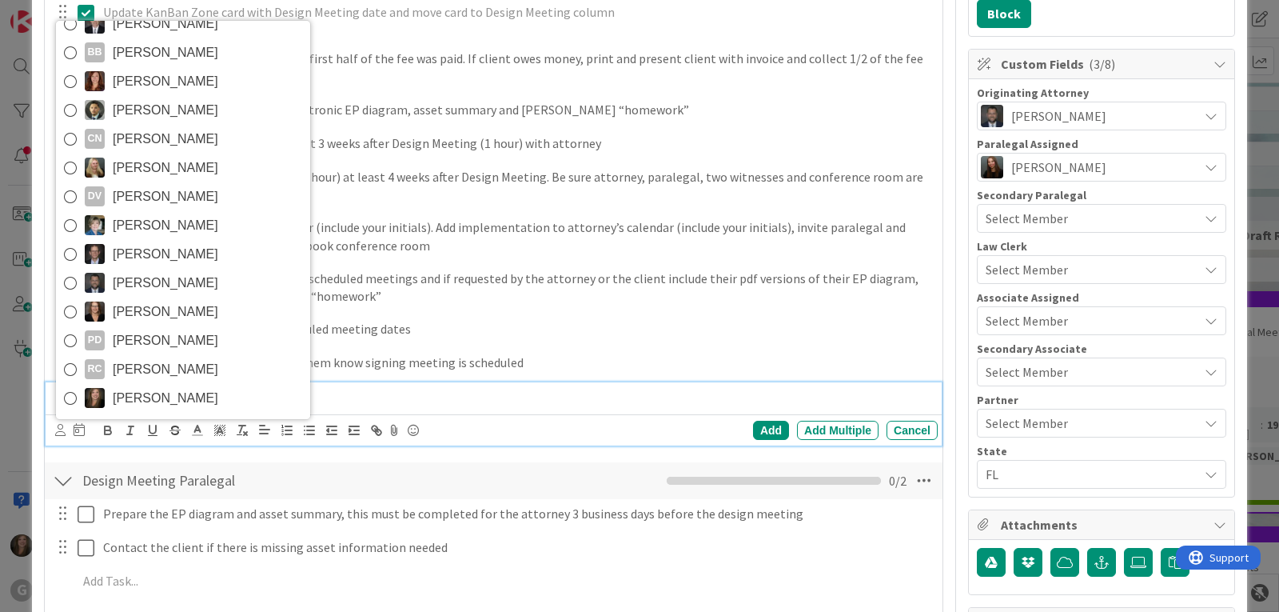
click at [344, 460] on div "Design Meeting Paralegal Checklist Name 24 / 64 Design Meeting Paralegal Move U…" at bounding box center [494, 531] width 898 height 142
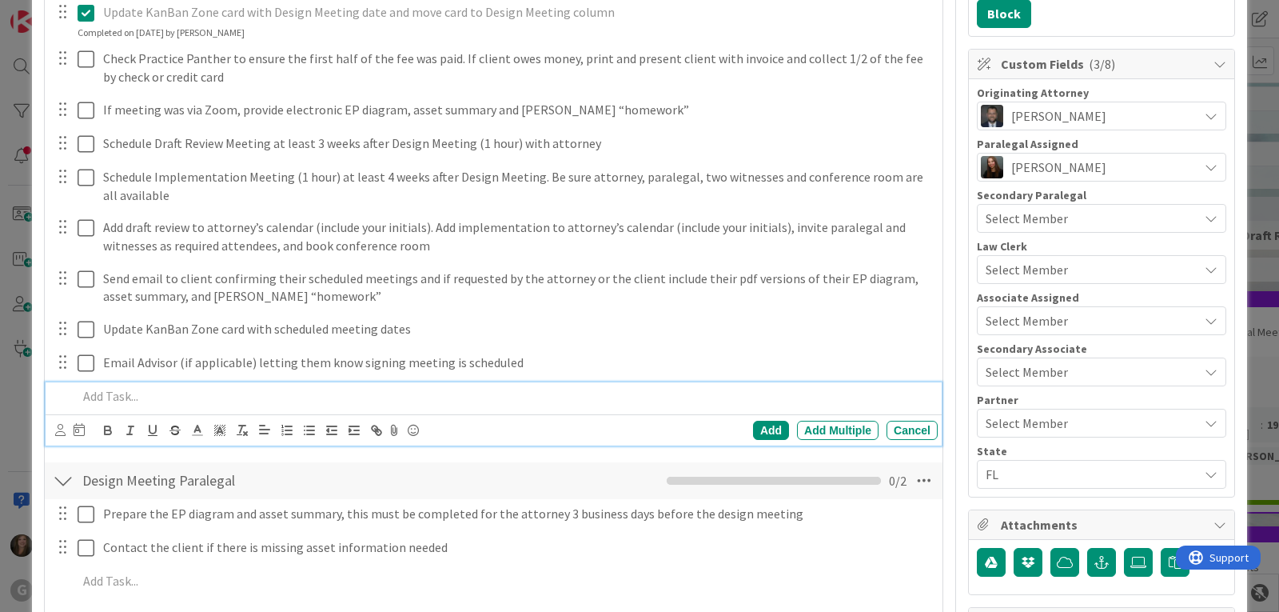
click at [95, 393] on p at bounding box center [505, 396] width 854 height 18
click at [79, 428] on icon at bounding box center [79, 429] width 11 height 13
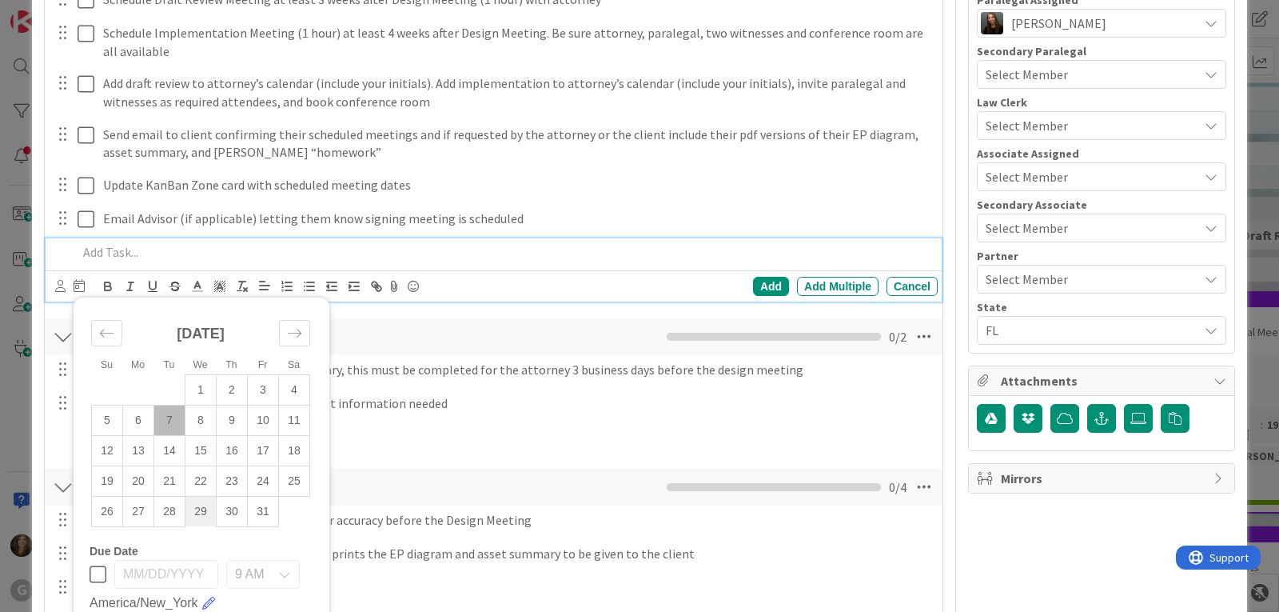
scroll to position [560, 0]
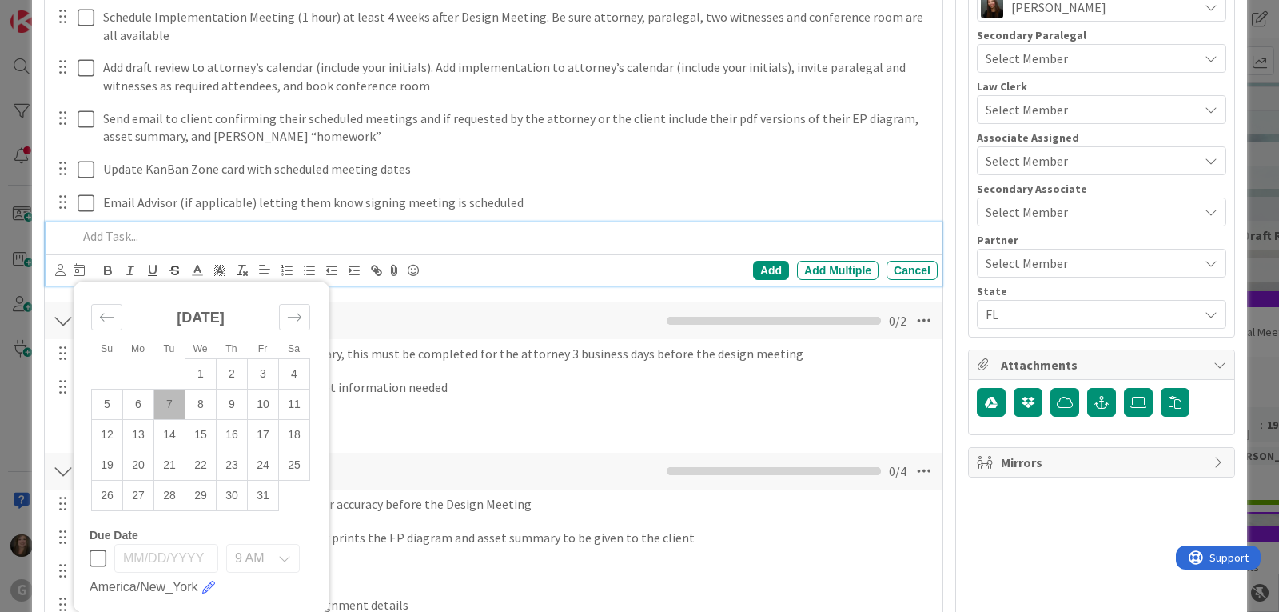
click at [397, 234] on p at bounding box center [505, 236] width 854 height 18
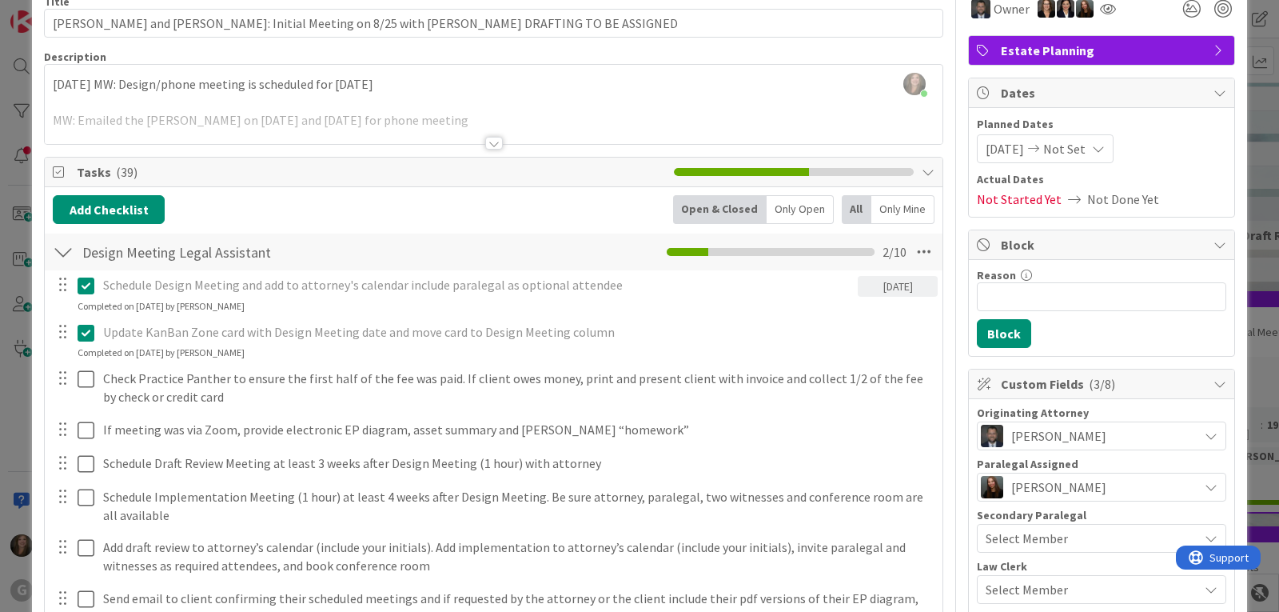
scroll to position [0, 0]
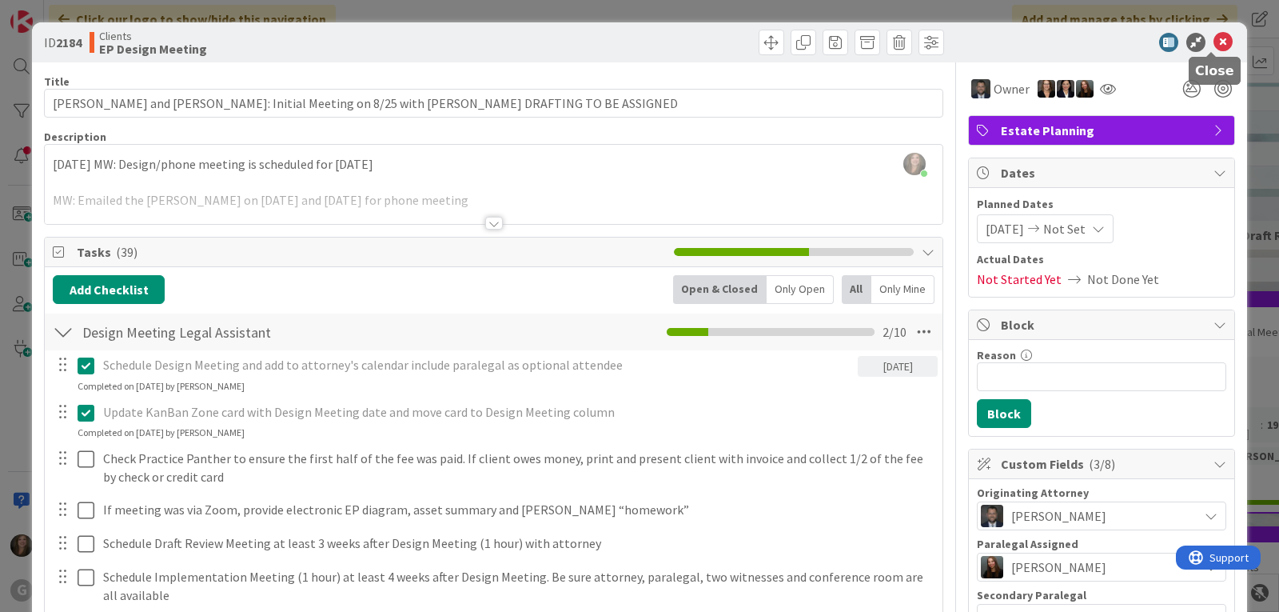
click at [1214, 35] on icon at bounding box center [1223, 42] width 19 height 19
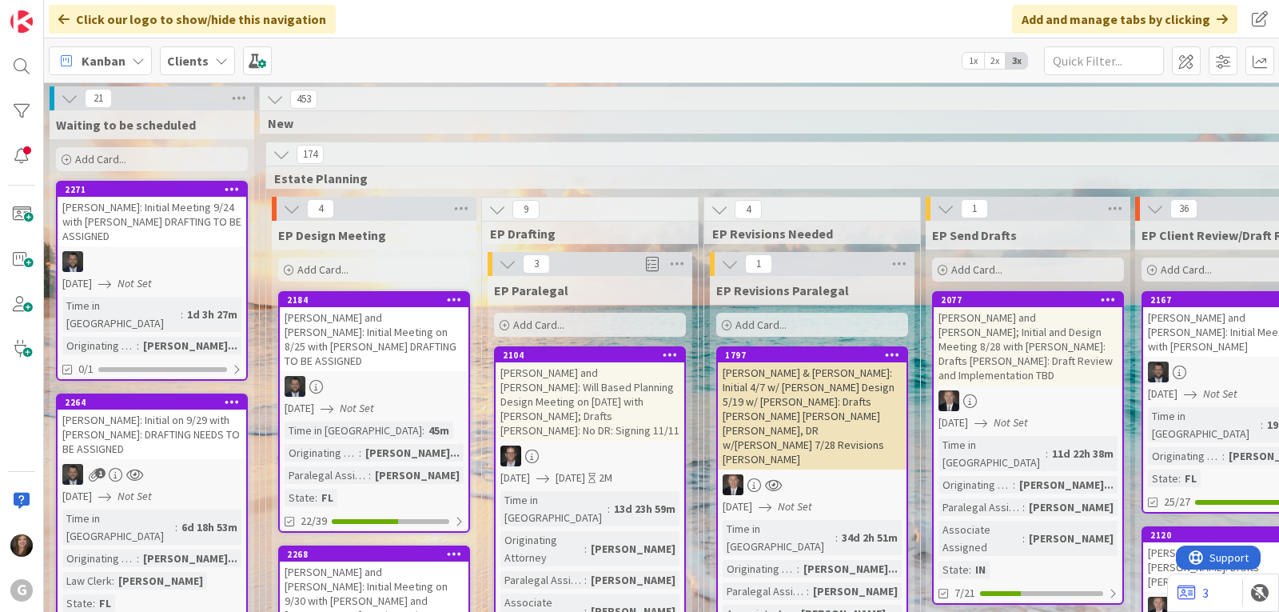
click at [398, 321] on div "[PERSON_NAME] and [PERSON_NAME]: Initial Meeting on 8/25 with [PERSON_NAME] DRA…" at bounding box center [374, 339] width 189 height 64
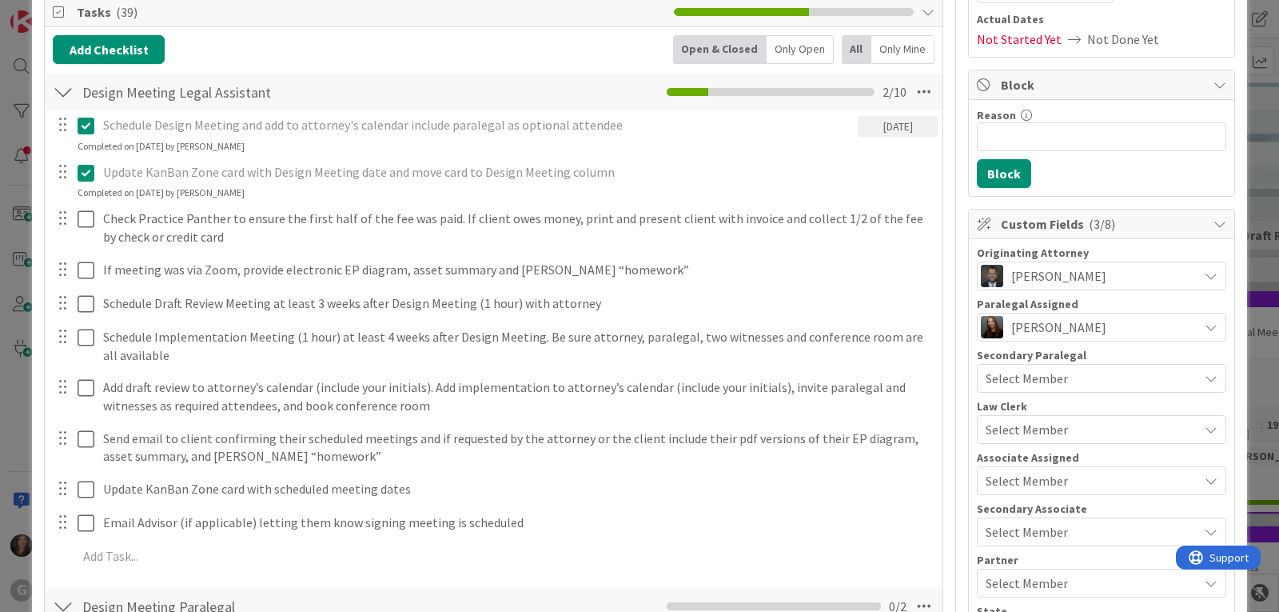
type input "[PERSON_NAME] and [PERSON_NAME]: Initial Meeting on 8/25 with [PERSON_NAME] DRA…"
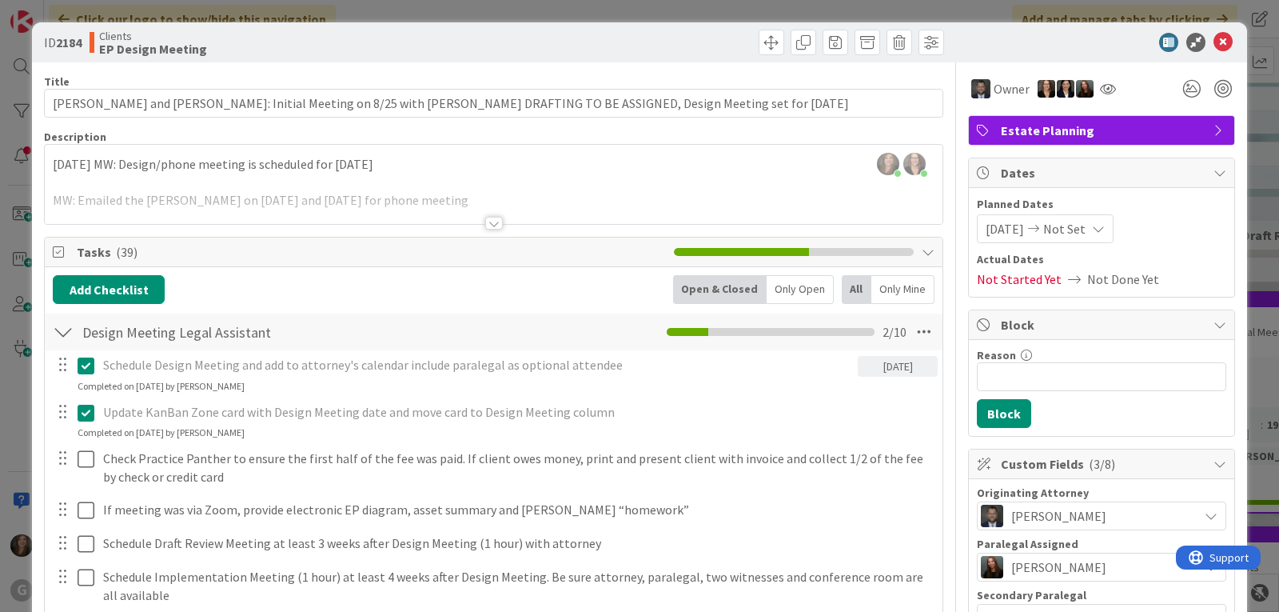
click at [492, 228] on div at bounding box center [494, 223] width 18 height 13
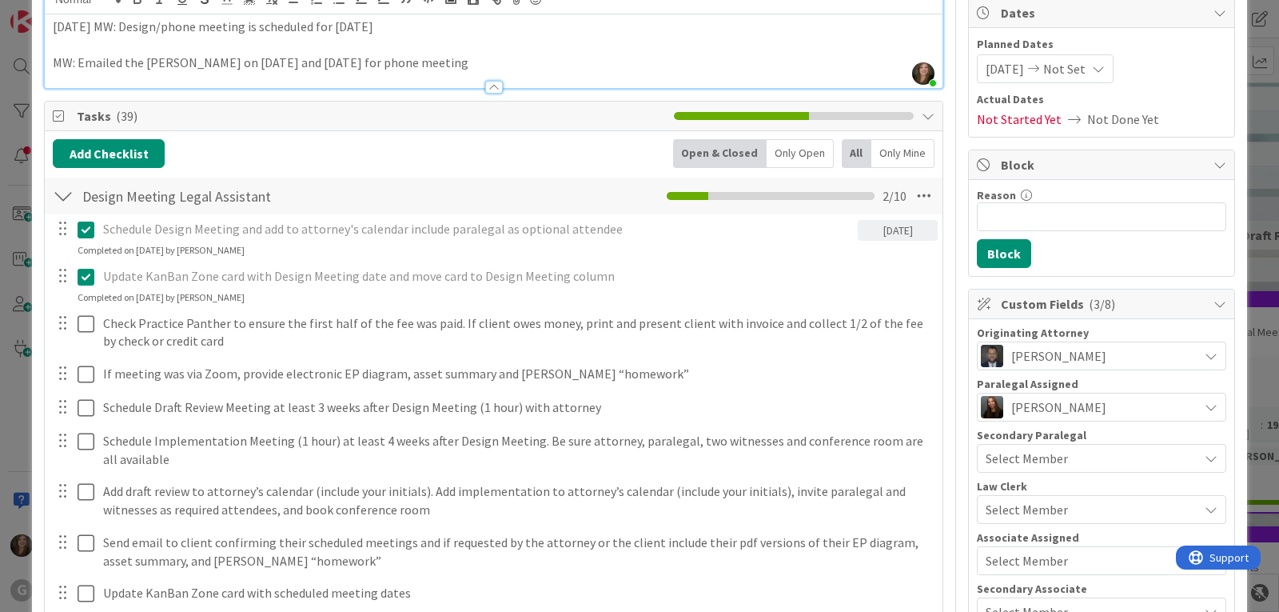
scroll to position [320, 0]
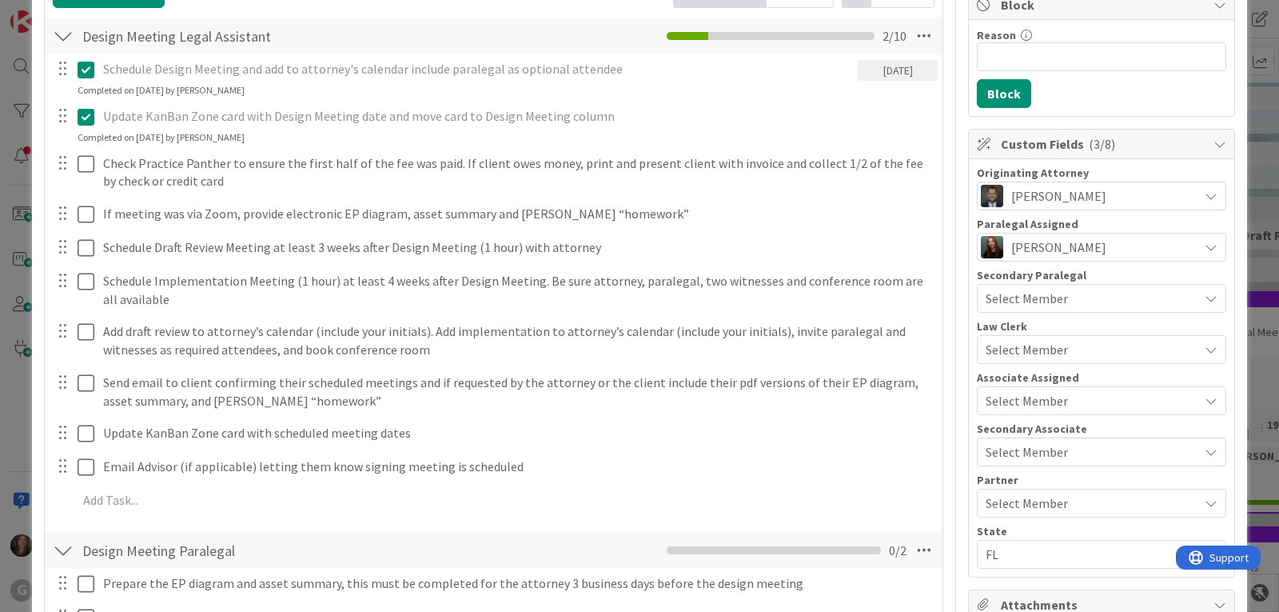
click at [1026, 248] on span "[PERSON_NAME]" at bounding box center [1058, 246] width 95 height 19
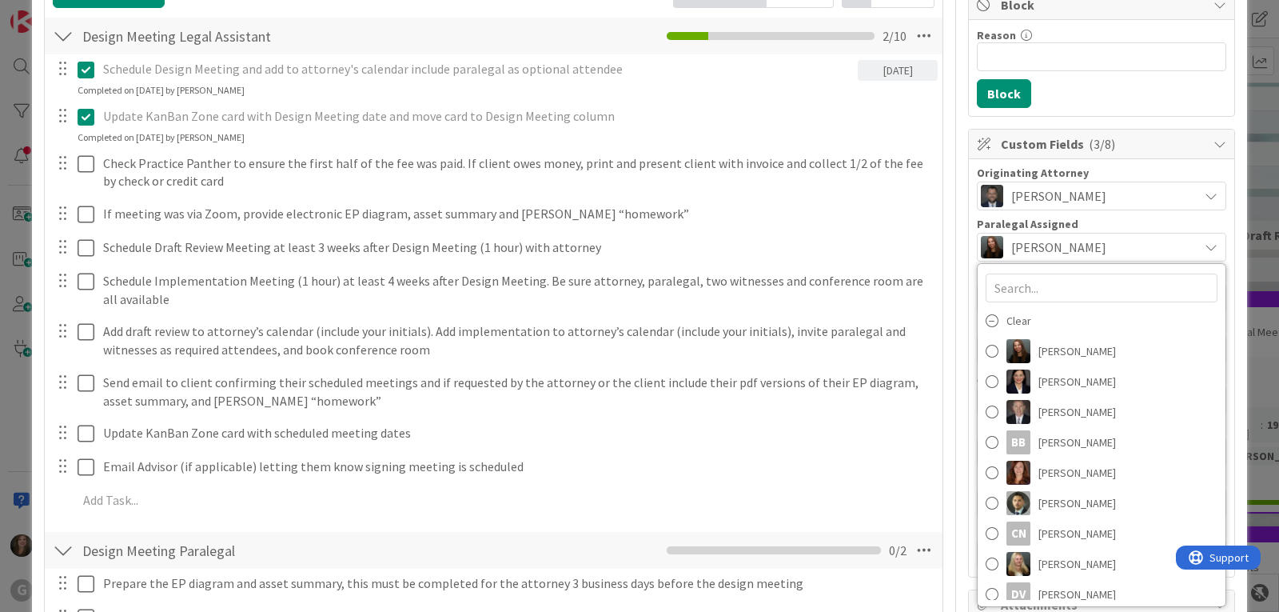
click at [1109, 217] on div "Originating Attorney [PERSON_NAME] Paralegal Assigned [PERSON_NAME] Clear [PERS…" at bounding box center [1101, 367] width 249 height 401
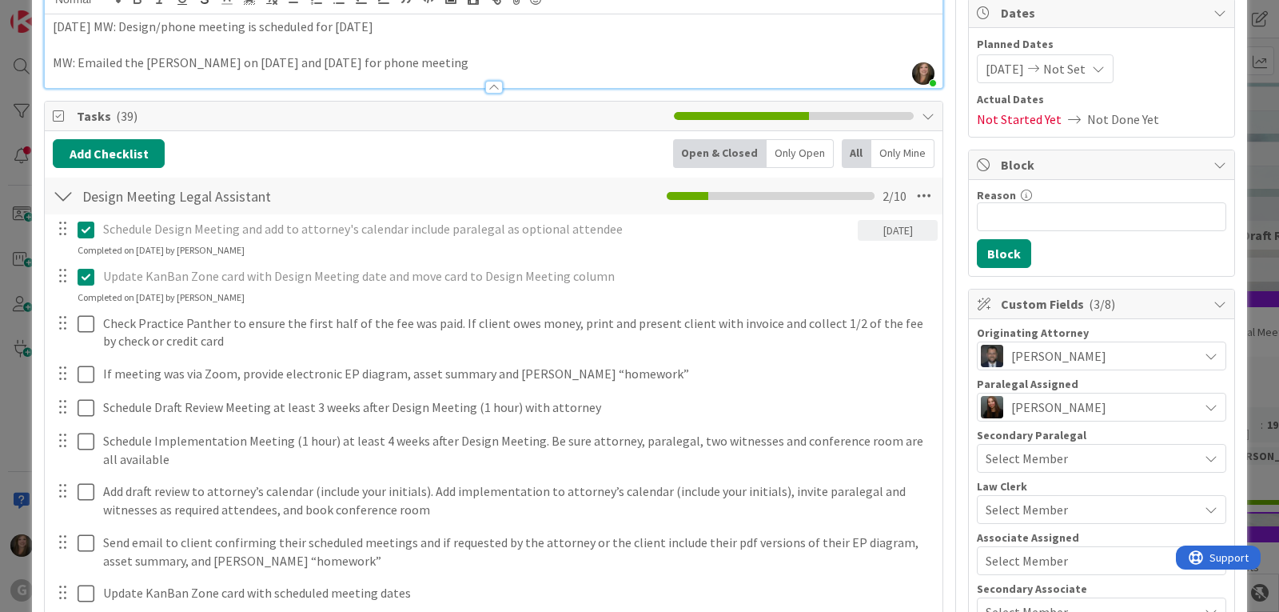
scroll to position [0, 0]
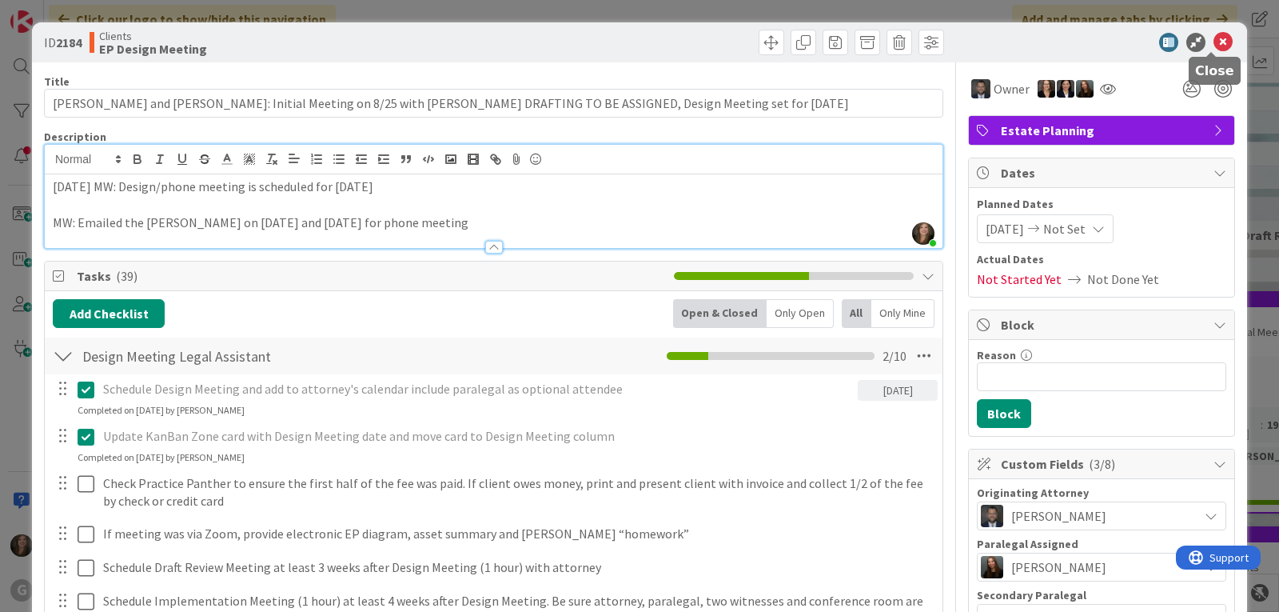
click at [1214, 39] on icon at bounding box center [1223, 42] width 19 height 19
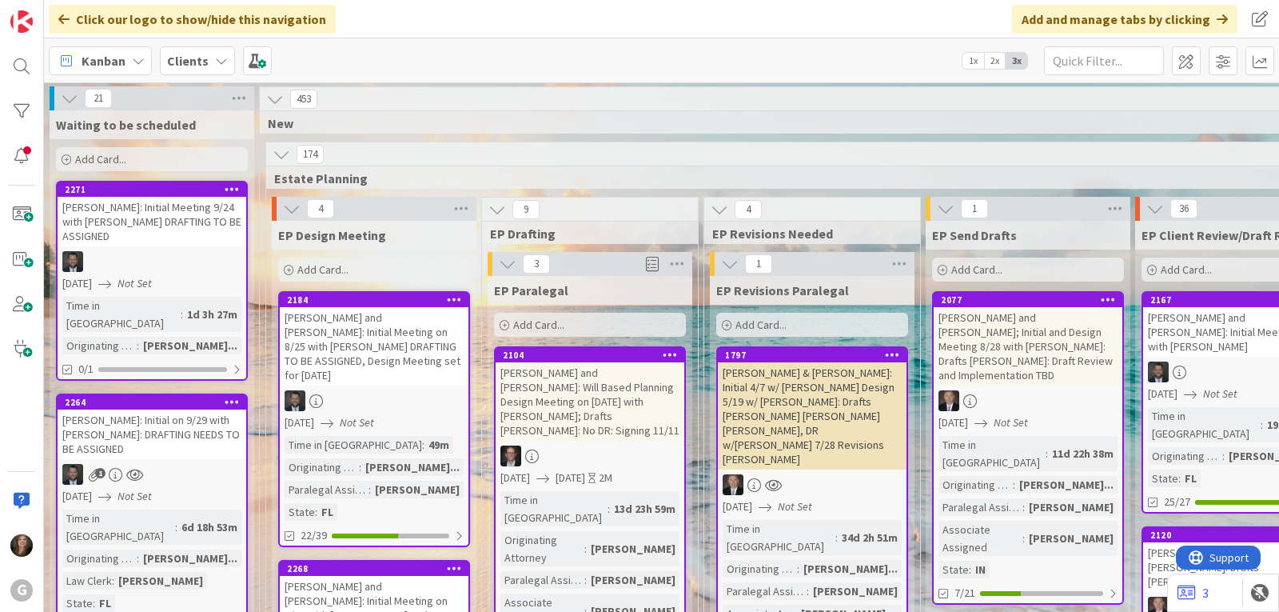
click at [166, 230] on div "[PERSON_NAME]: Initial Meeting 9/24 with [PERSON_NAME] DRAFTING TO BE ASSIGNED" at bounding box center [152, 222] width 189 height 50
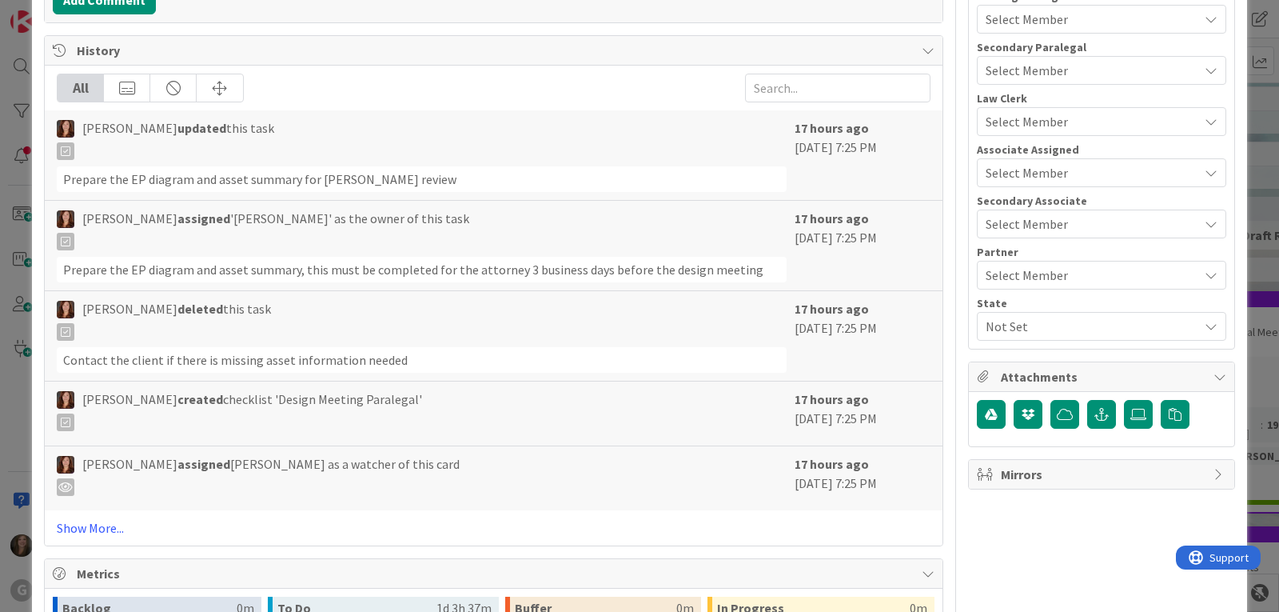
scroll to position [388, 0]
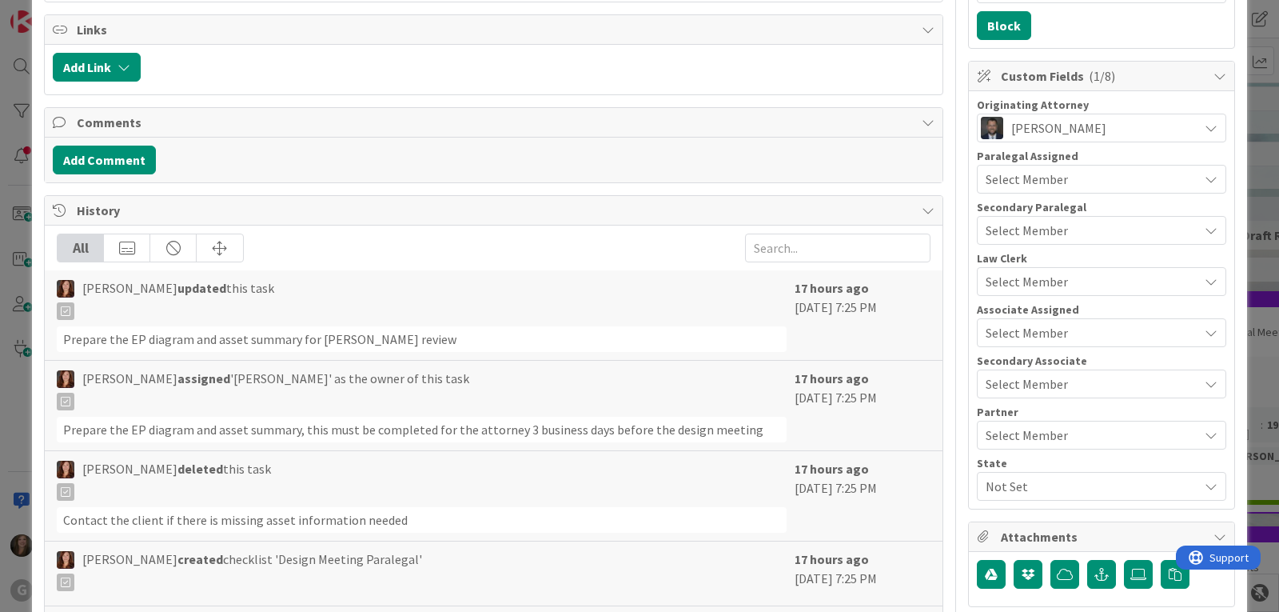
click at [922, 210] on icon at bounding box center [928, 210] width 13 height 13
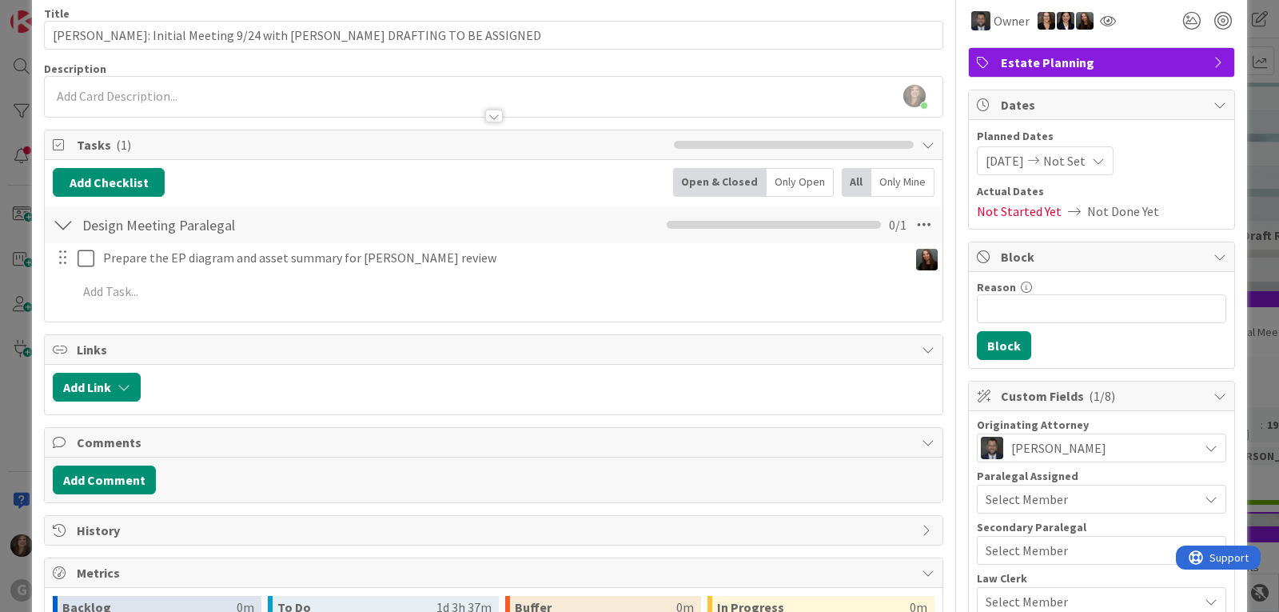
scroll to position [0, 0]
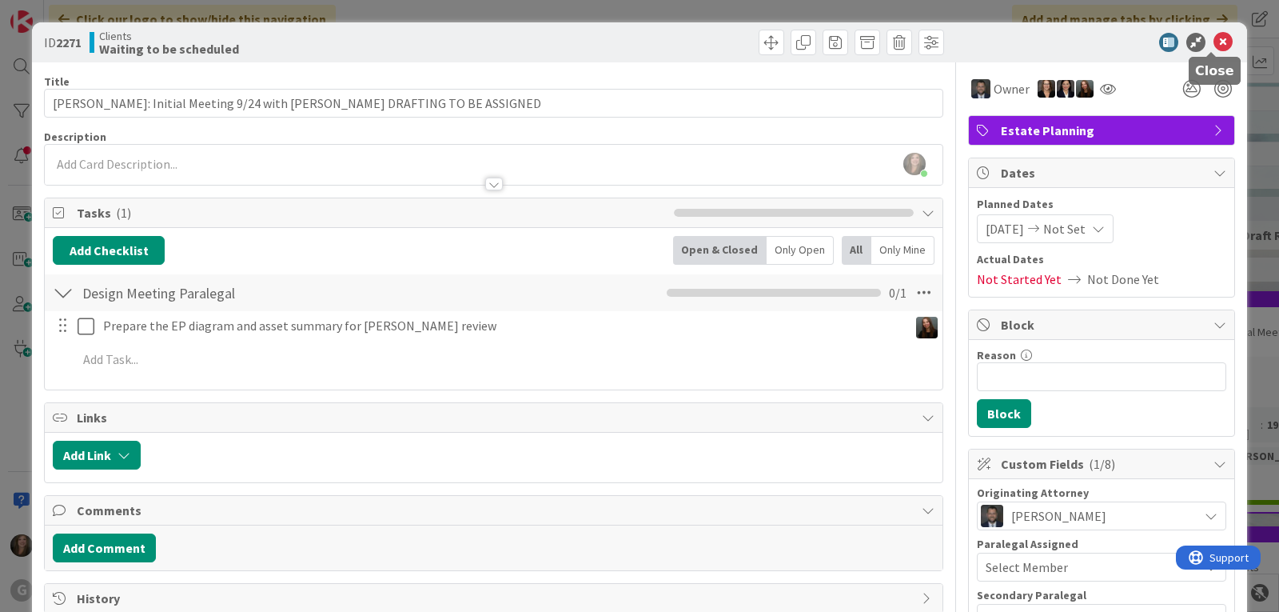
click at [1214, 37] on icon at bounding box center [1223, 42] width 19 height 19
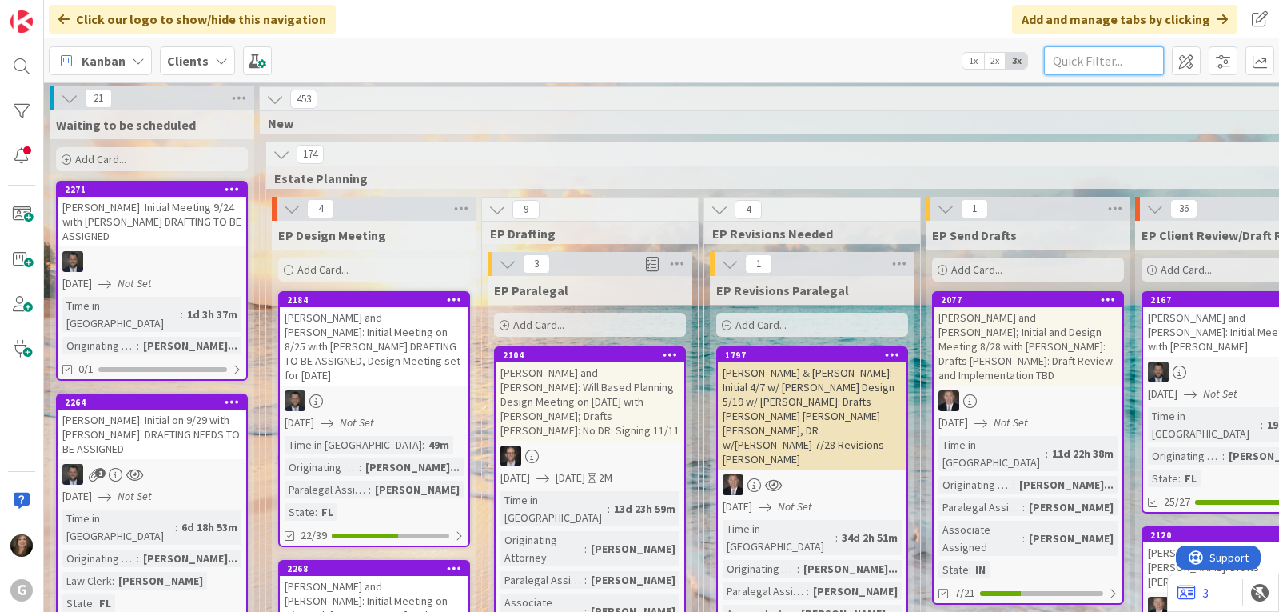
click at [1075, 52] on input "text" at bounding box center [1104, 60] width 120 height 29
type input "f"
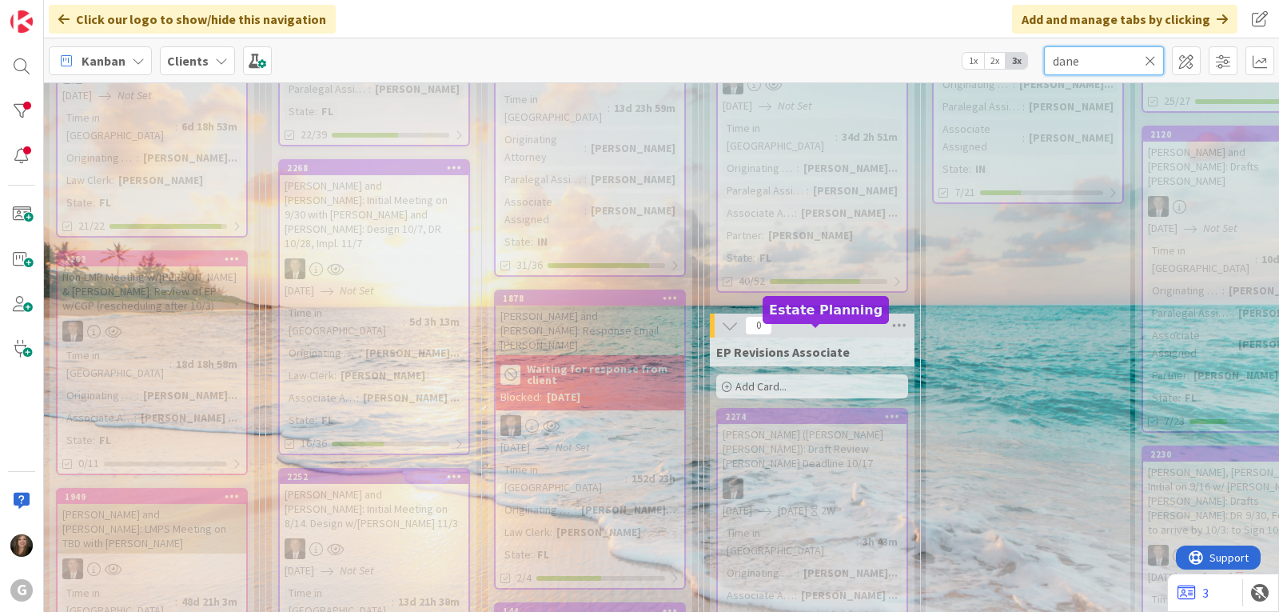
scroll to position [400, 0]
type input "dane"
click at [1149, 58] on icon at bounding box center [1150, 61] width 11 height 14
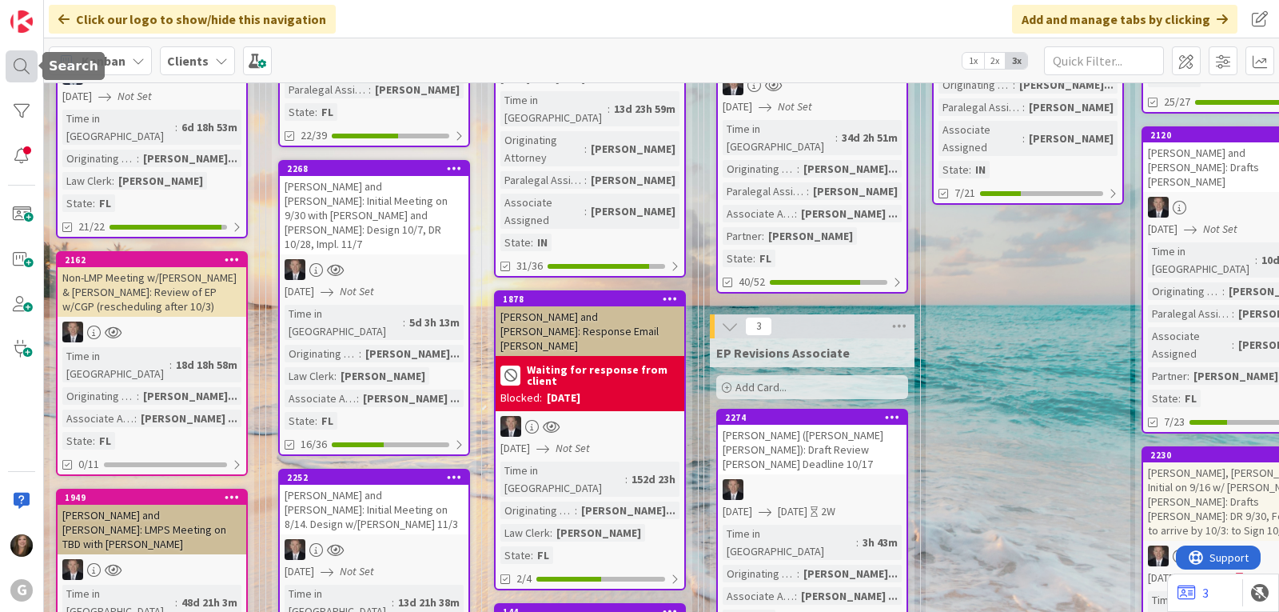
click at [14, 63] on div at bounding box center [22, 66] width 32 height 32
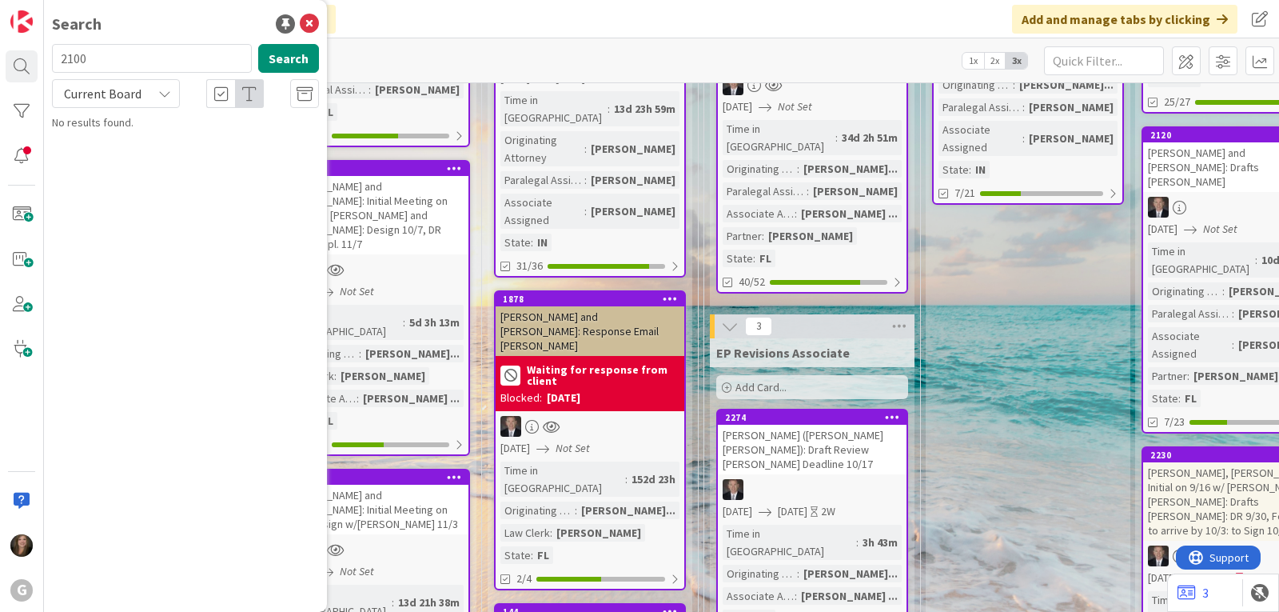
drag, startPoint x: 141, startPoint y: 56, endPoint x: 46, endPoint y: 56, distance: 95.1
click at [46, 56] on div "2100 Search" at bounding box center [185, 61] width 286 height 35
type input "dane"
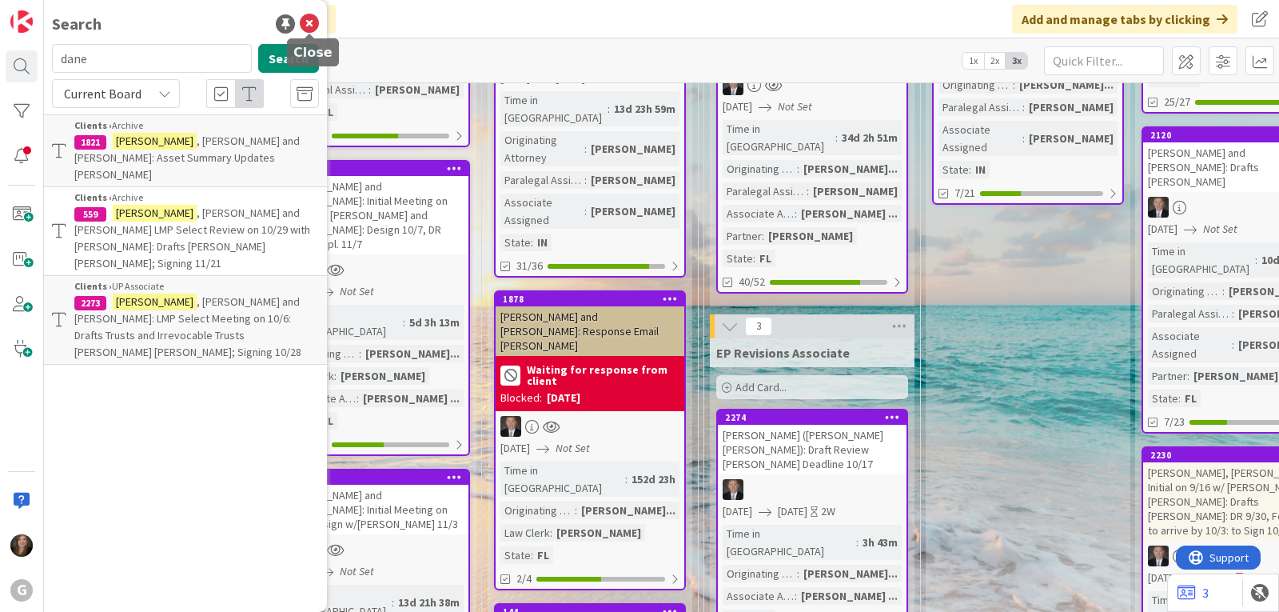
click at [302, 21] on icon at bounding box center [309, 23] width 19 height 19
